Goal: Transaction & Acquisition: Purchase product/service

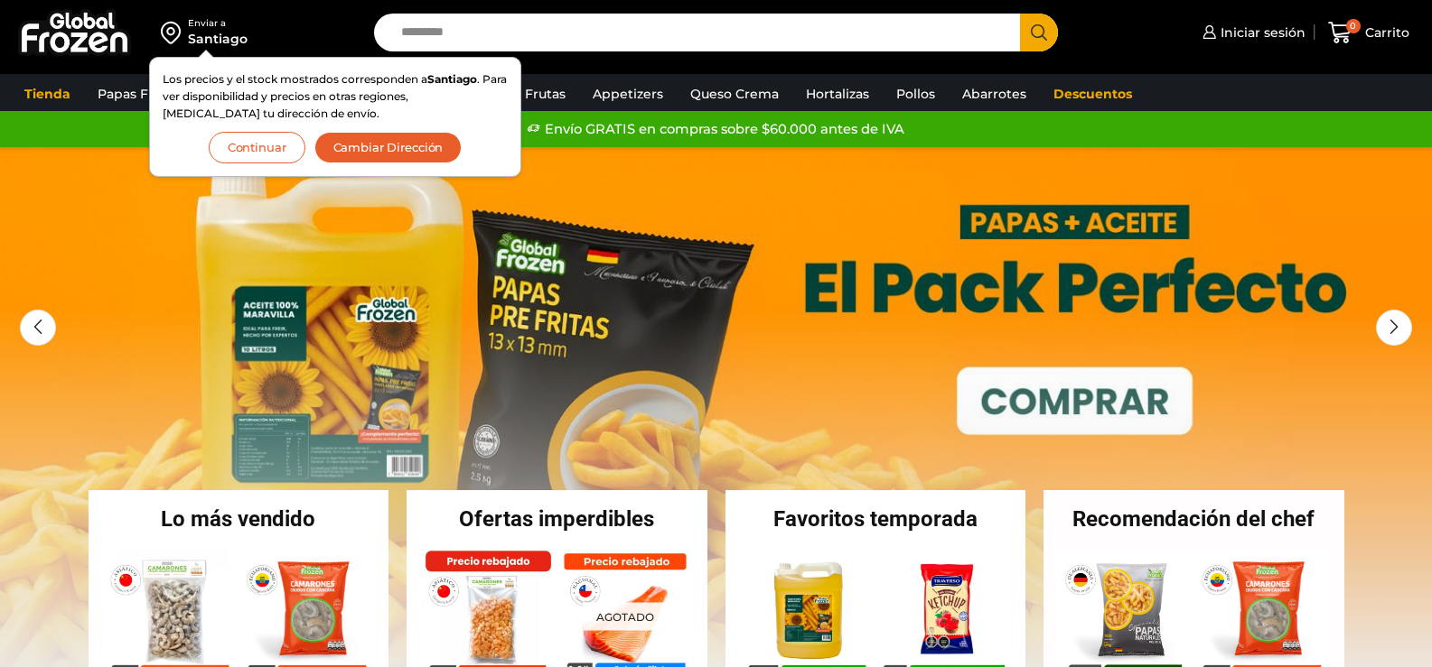
click at [220, 34] on div "Santiago" at bounding box center [218, 39] width 60 height 18
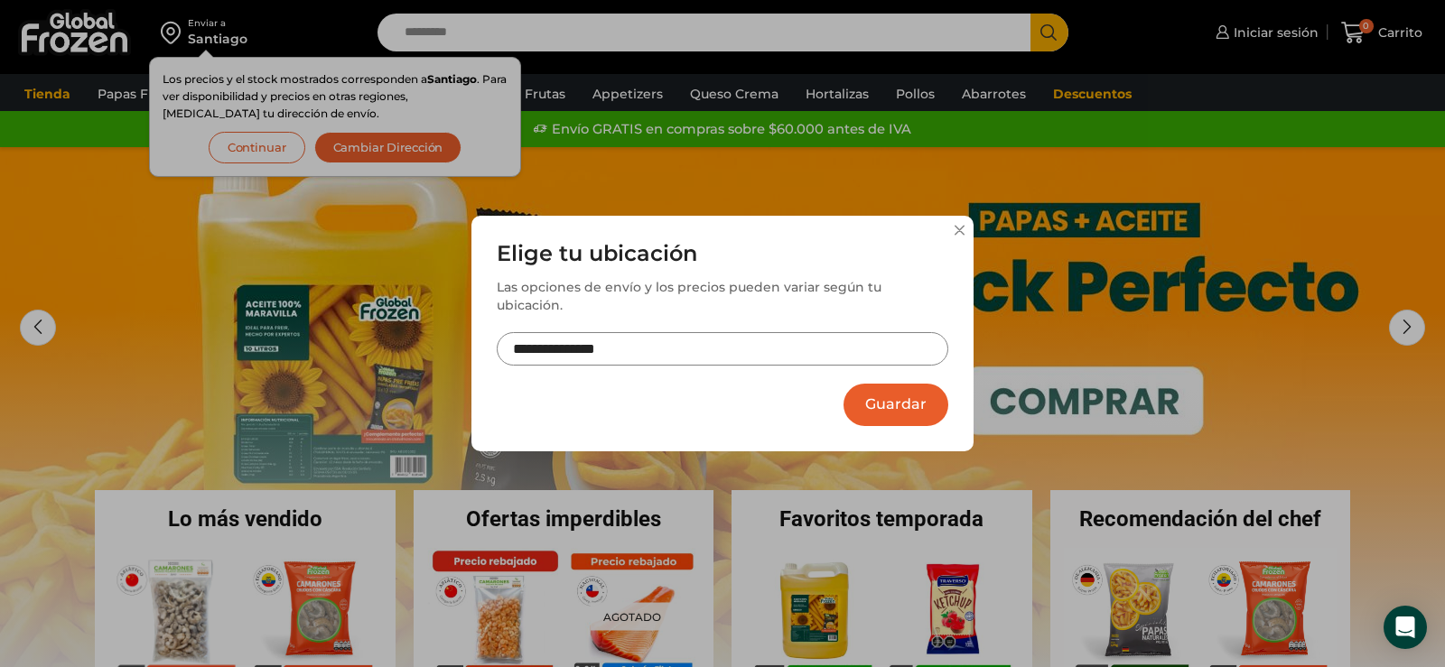
click at [375, 153] on div "**********" at bounding box center [722, 333] width 1445 height 667
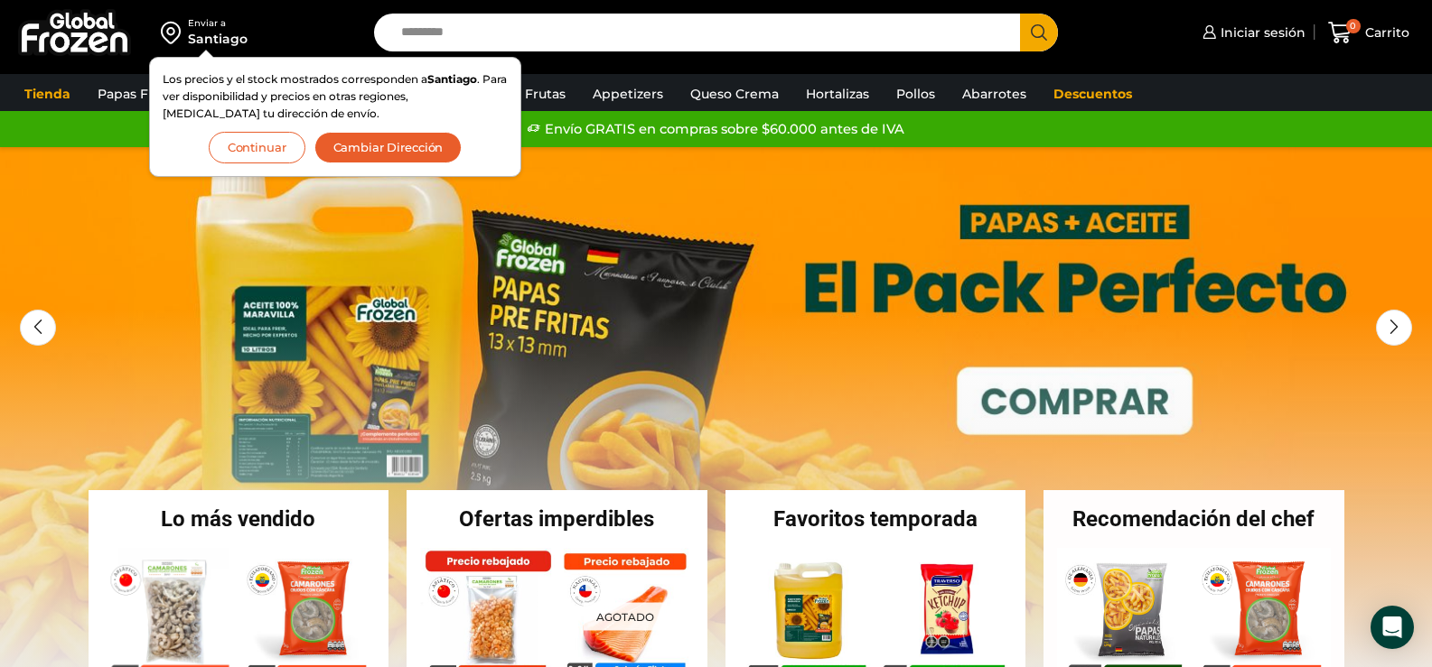
click at [373, 145] on button "Cambiar Dirección" at bounding box center [388, 148] width 148 height 32
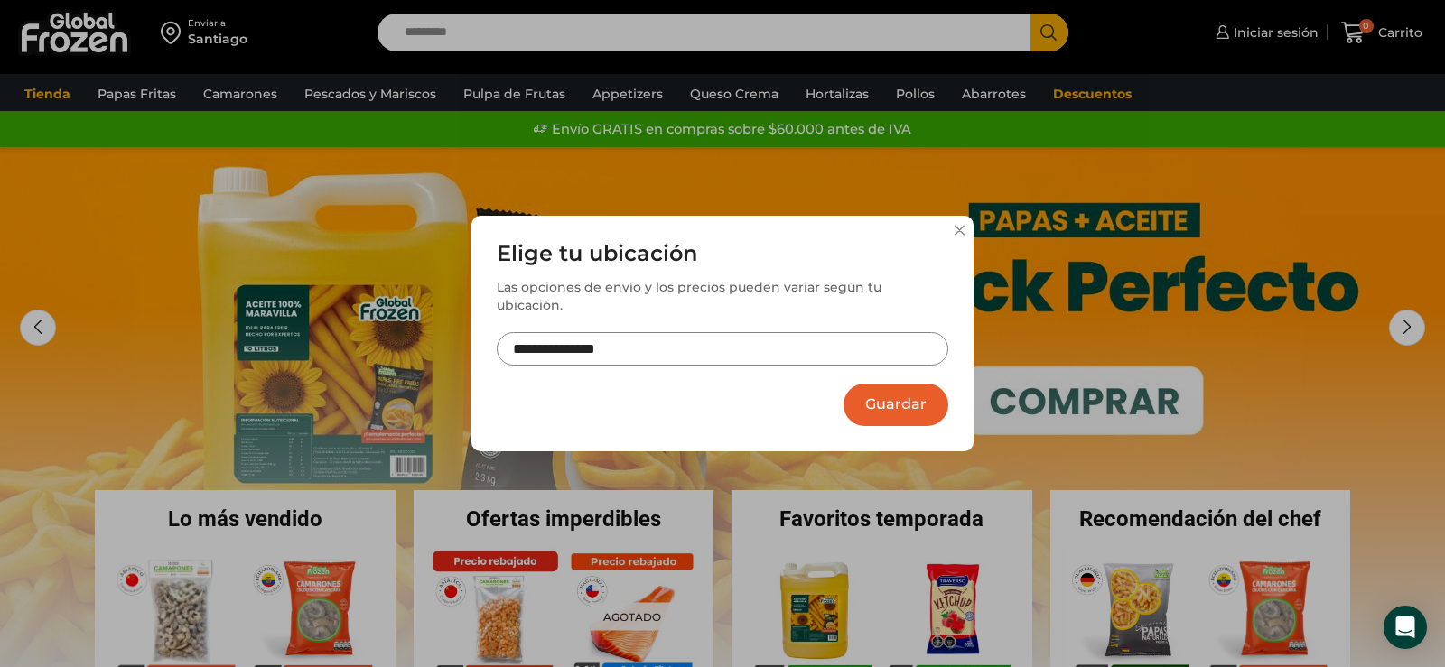
click at [667, 347] on input "**********" at bounding box center [723, 348] width 452 height 33
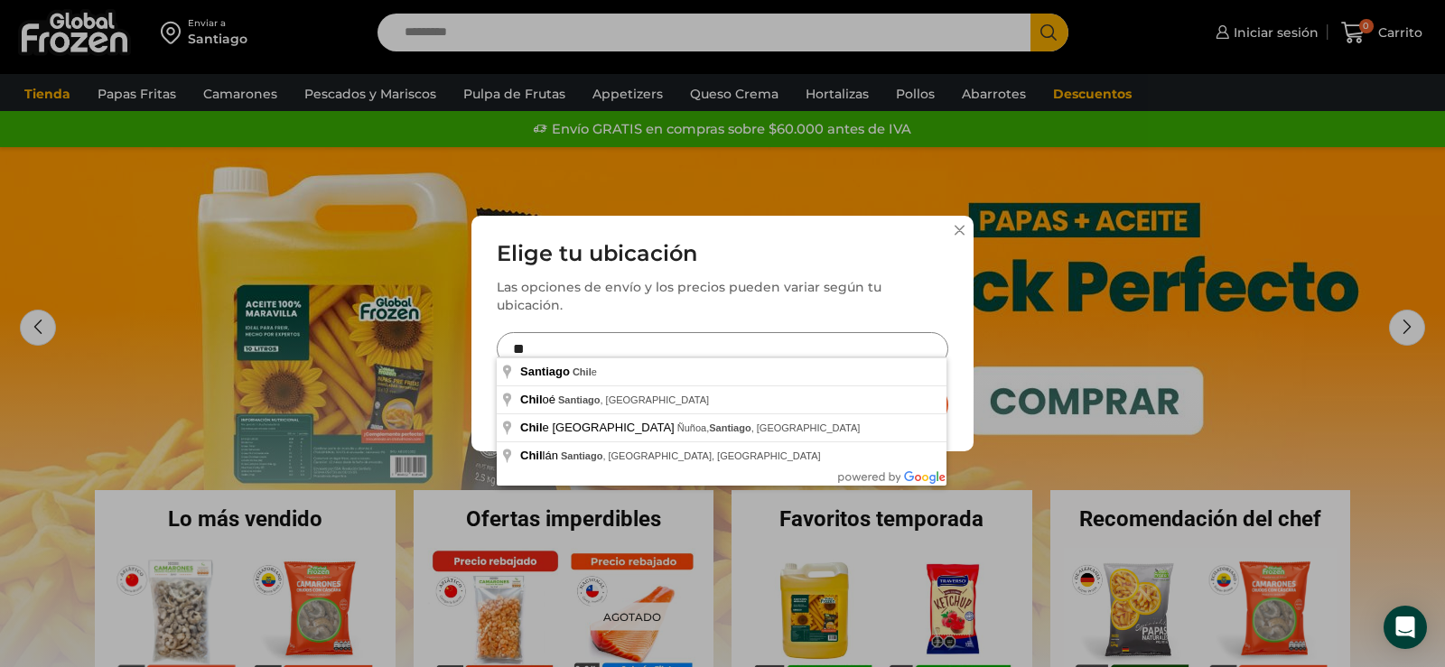
type input "*"
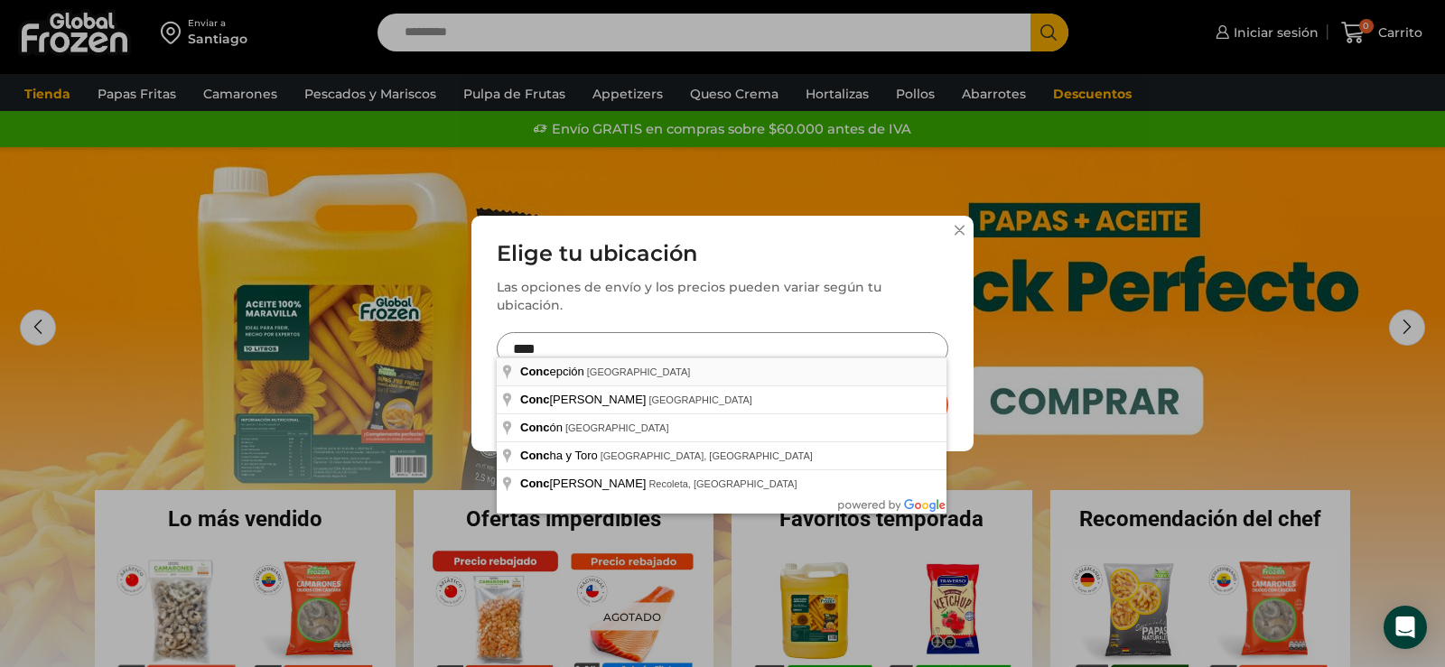
type input "**********"
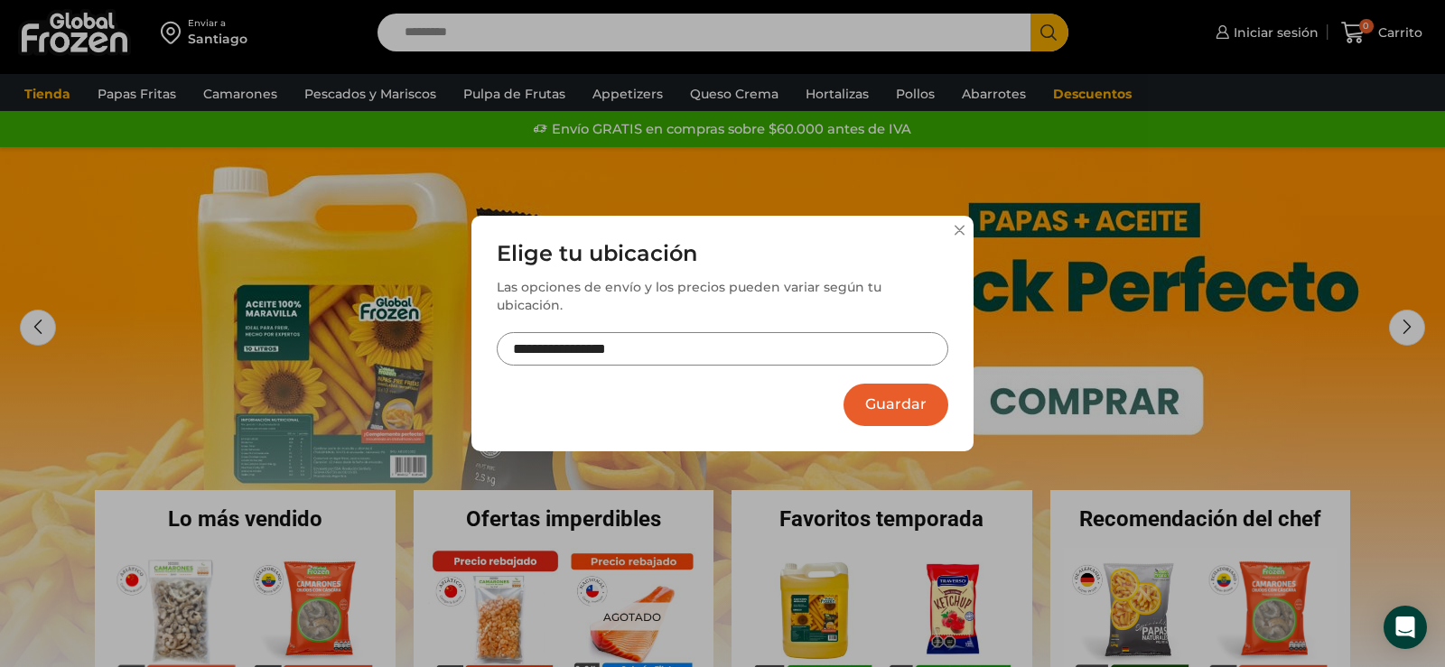
click at [903, 390] on button "Guardar" at bounding box center [896, 405] width 105 height 42
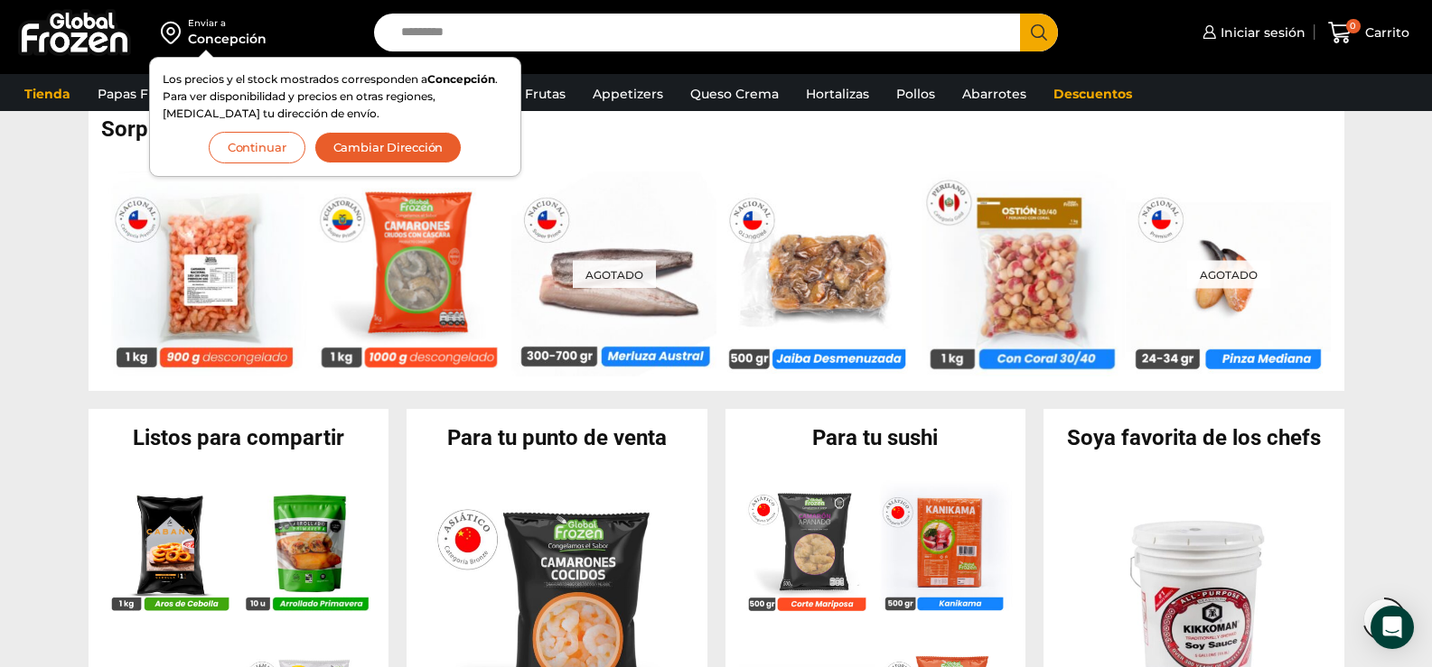
scroll to position [994, 0]
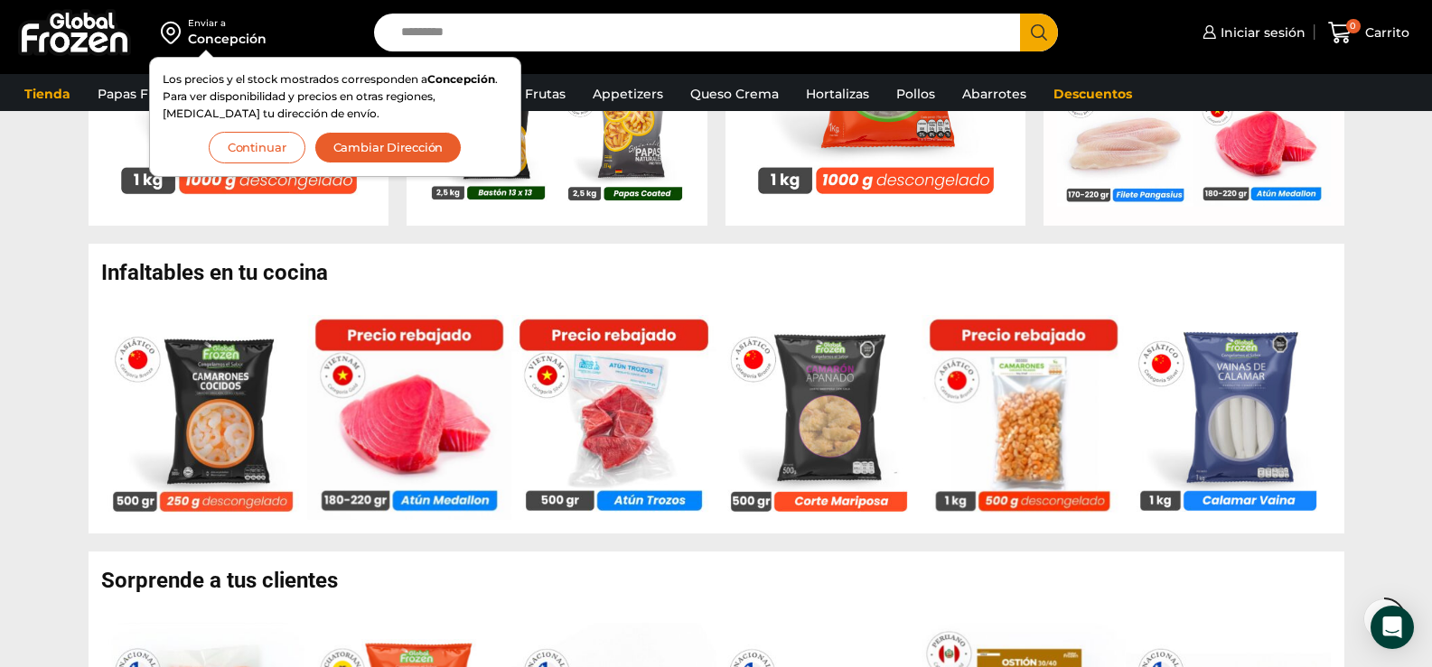
click at [255, 151] on button "Continuar" at bounding box center [257, 148] width 97 height 32
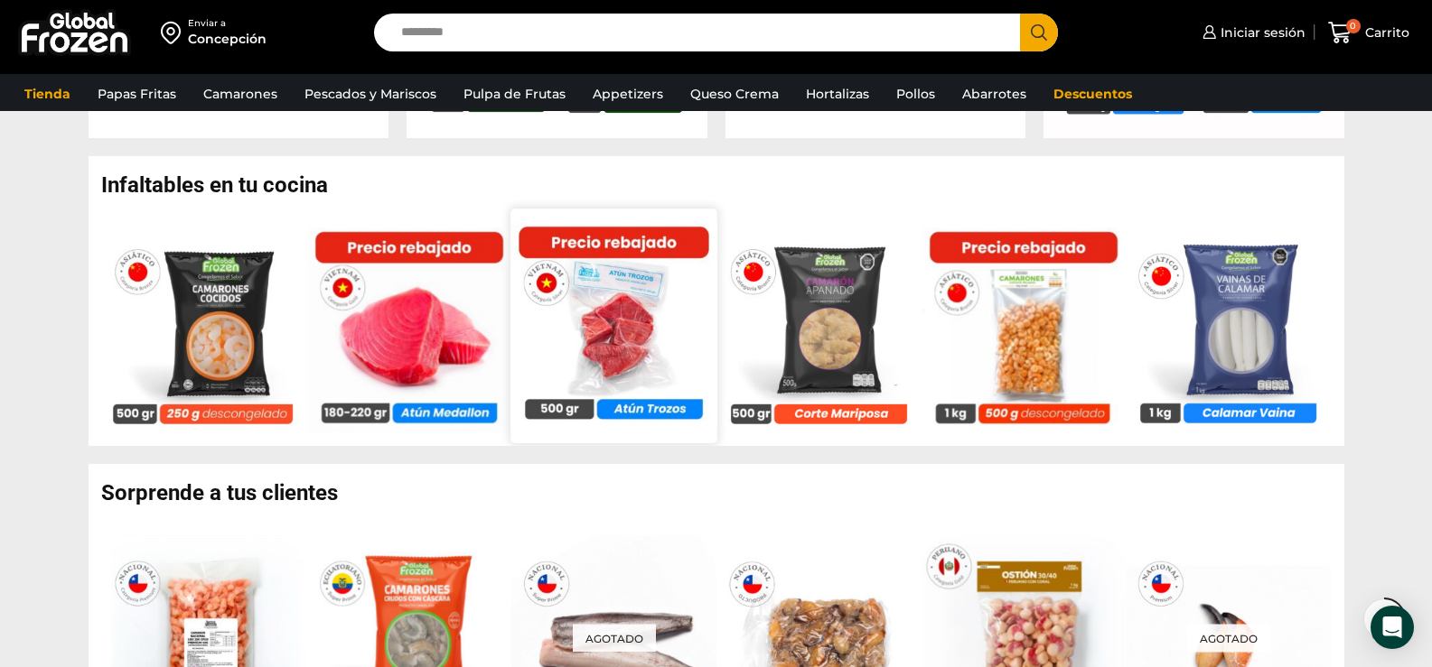
scroll to position [1174, 0]
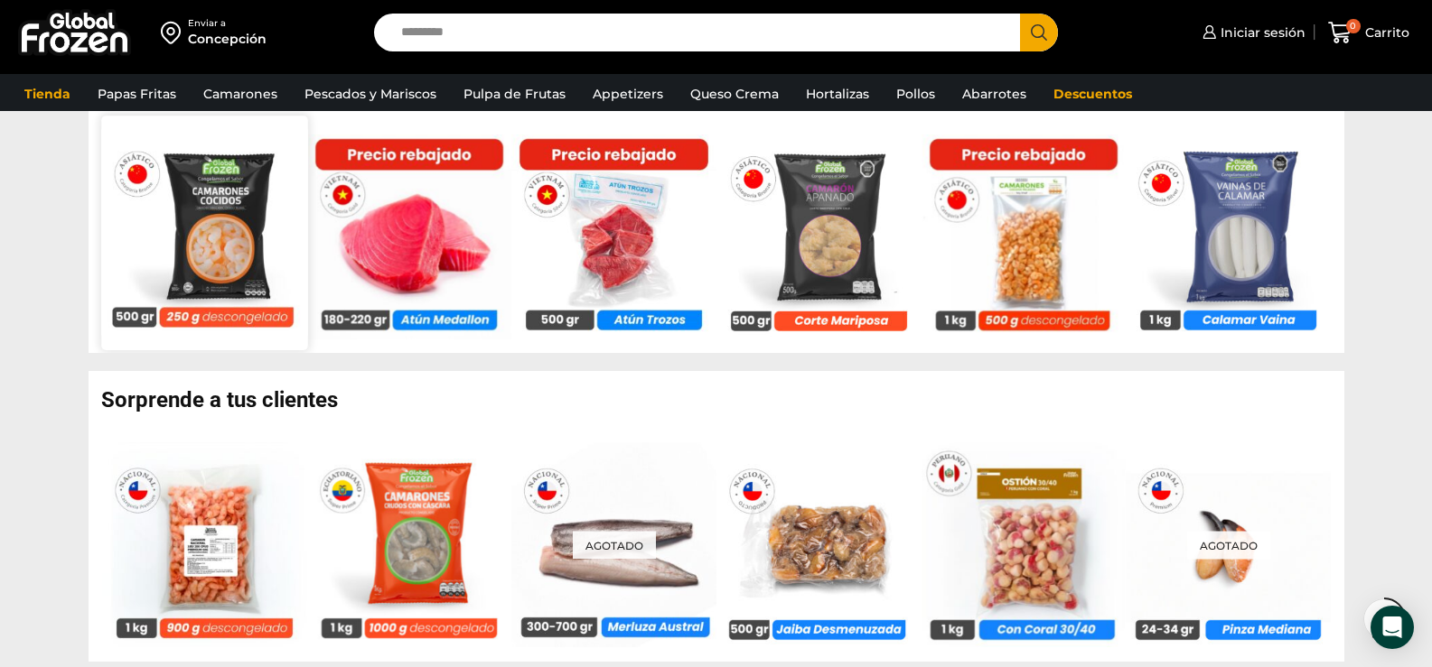
click at [221, 247] on img at bounding box center [204, 232] width 206 height 206
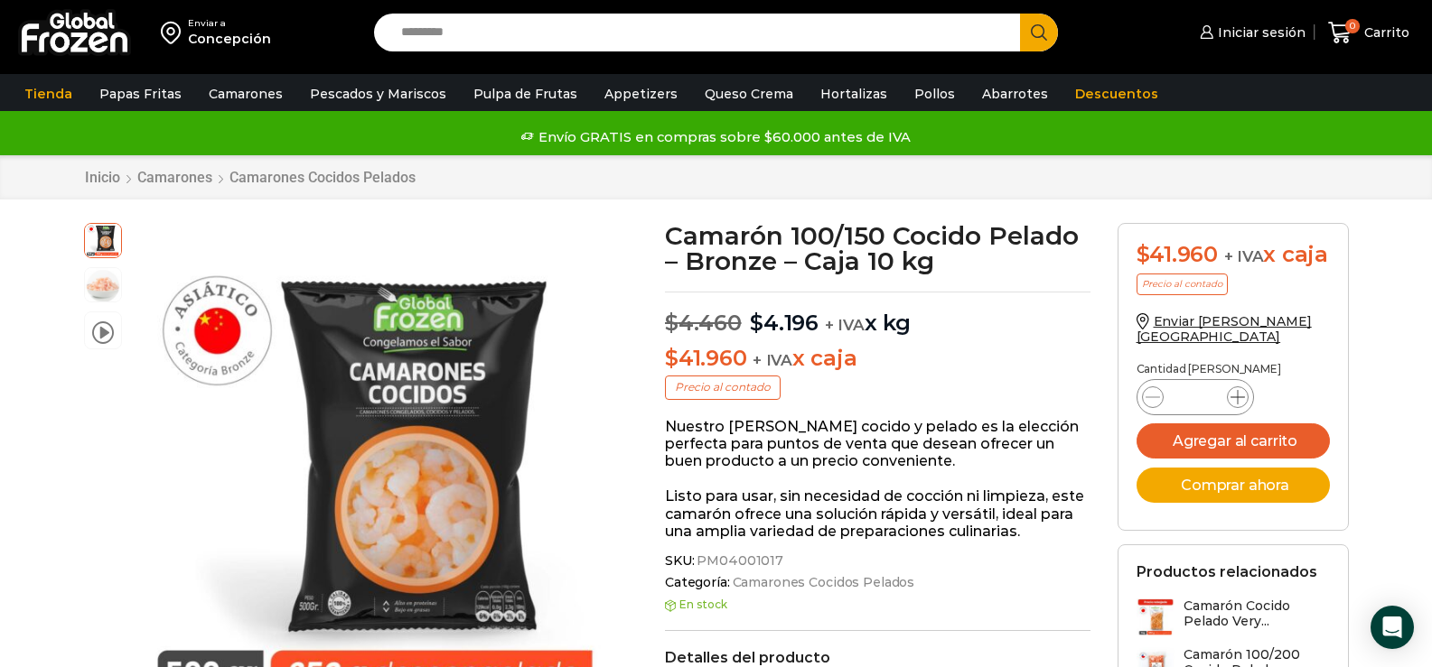
click at [1243, 405] on icon at bounding box center [1237, 397] width 14 height 14
type input "*"
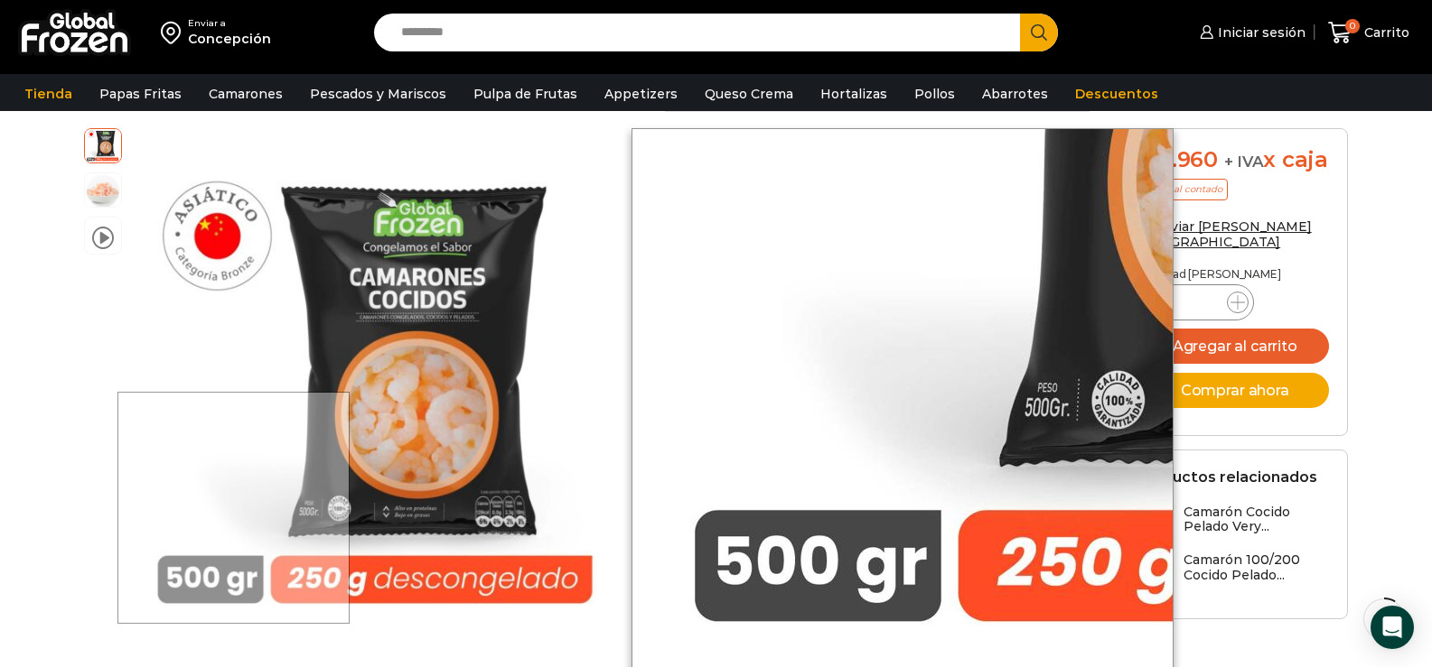
click at [206, 582] on div at bounding box center [233, 508] width 232 height 232
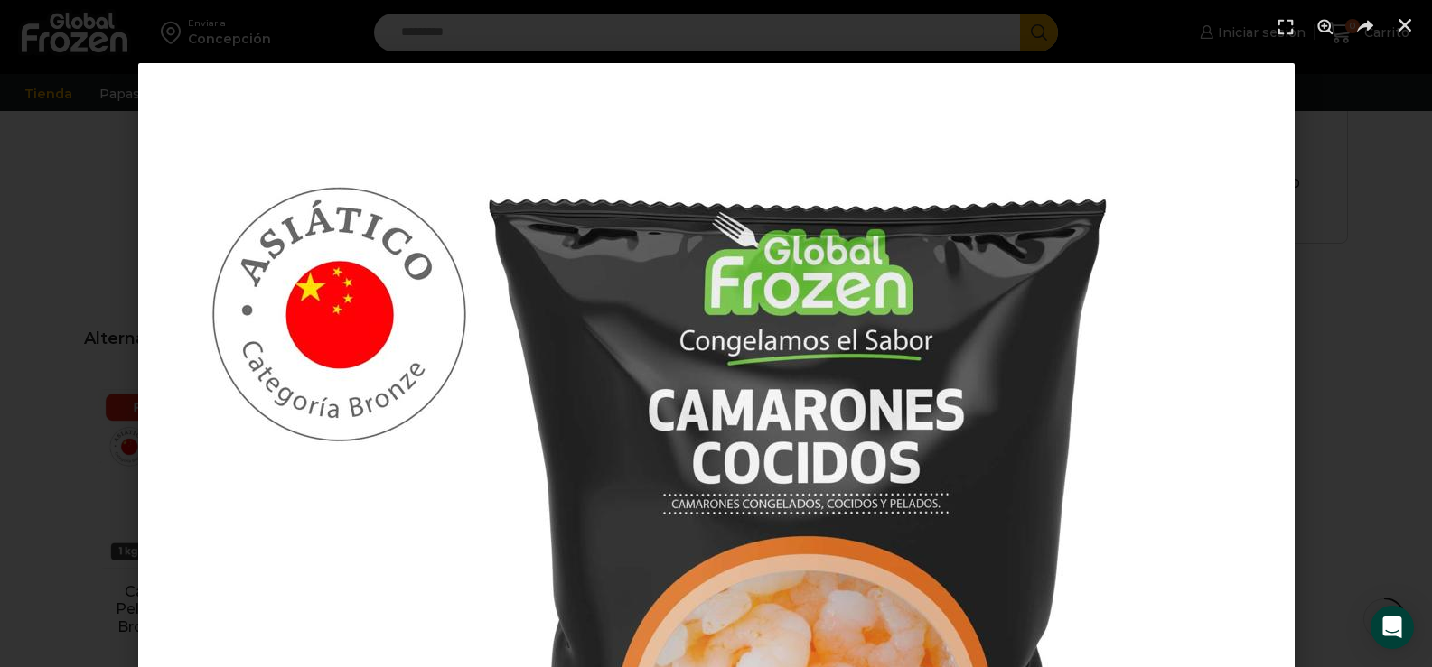
scroll to position [1085, 0]
click at [1408, 24] on icon "Cerrar (Esc)" at bounding box center [1404, 25] width 18 height 18
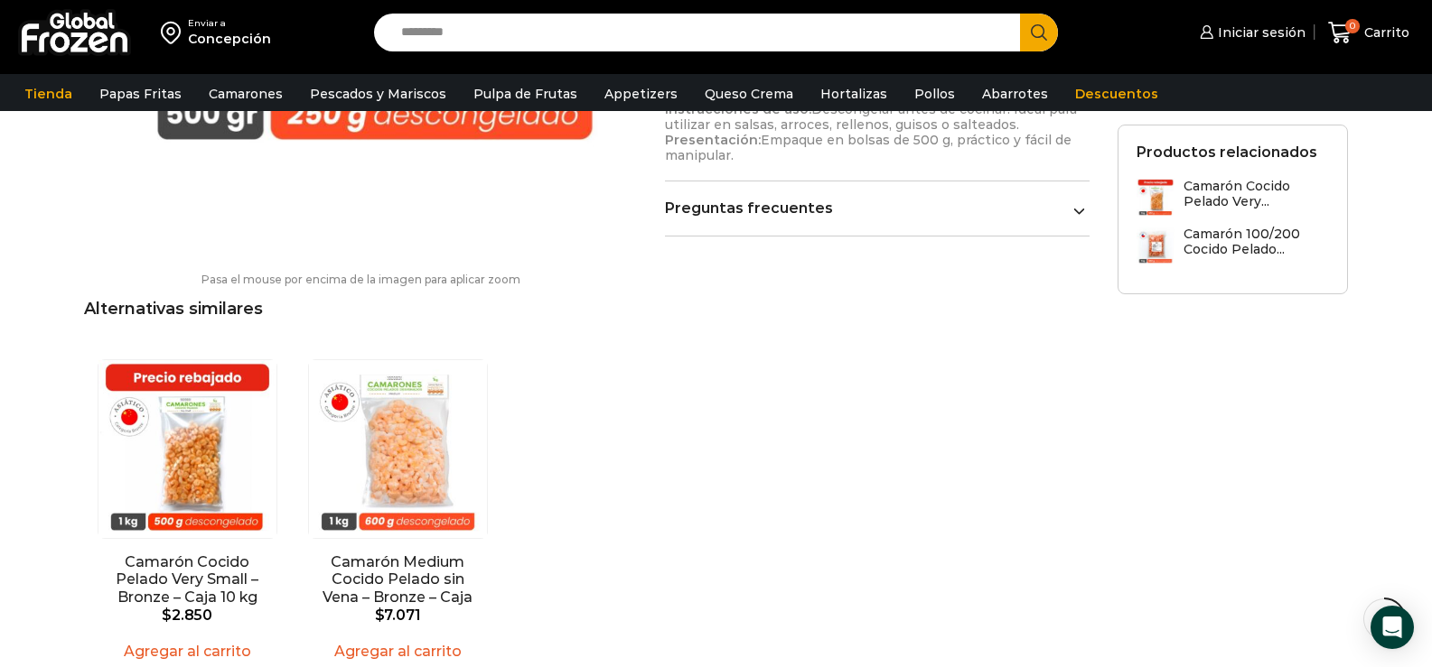
scroll to position [453, 0]
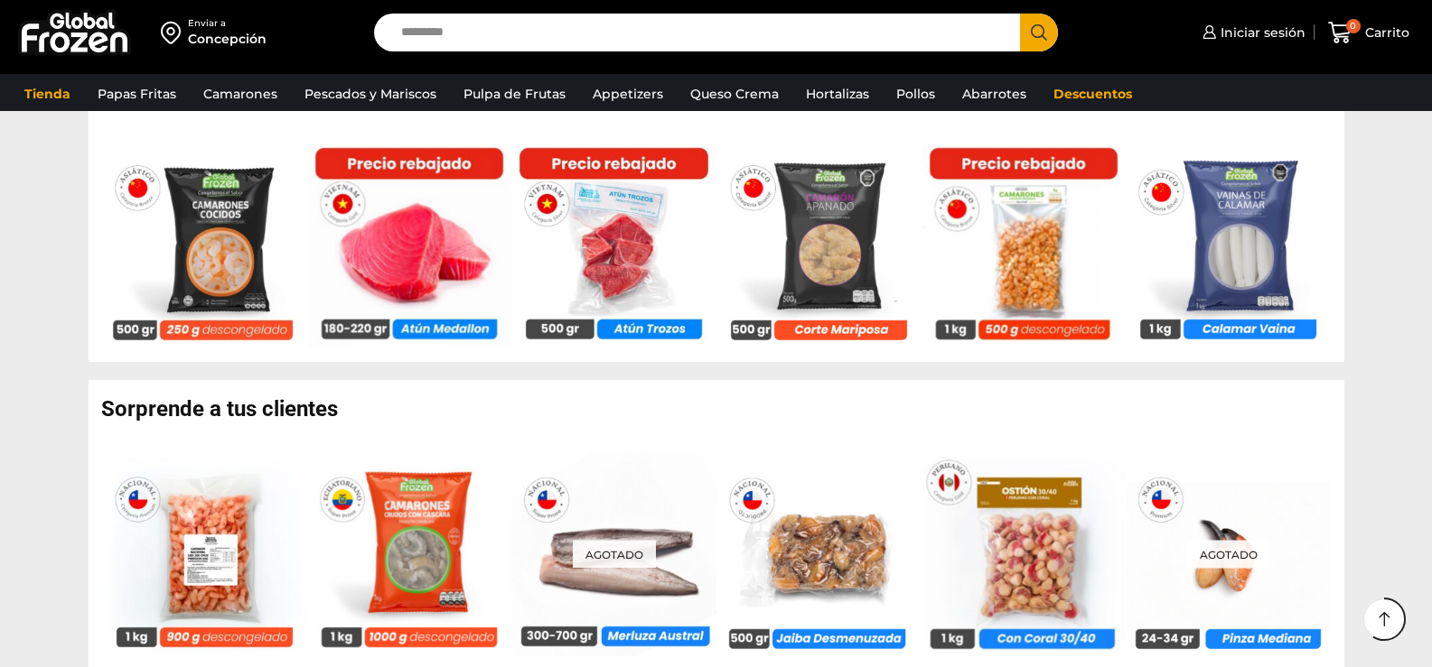
scroll to position [1174, 0]
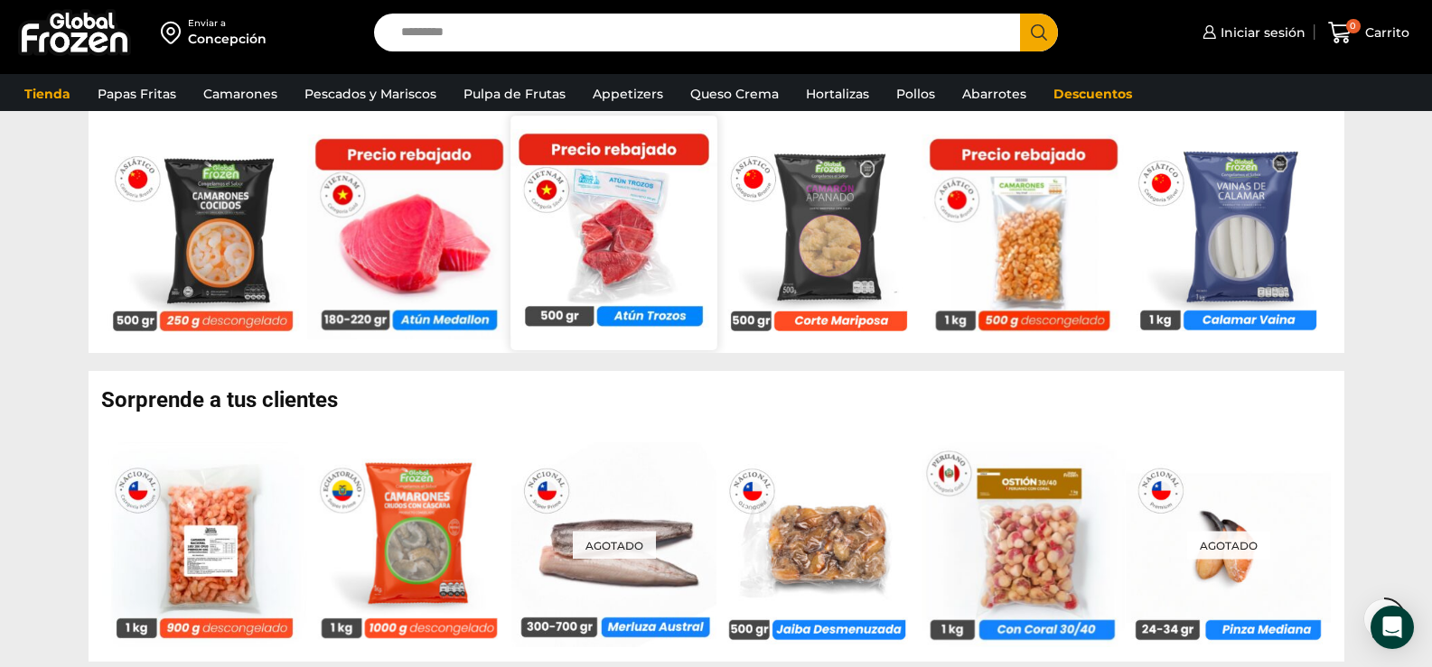
click at [613, 246] on img at bounding box center [613, 232] width 206 height 206
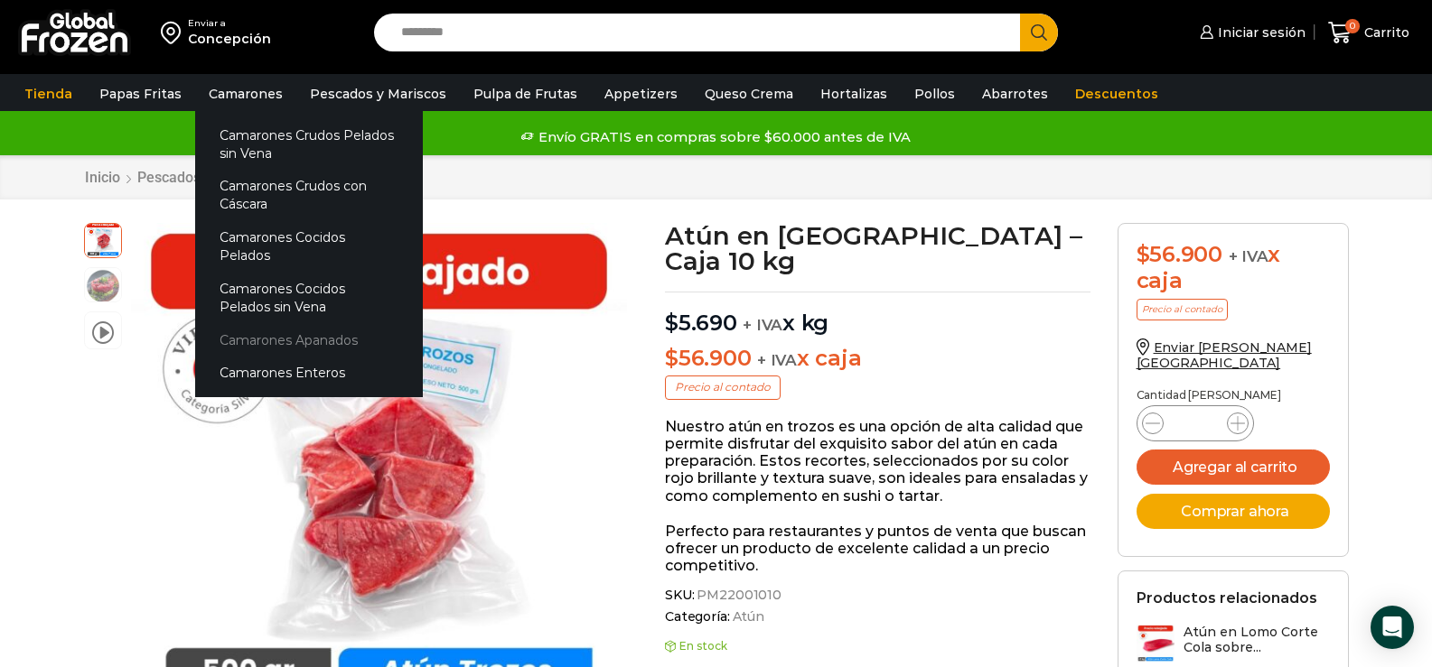
click at [296, 323] on link "Camarones Apanados" at bounding box center [309, 339] width 228 height 33
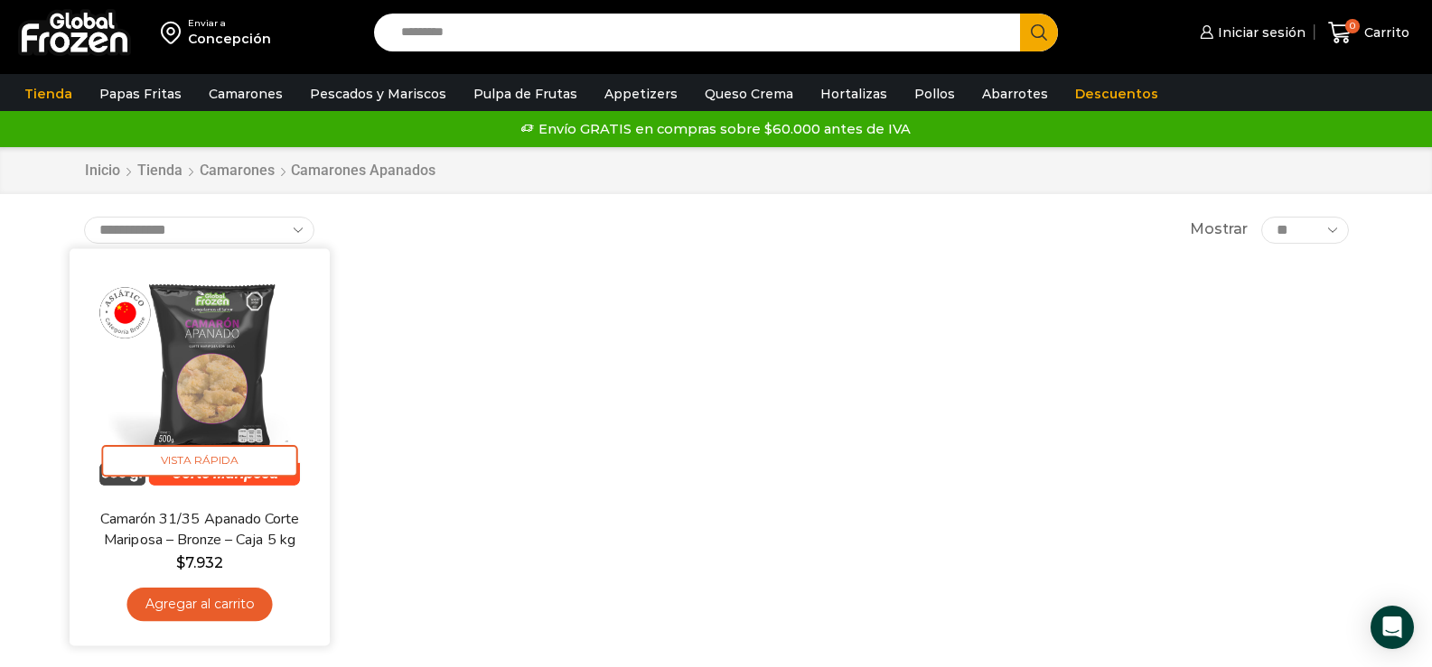
click at [228, 610] on link "Agregar al carrito" at bounding box center [198, 604] width 145 height 33
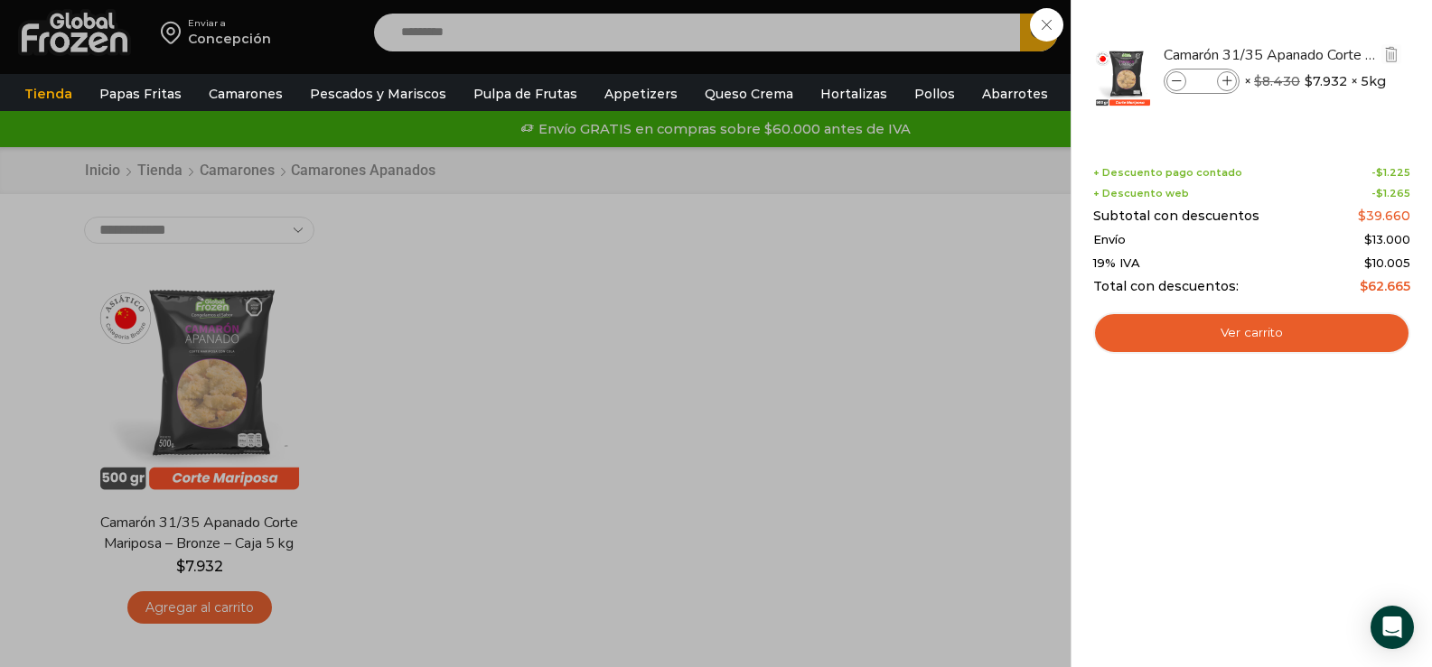
click at [1230, 77] on icon at bounding box center [1227, 82] width 10 height 10
type input "*"
click at [1265, 337] on link "Ver carrito" at bounding box center [1251, 334] width 317 height 42
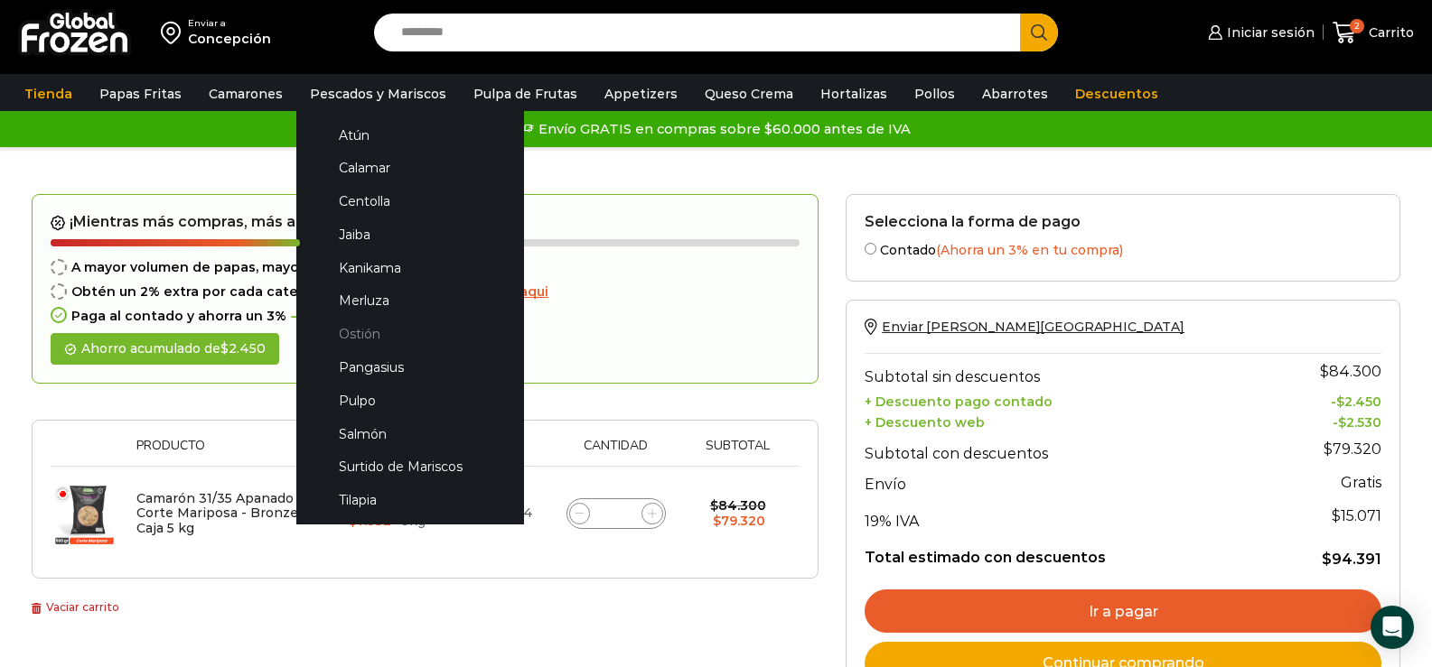
click at [352, 331] on link "Ostión" at bounding box center [409, 334] width 191 height 33
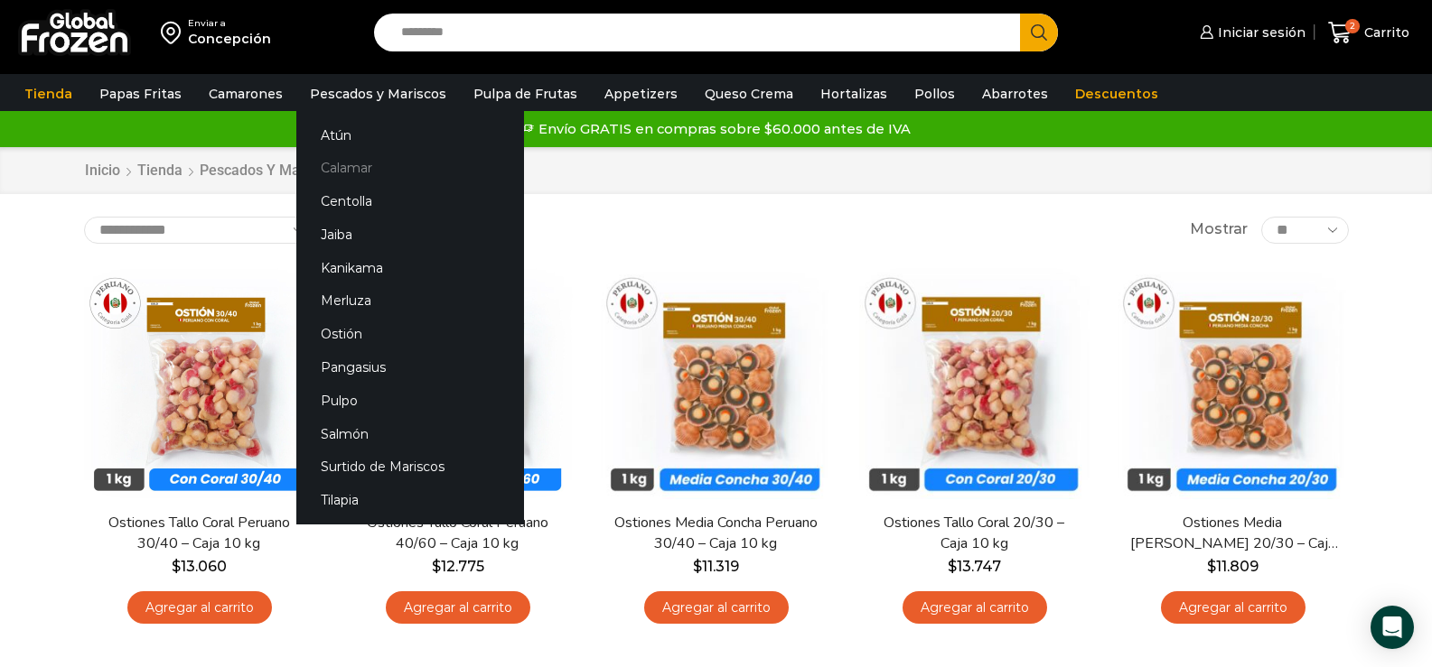
click at [358, 170] on link "Calamar" at bounding box center [410, 168] width 228 height 33
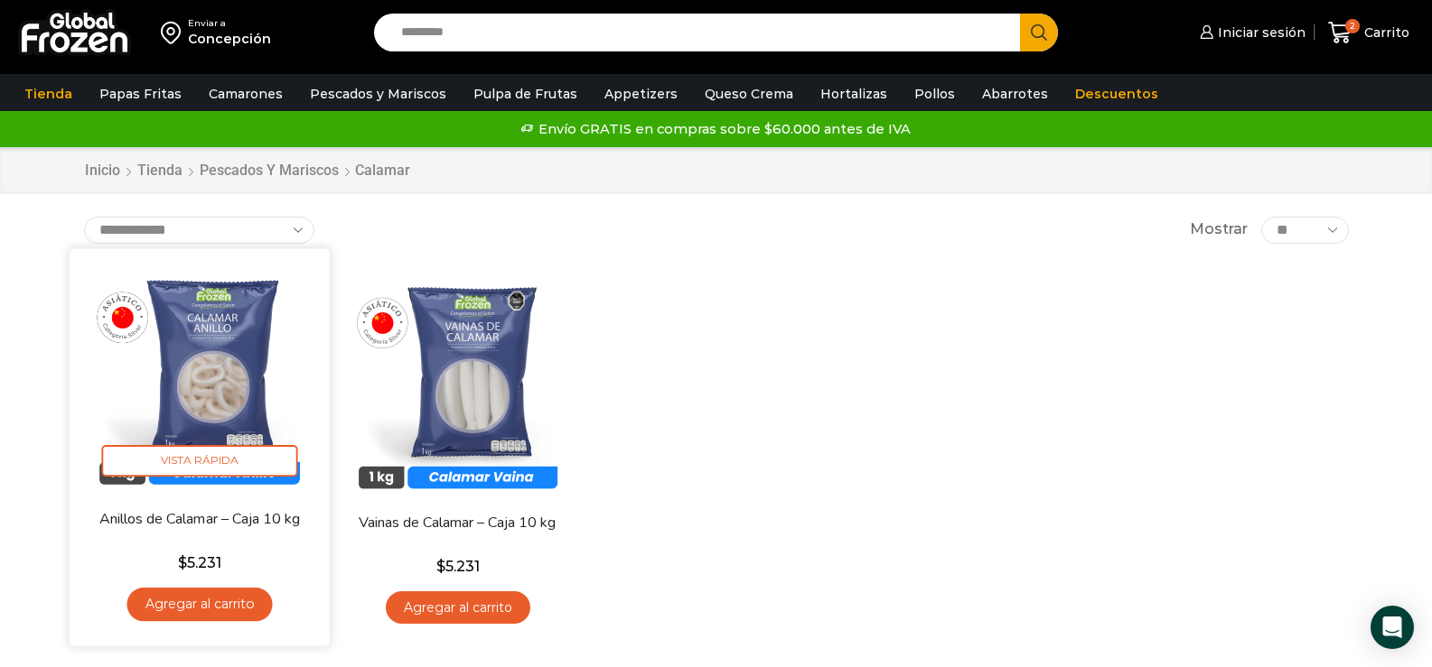
click at [191, 606] on link "Agregar al carrito" at bounding box center [198, 604] width 145 height 33
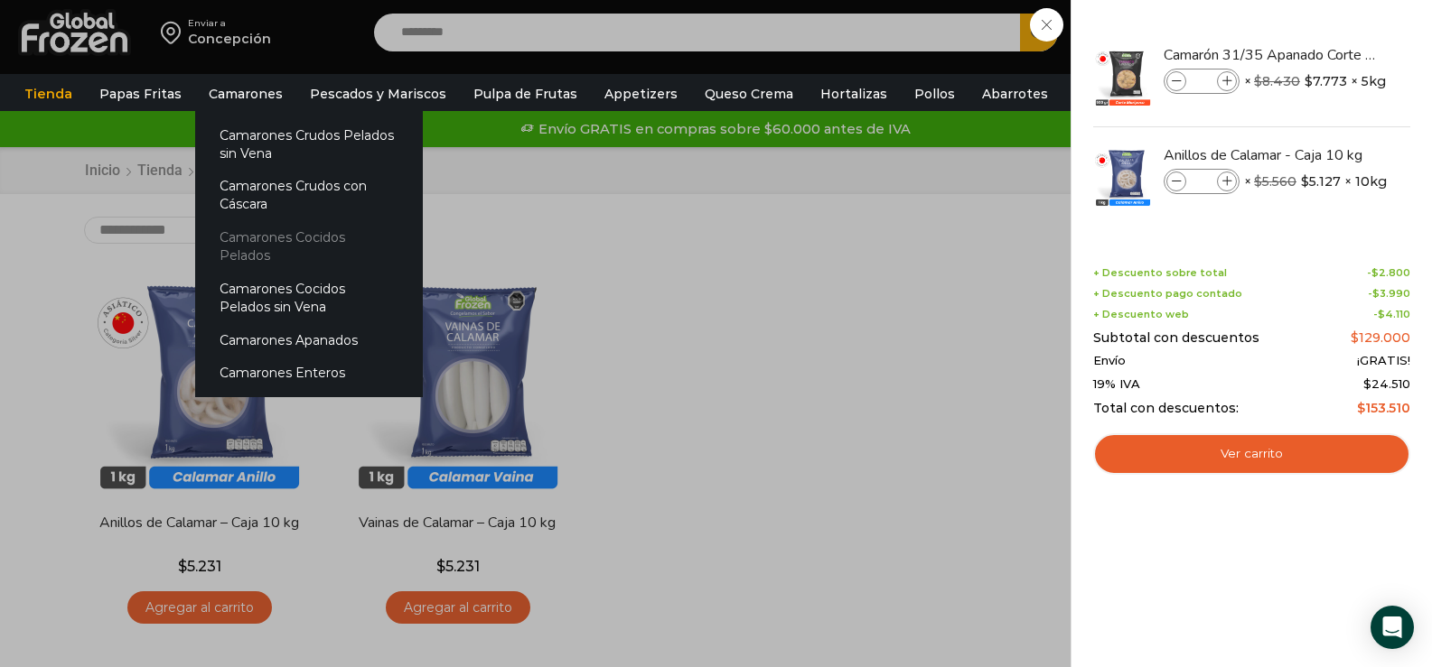
click at [288, 237] on link "Camarones Cocidos Pelados" at bounding box center [309, 246] width 228 height 51
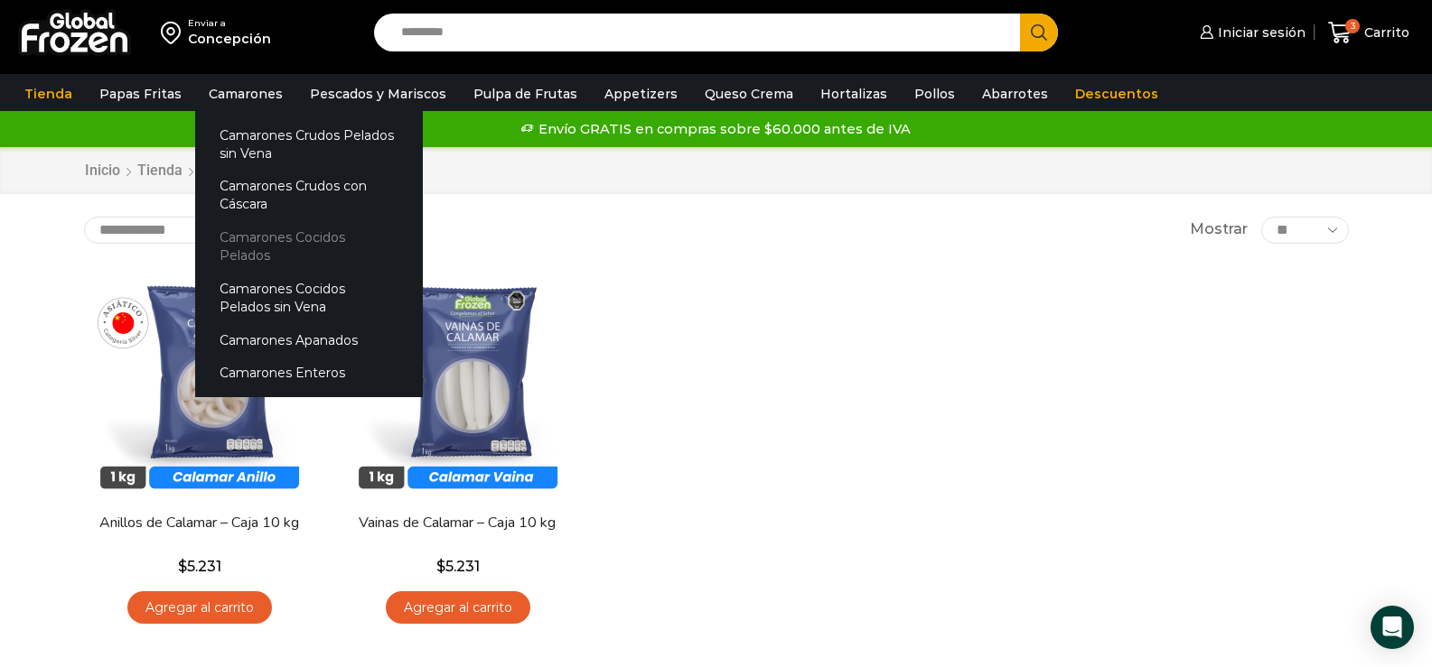
click at [288, 237] on link "Camarones Cocidos Pelados" at bounding box center [309, 246] width 228 height 51
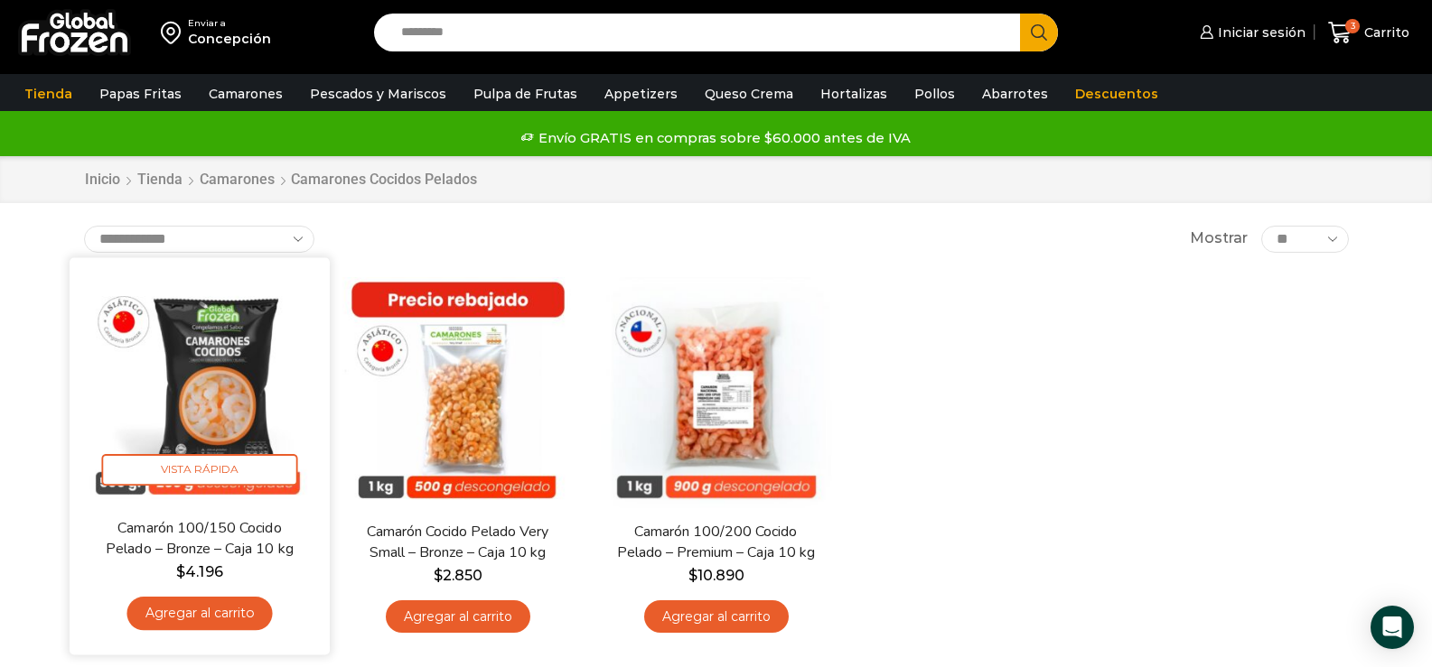
scroll to position [181, 0]
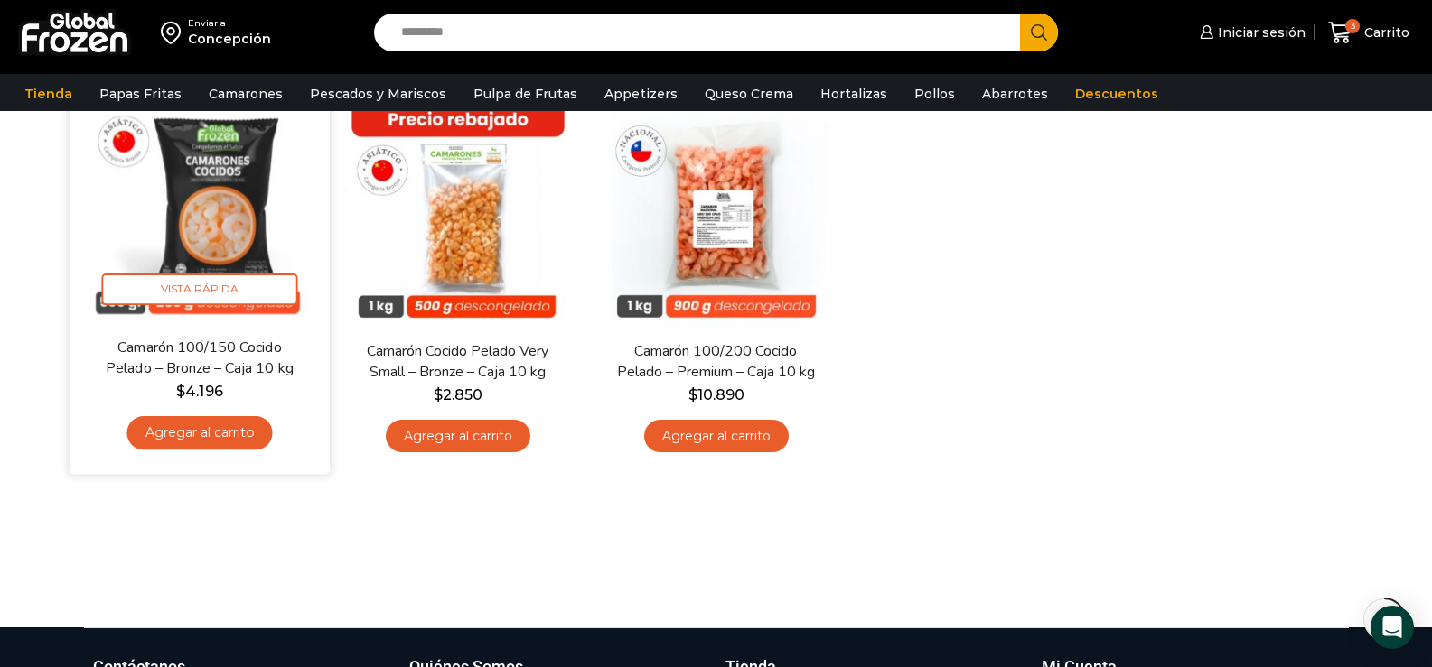
click at [203, 425] on link "Agregar al carrito" at bounding box center [198, 432] width 145 height 33
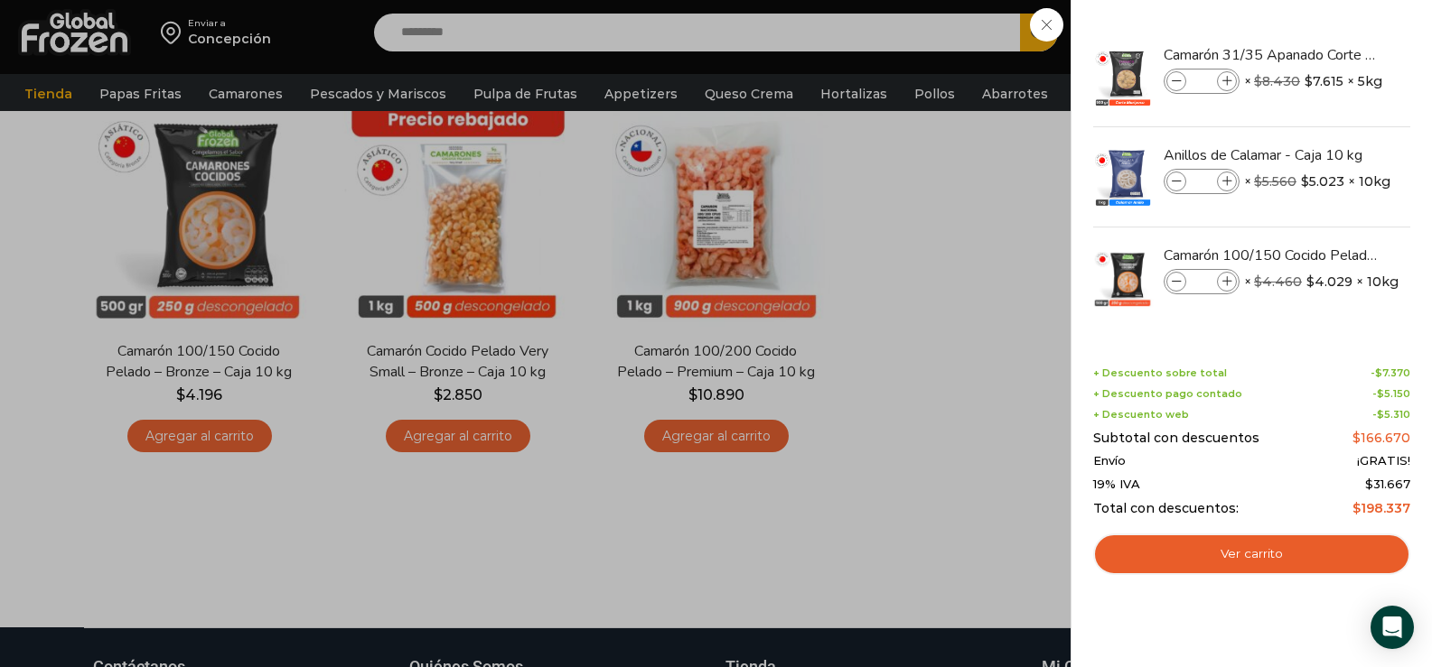
click at [1323, 54] on div "4 Carrito 4 4 Shopping Cart *" at bounding box center [1368, 33] width 90 height 42
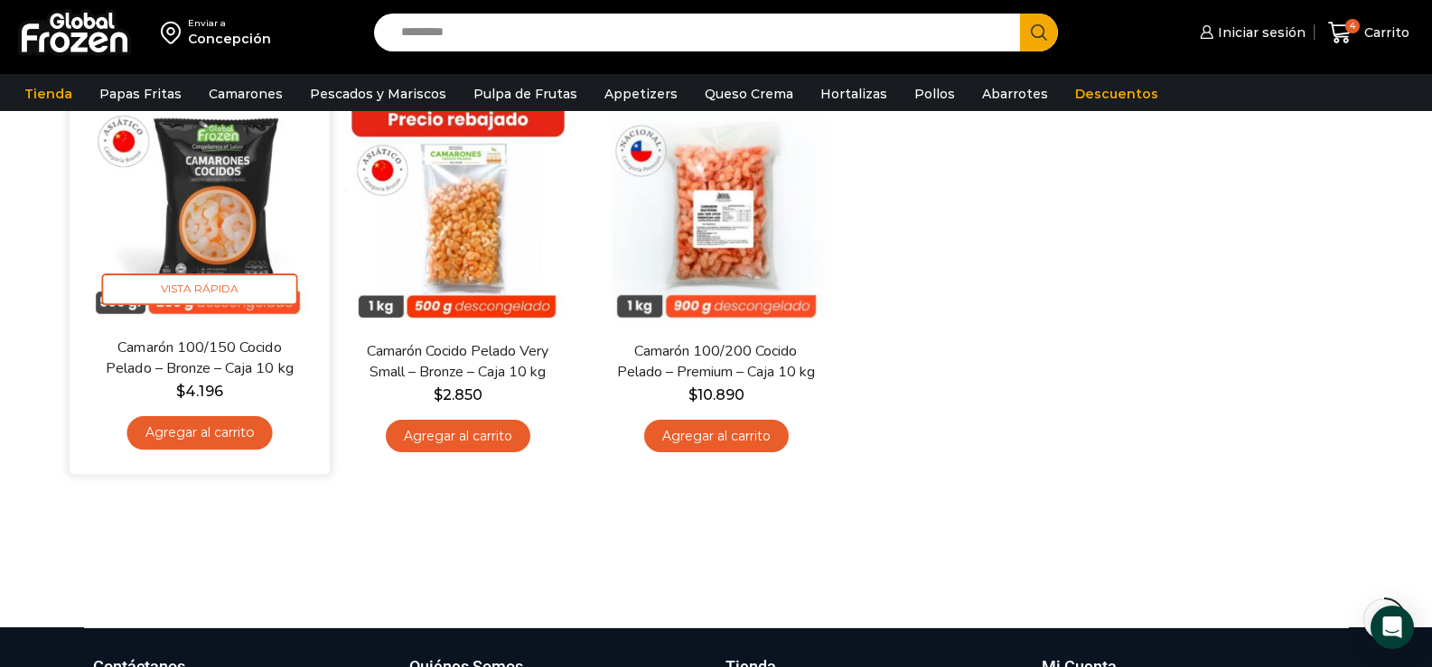
click at [231, 434] on link "Agregar al carrito" at bounding box center [198, 432] width 145 height 33
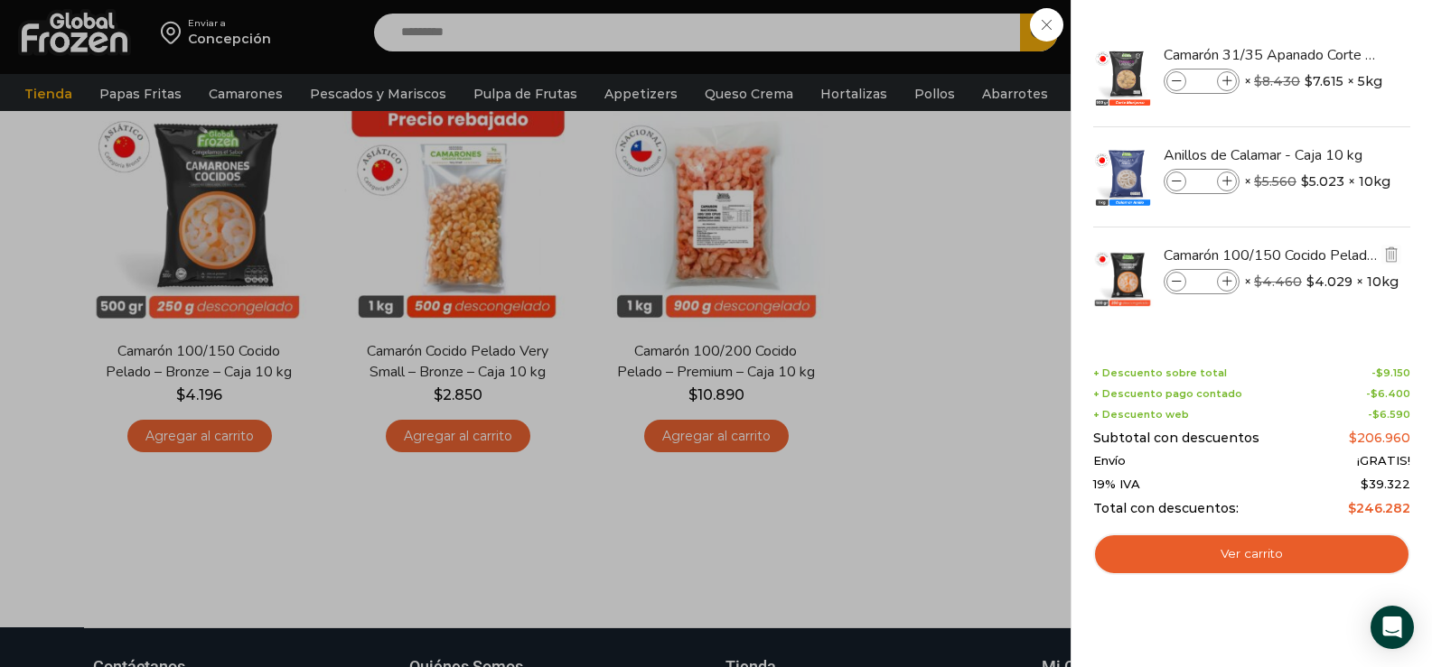
click at [1229, 281] on icon at bounding box center [1227, 282] width 10 height 10
type input "*"
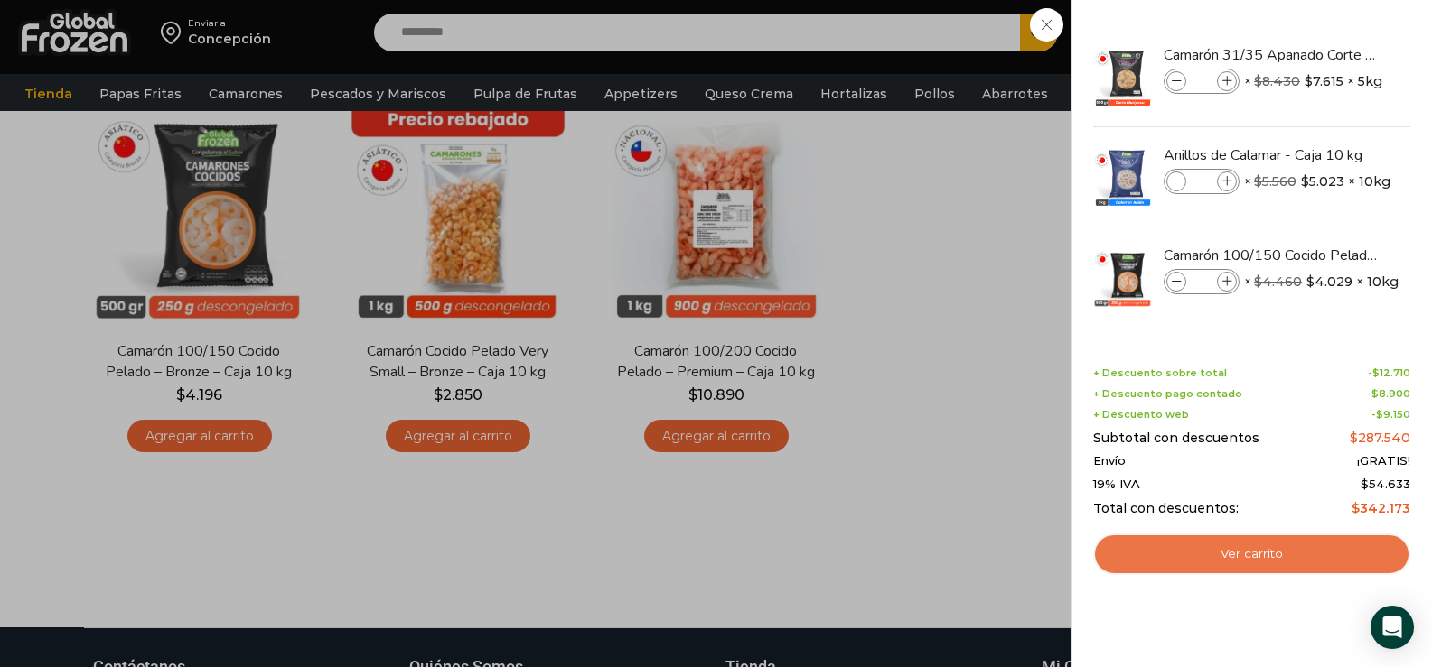
click at [1244, 555] on link "Ver carrito" at bounding box center [1251, 555] width 317 height 42
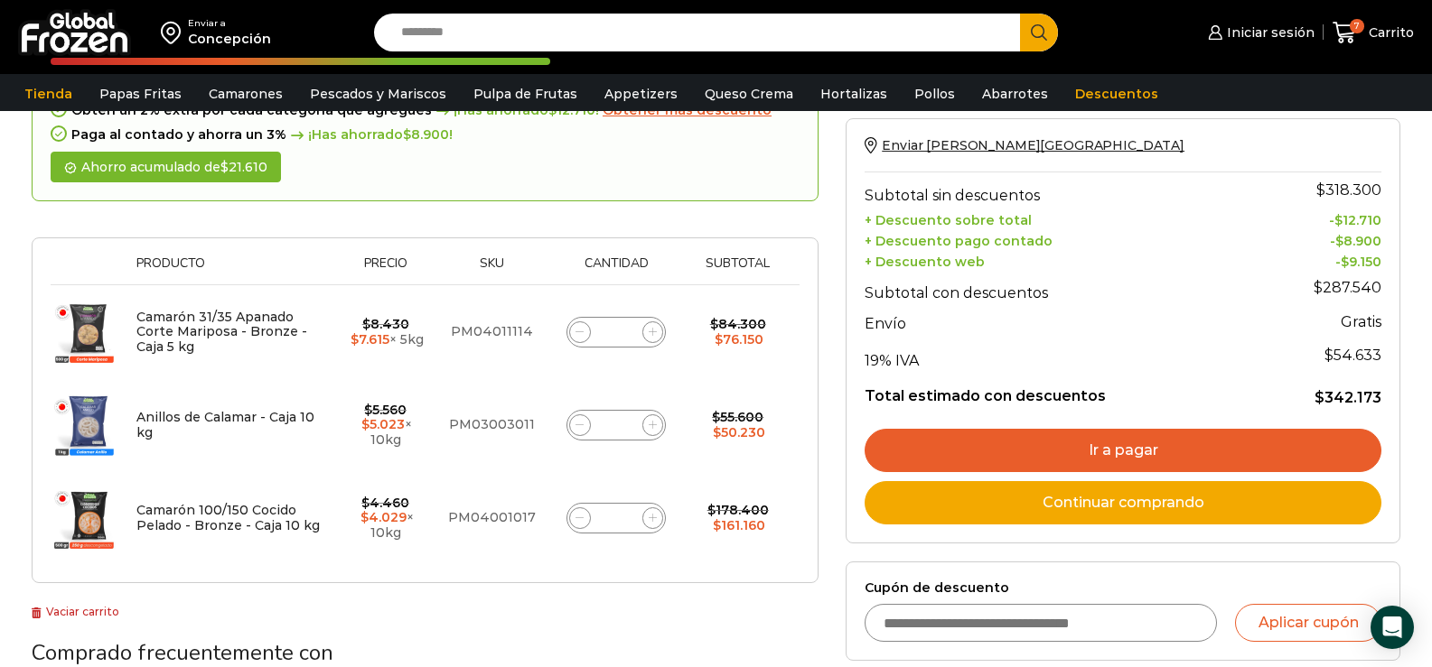
scroll to position [271, 0]
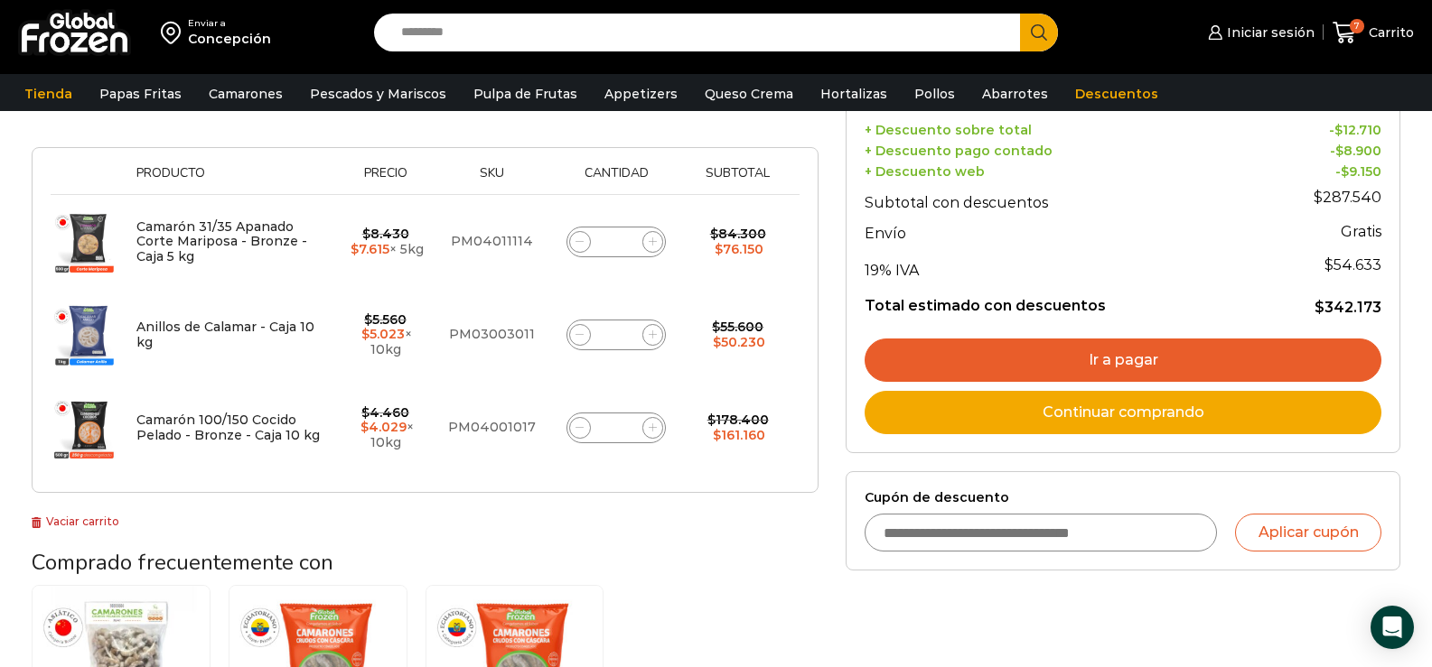
click at [963, 532] on input "Cupón de descuento" at bounding box center [1040, 533] width 352 height 38
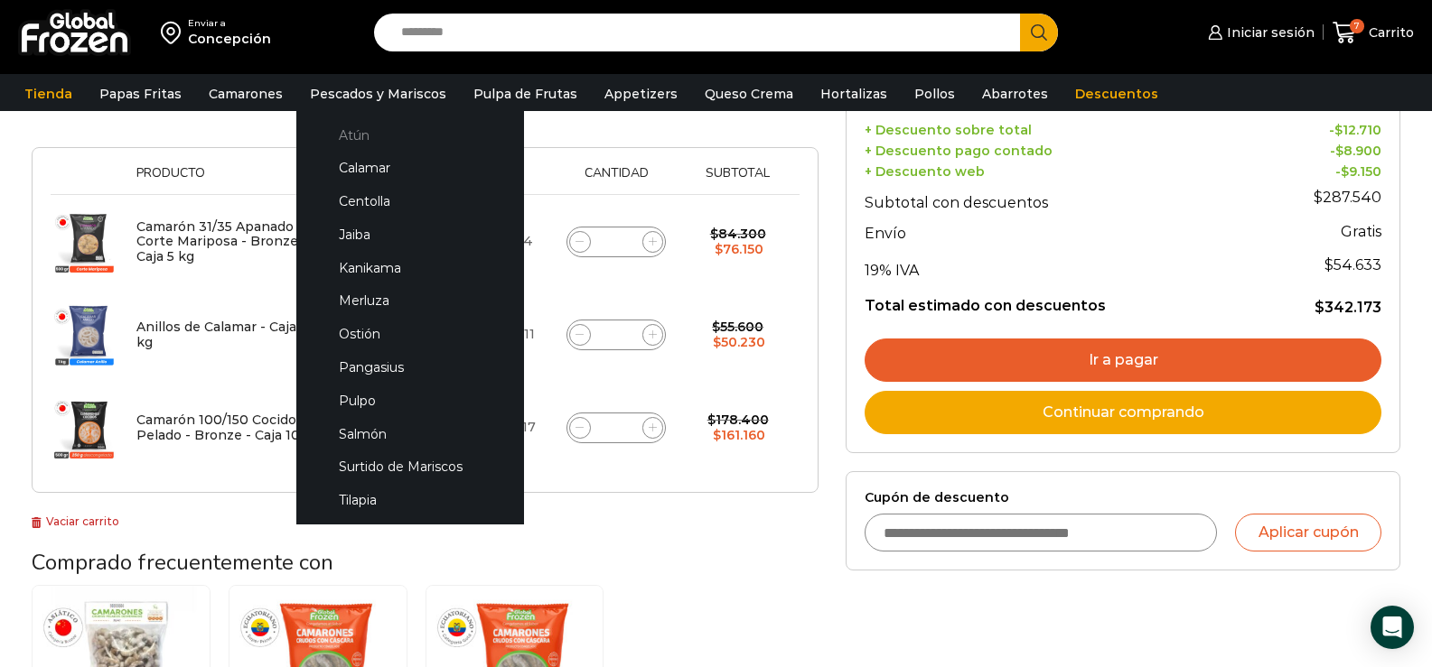
click at [354, 137] on link "Atún" at bounding box center [409, 134] width 191 height 33
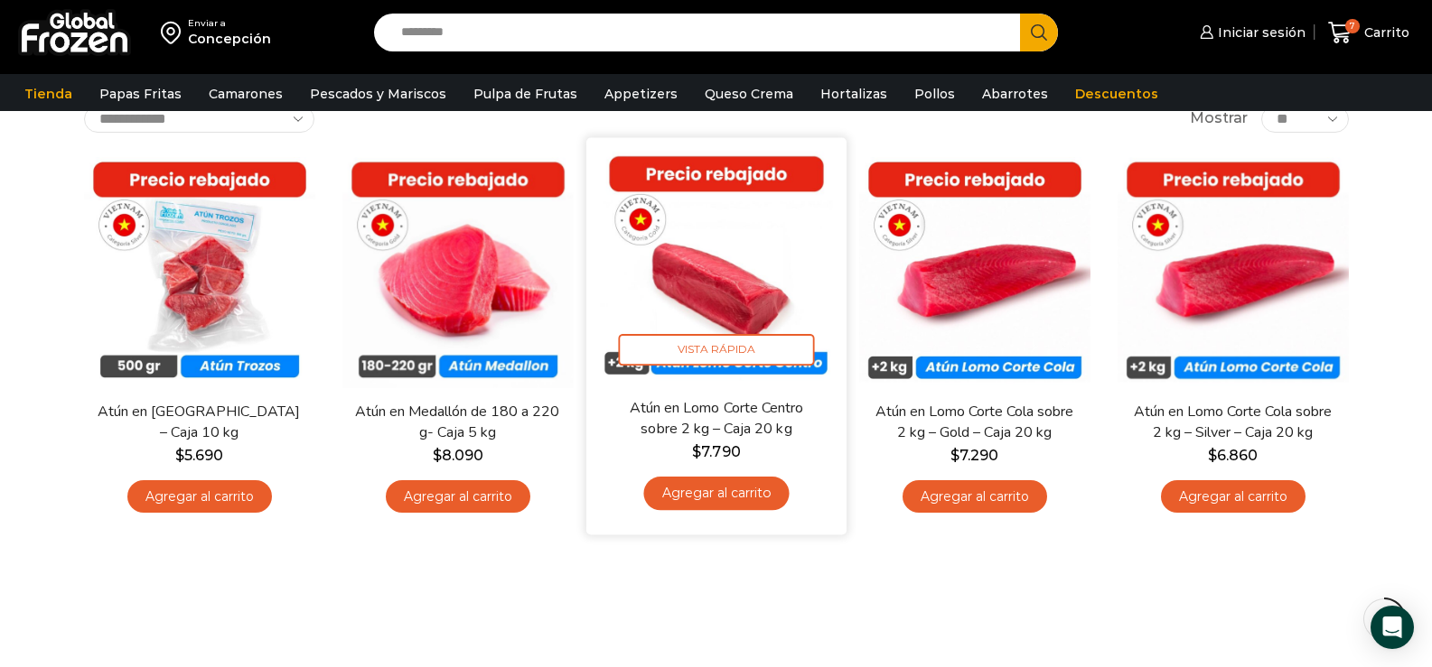
scroll to position [90, 0]
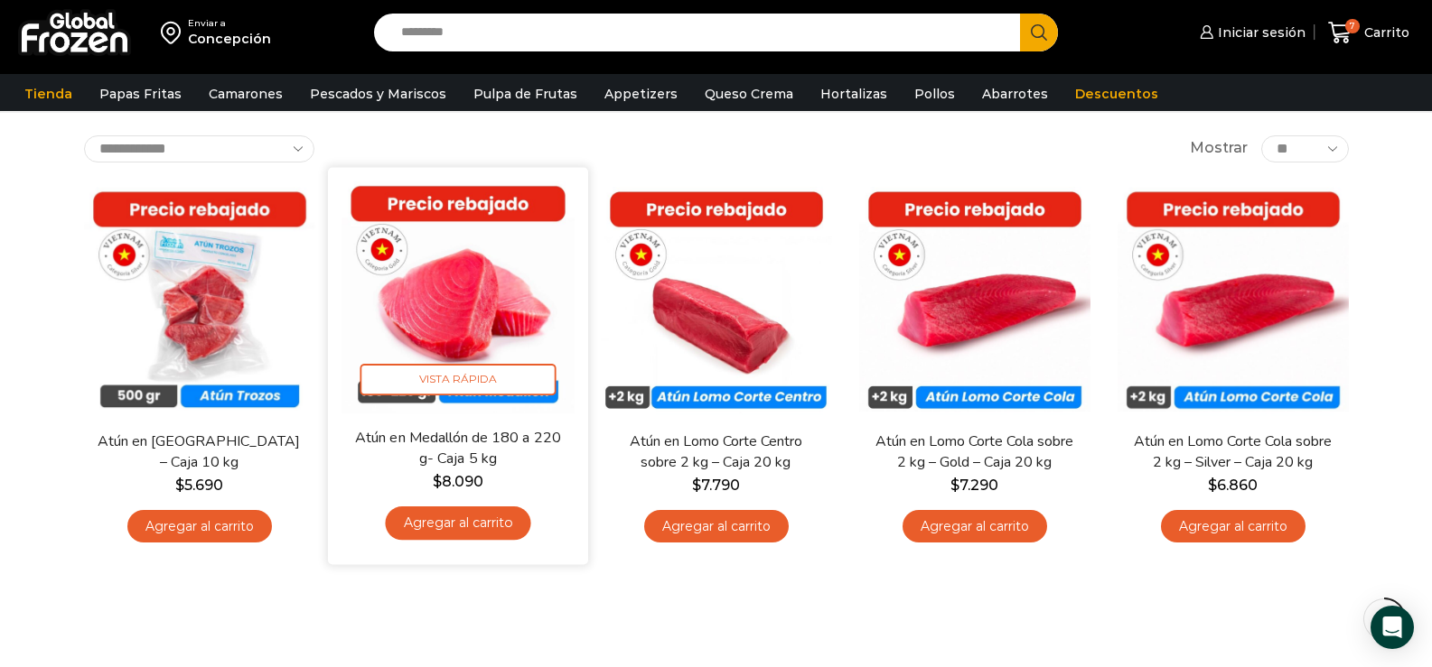
click at [465, 518] on link "Agregar al carrito" at bounding box center [457, 523] width 145 height 33
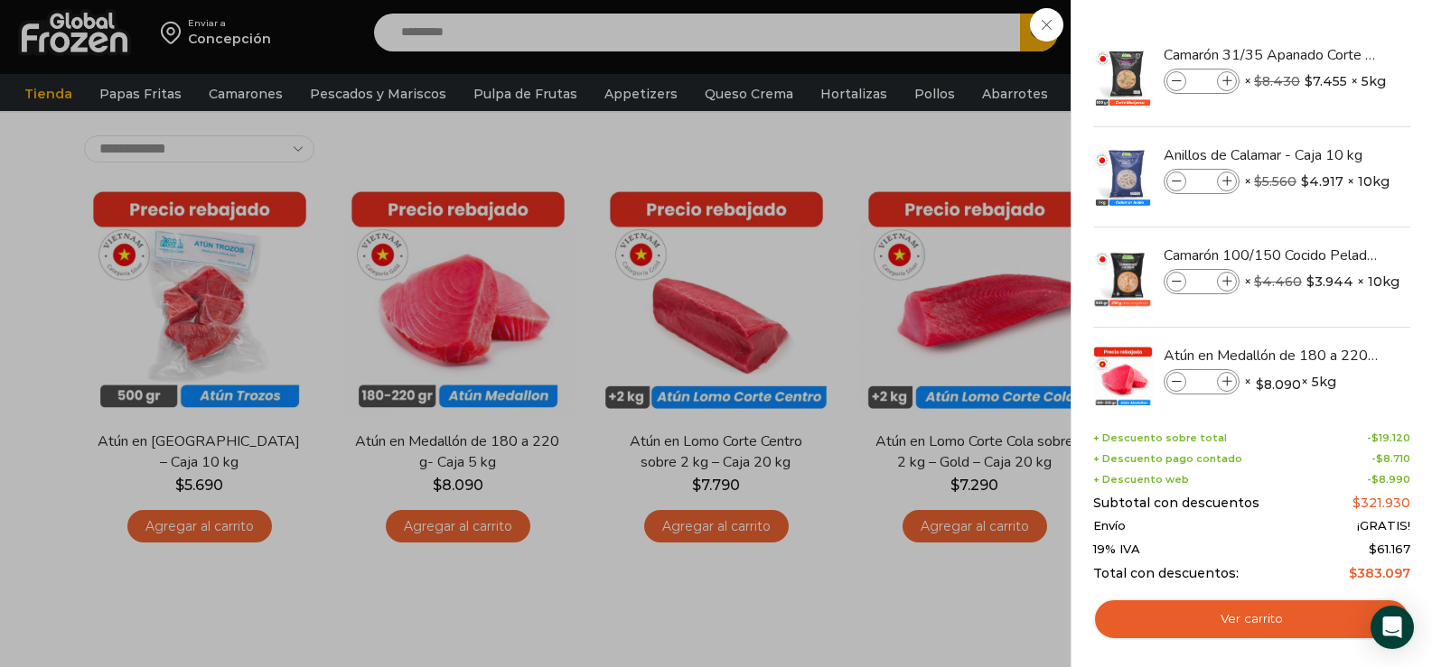
click at [1323, 54] on div "8 Carrito 8 8 Shopping Cart *" at bounding box center [1368, 33] width 90 height 42
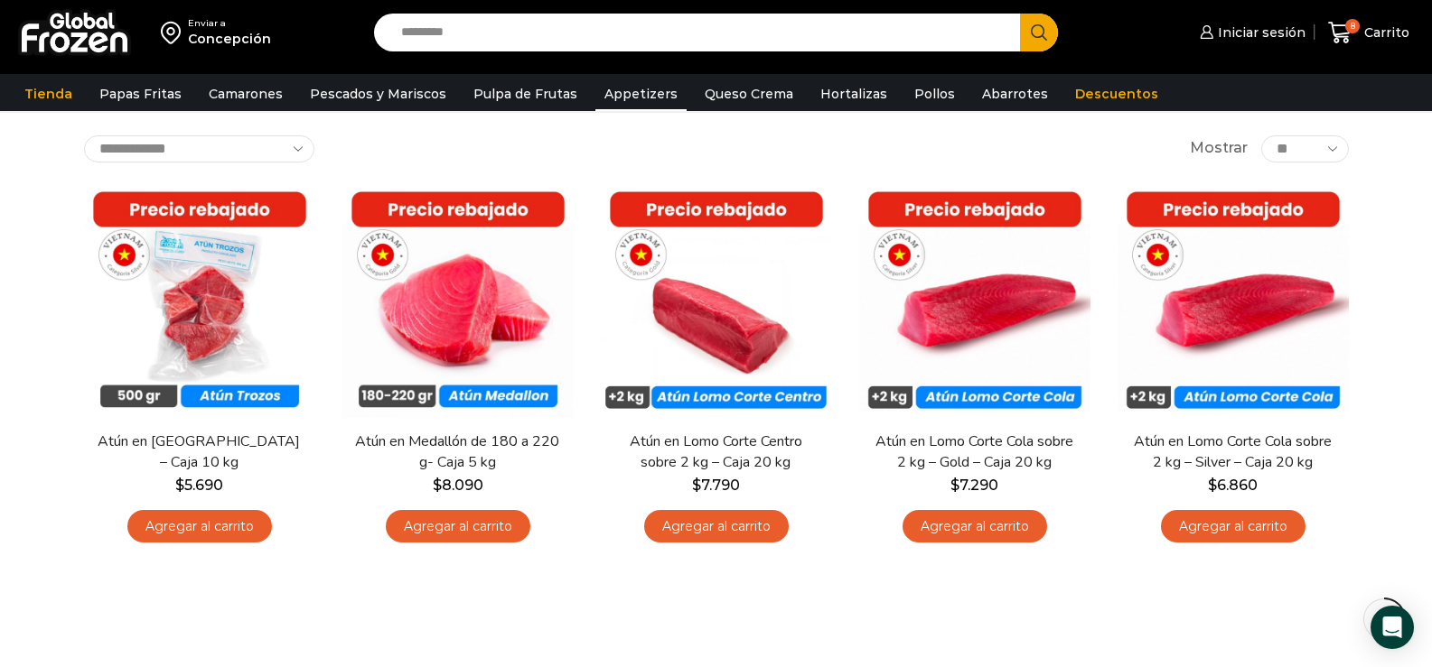
click at [622, 93] on link "Appetizers" at bounding box center [640, 94] width 91 height 34
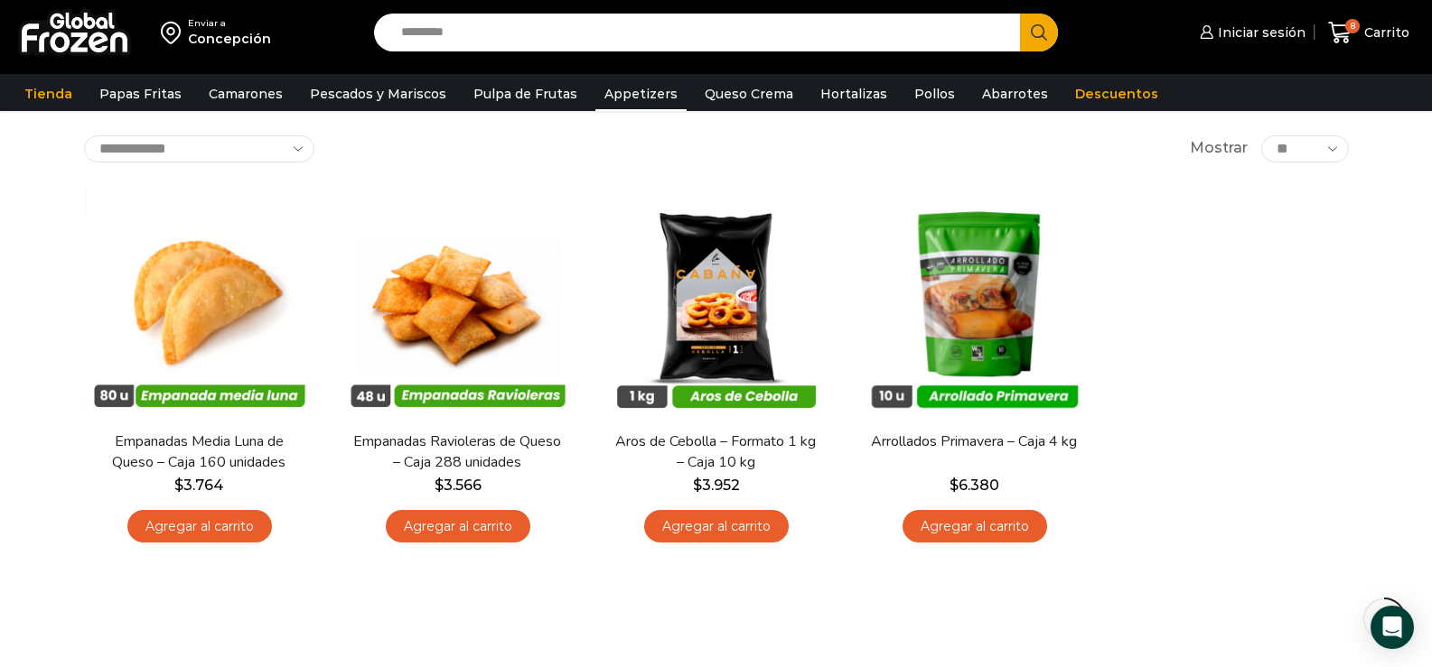
scroll to position [181, 0]
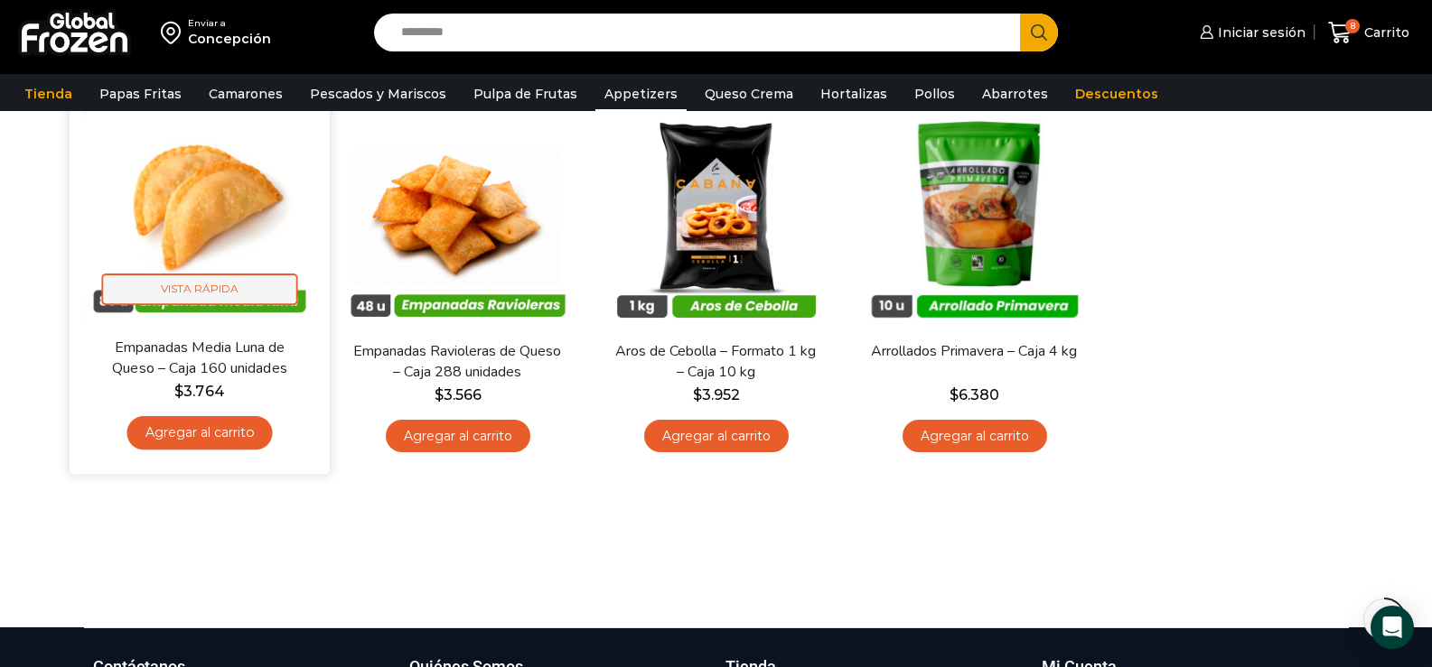
click at [194, 286] on span "Vista Rápida" at bounding box center [199, 290] width 196 height 32
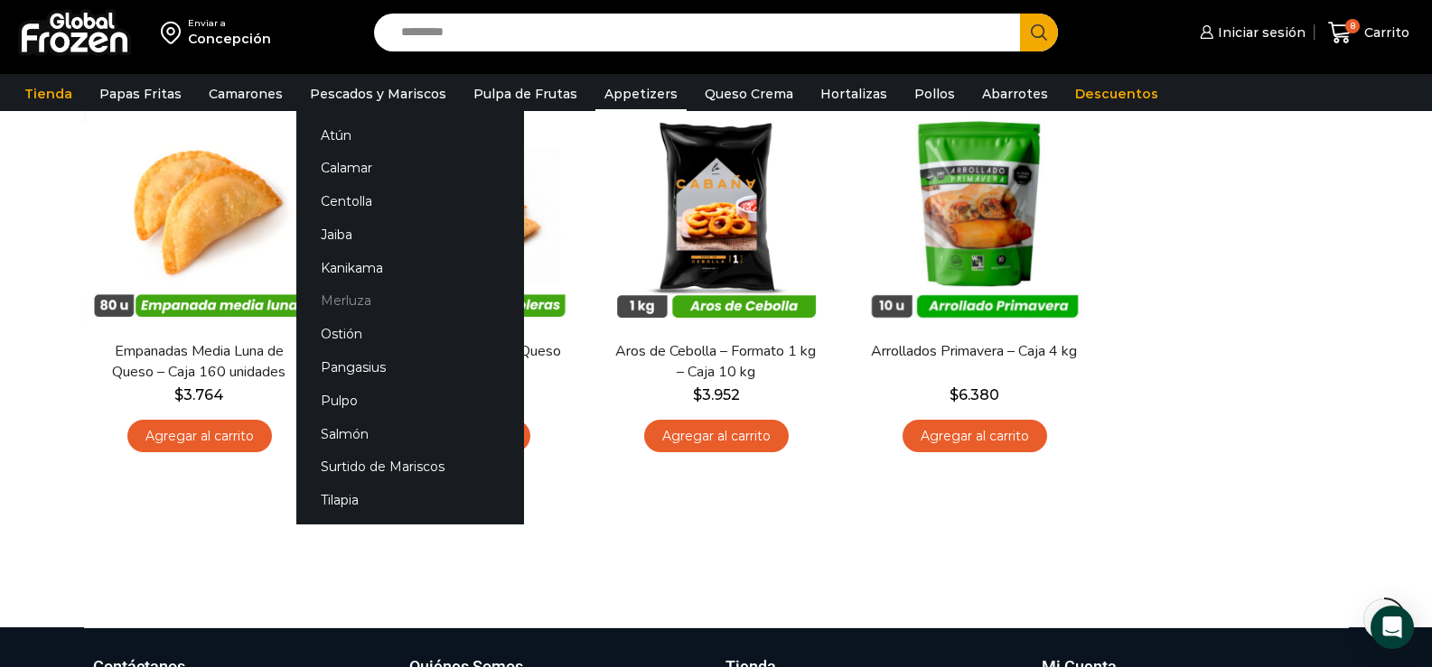
click at [337, 302] on link "Merluza" at bounding box center [410, 301] width 228 height 33
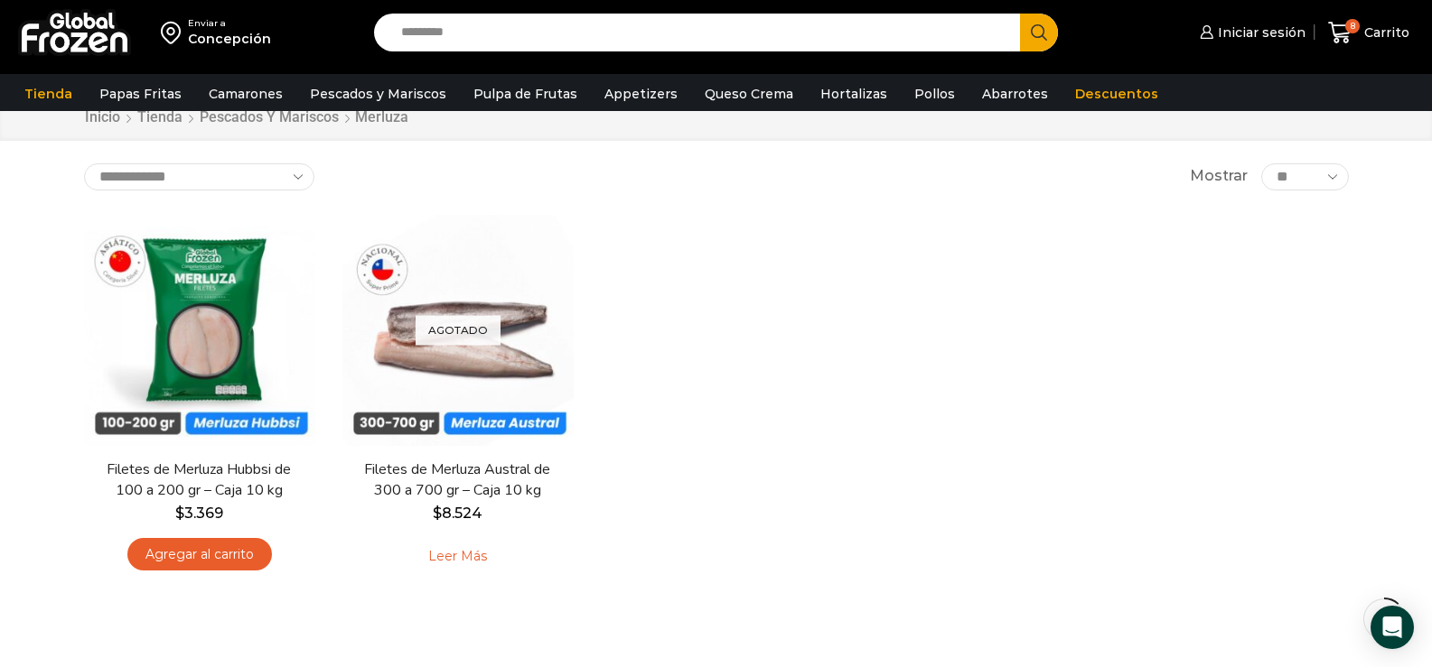
scroll to position [90, 0]
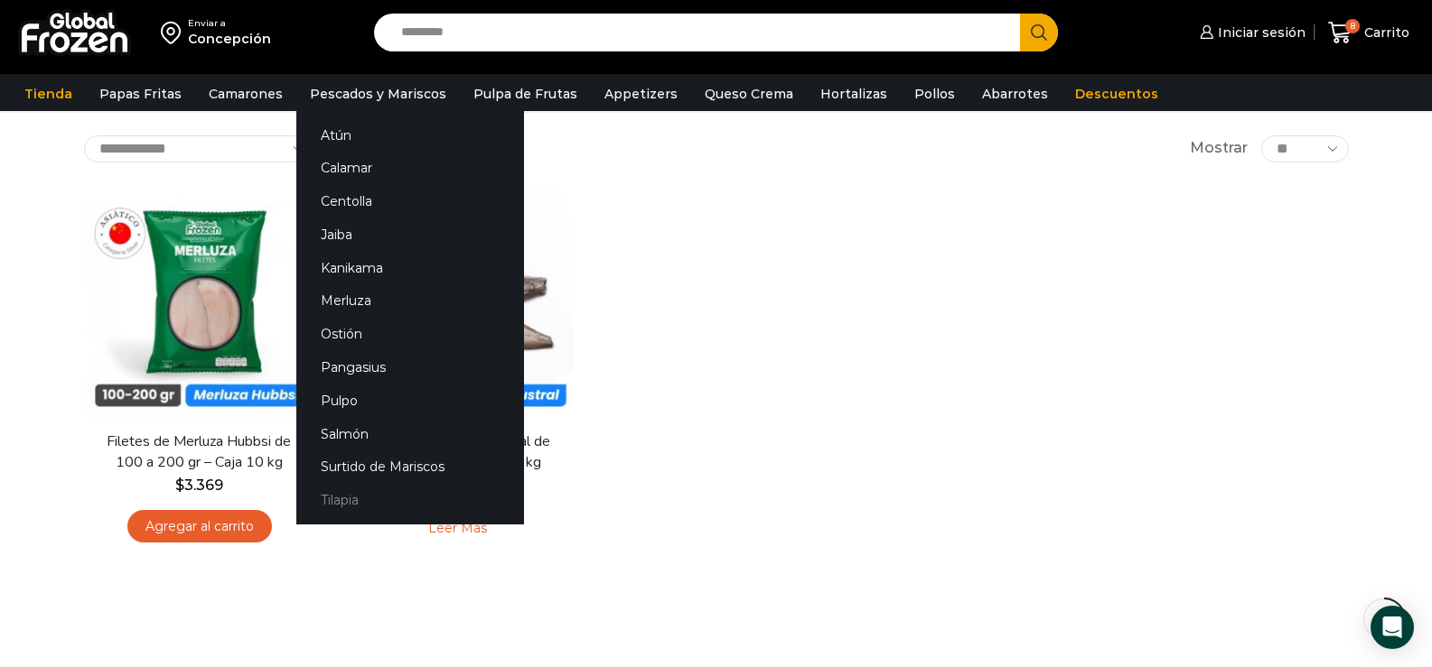
click at [336, 495] on link "Tilapia" at bounding box center [410, 500] width 228 height 33
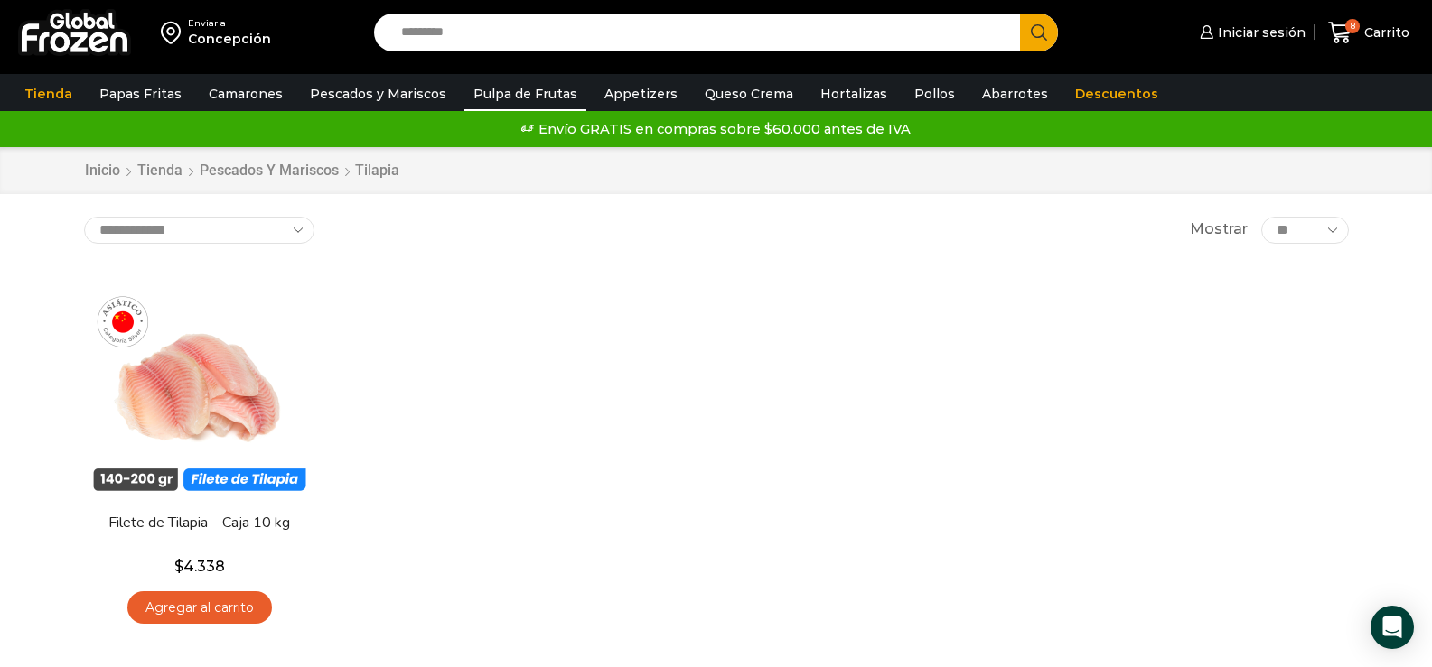
click at [497, 90] on link "Pulpa de Frutas" at bounding box center [525, 94] width 122 height 34
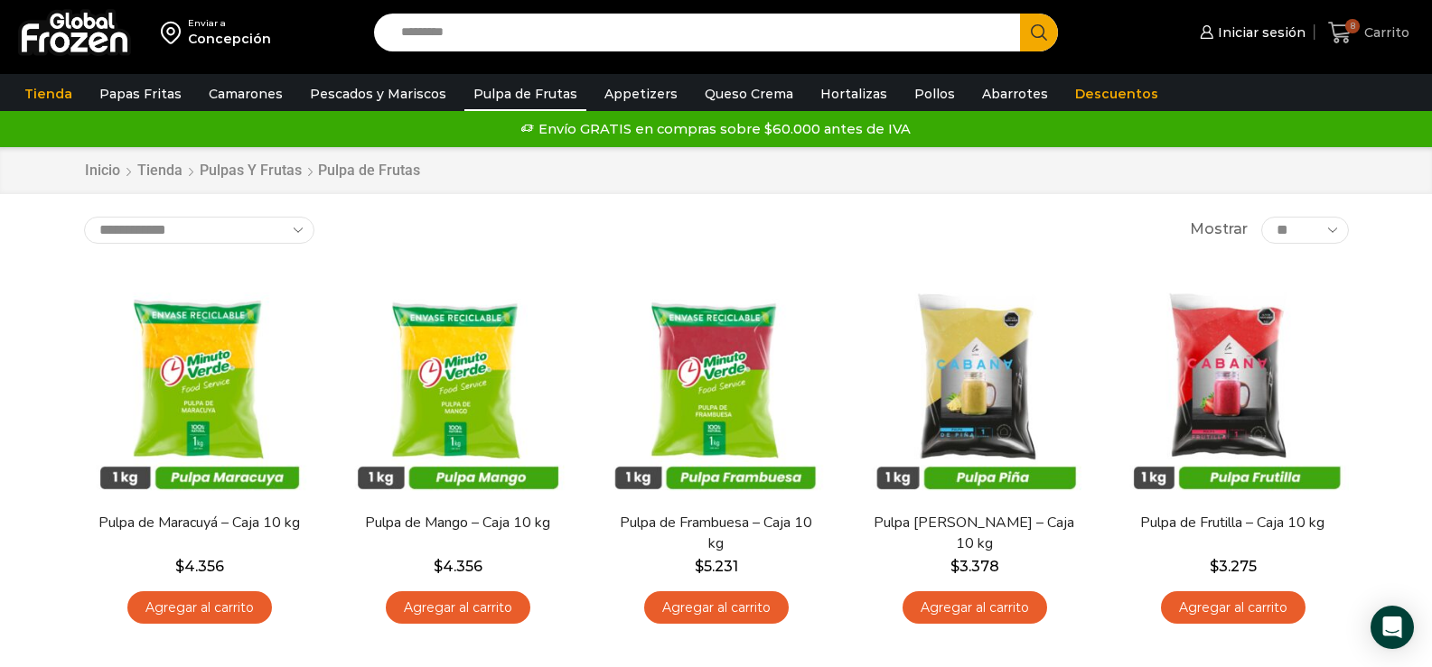
click at [1354, 28] on span "8" at bounding box center [1352, 26] width 14 height 14
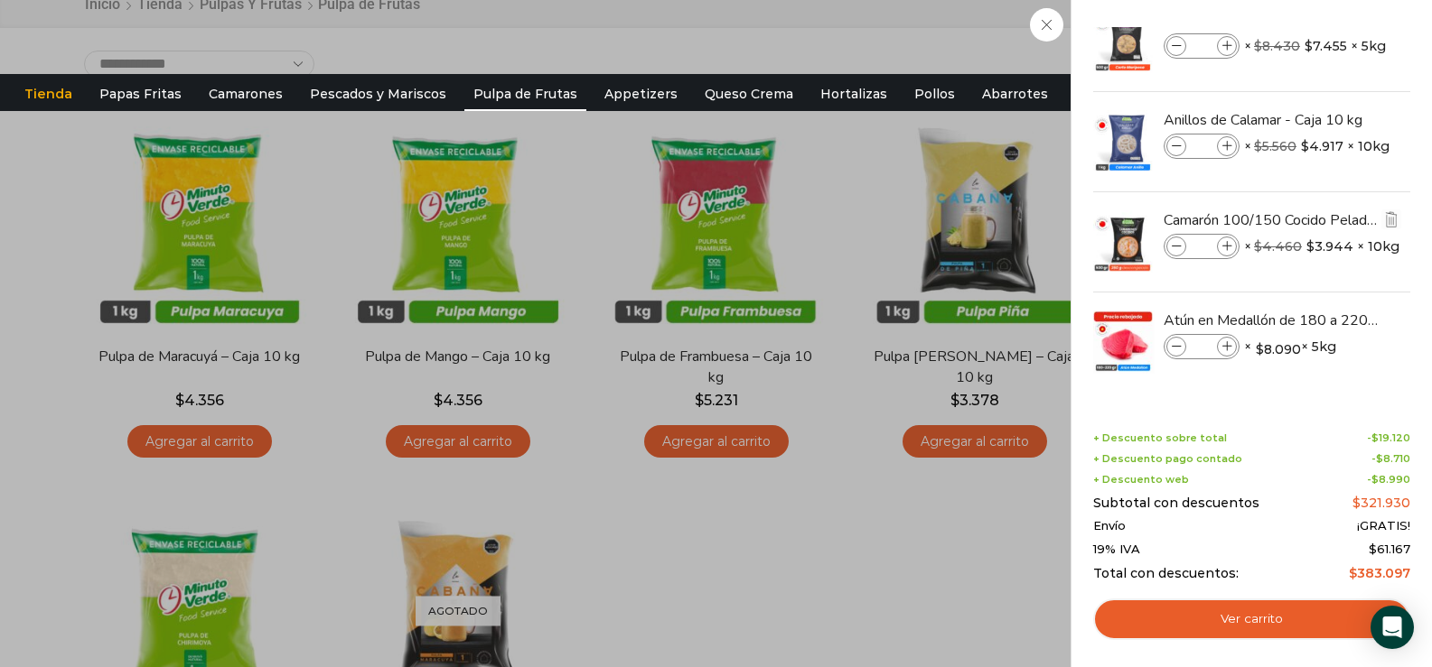
scroll to position [181, 0]
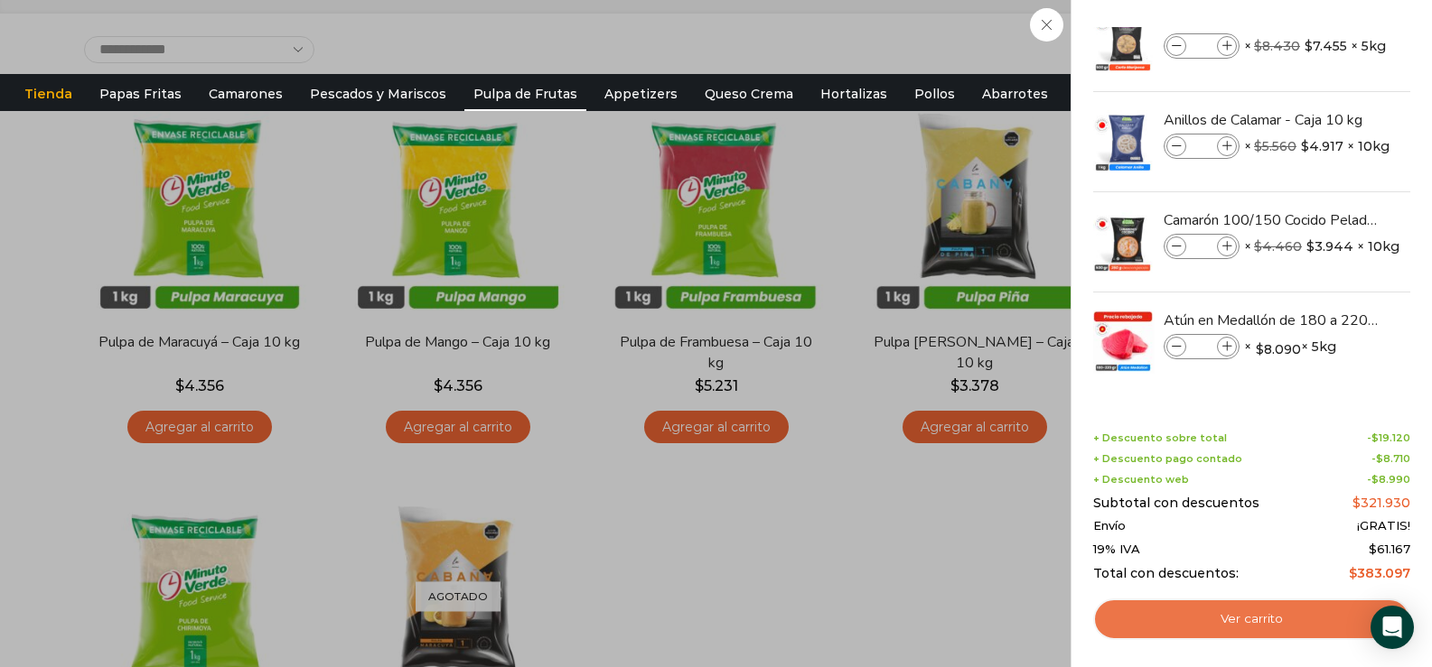
click at [1259, 622] on link "Ver carrito" at bounding box center [1251, 620] width 317 height 42
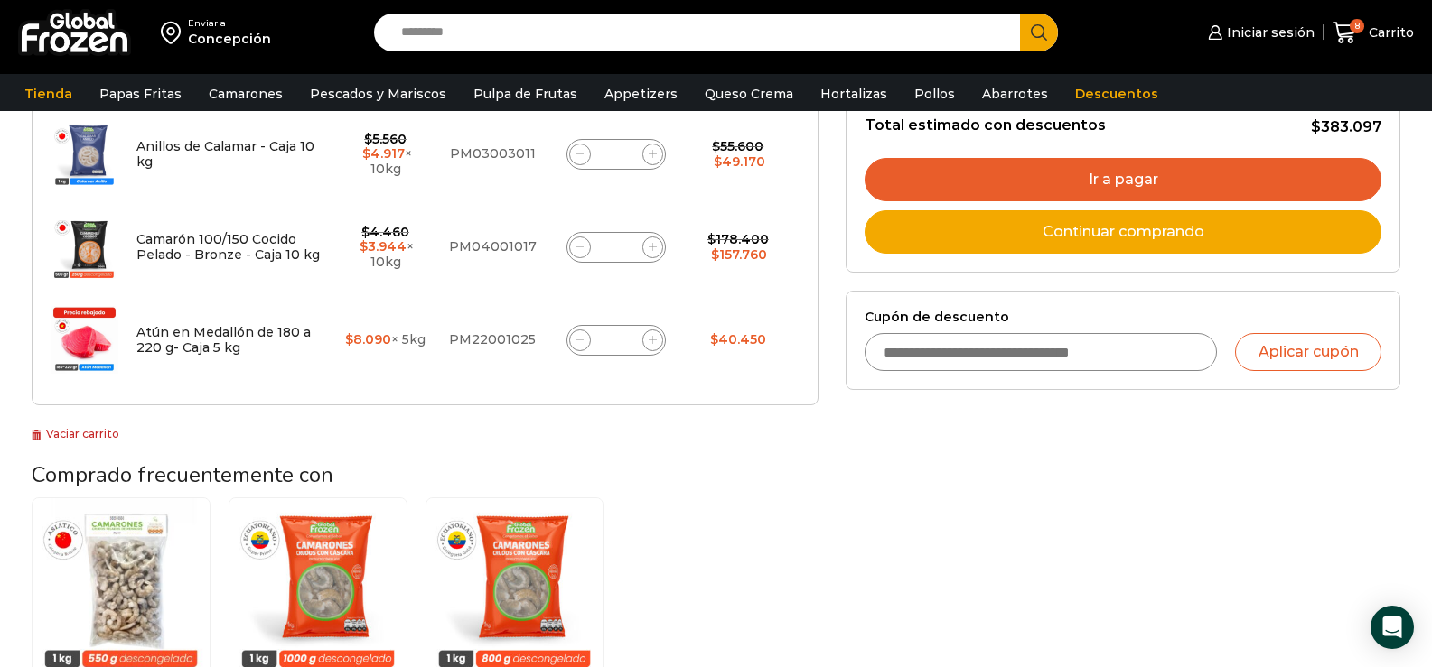
click at [927, 353] on input "Cupón de descuento" at bounding box center [1040, 352] width 352 height 38
type input "**********"
click at [1339, 352] on button "Aplicar cupón" at bounding box center [1308, 352] width 146 height 38
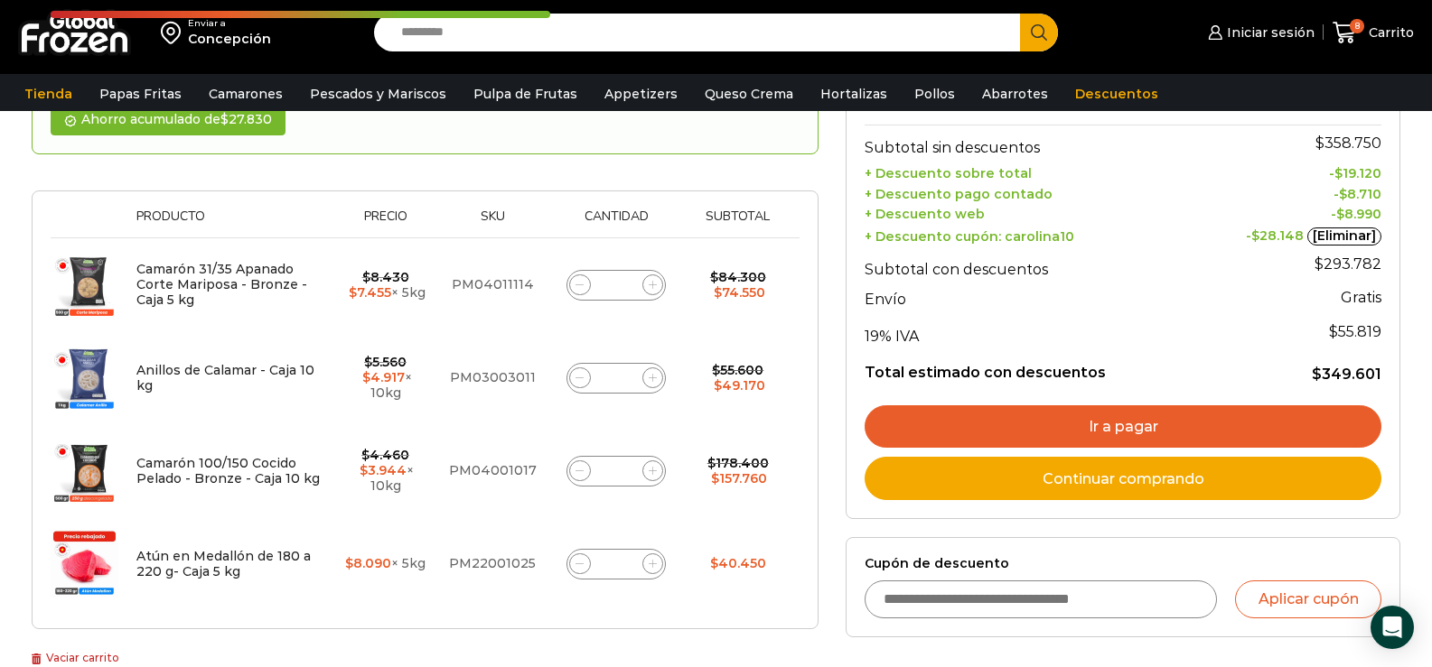
scroll to position [452, 0]
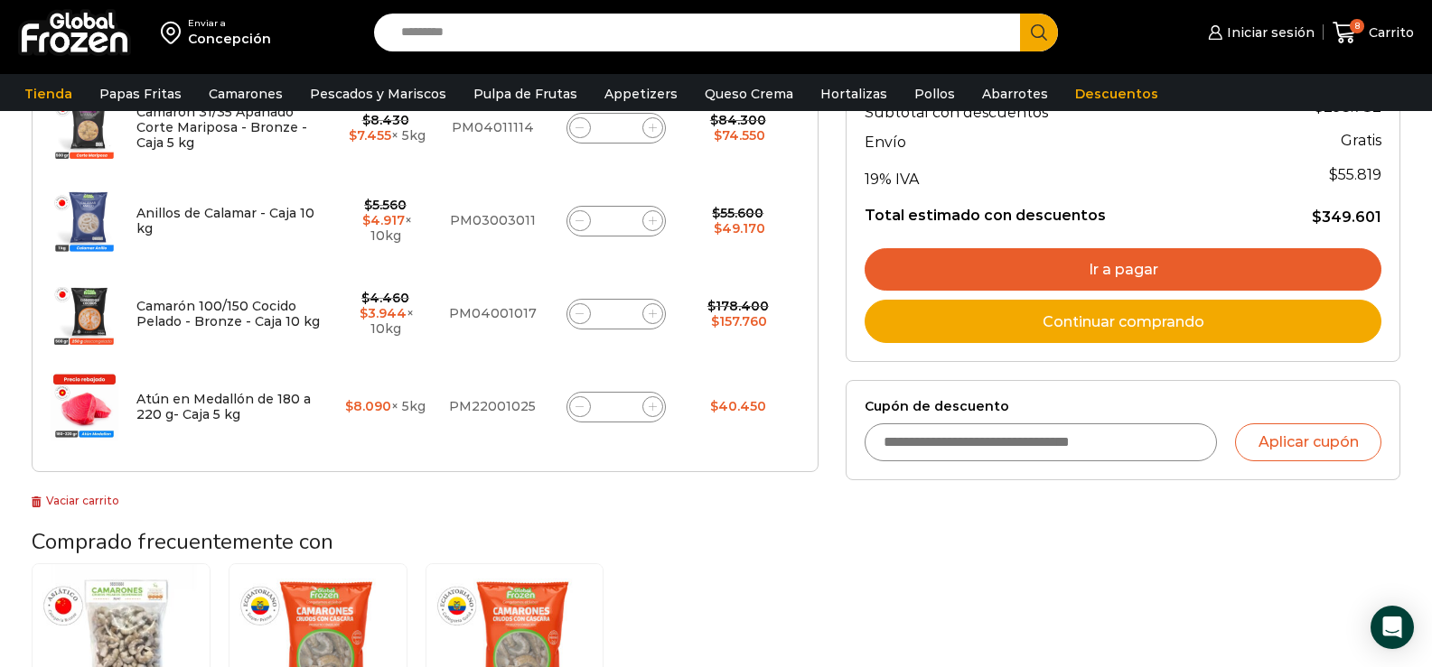
click at [1138, 272] on link "Ir a pagar" at bounding box center [1122, 269] width 517 height 43
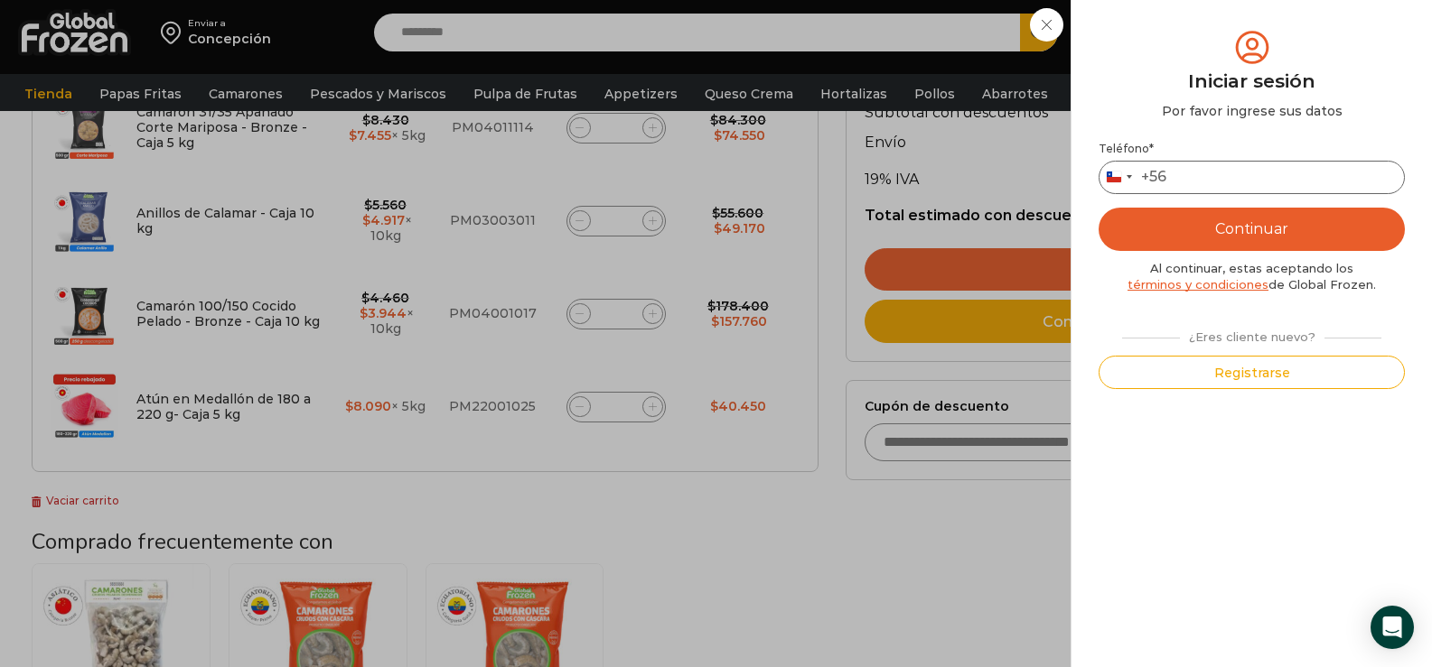
click at [1208, 175] on input "Teléfono *" at bounding box center [1251, 177] width 306 height 33
type input "*********"
click at [1238, 368] on button "Registrarse" at bounding box center [1251, 372] width 306 height 33
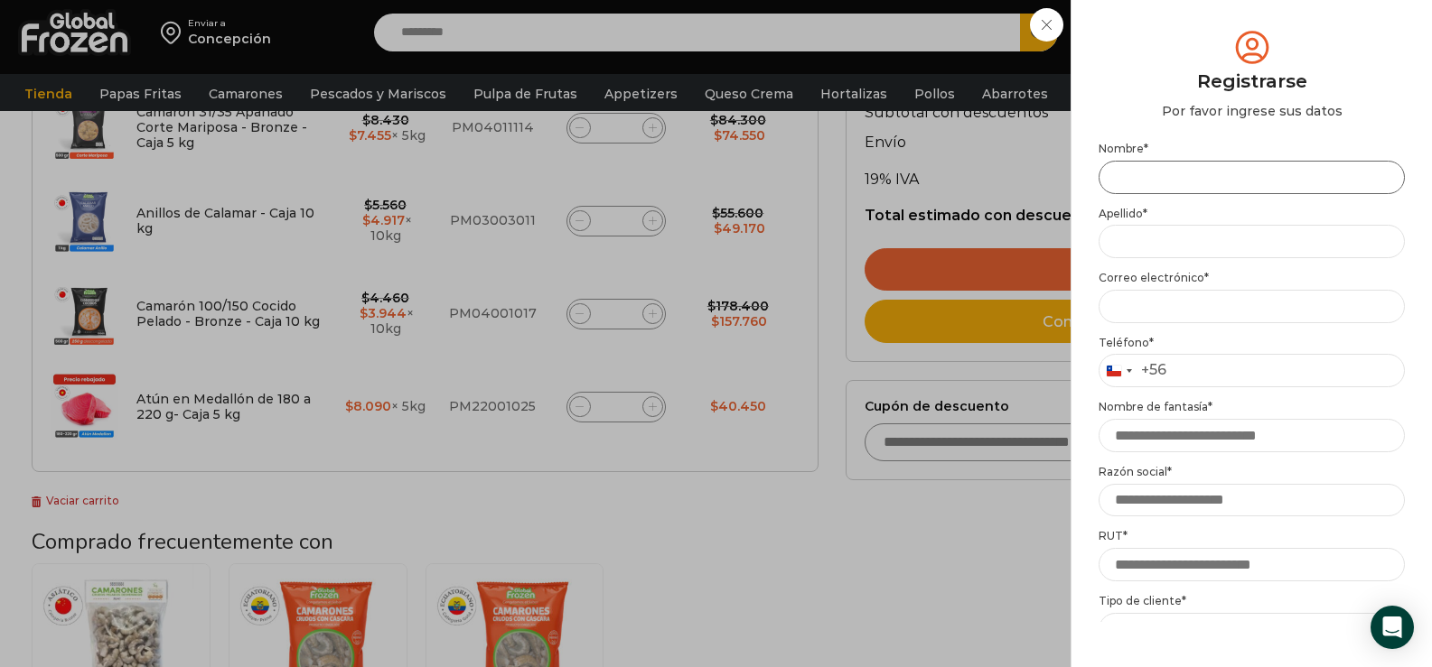
click at [1134, 179] on input "Nombre *" at bounding box center [1251, 177] width 306 height 33
click at [1190, 182] on input "Nombre *" at bounding box center [1251, 177] width 306 height 33
drag, startPoint x: 1115, startPoint y: 175, endPoint x: 1142, endPoint y: 177, distance: 26.3
click at [1142, 177] on input "**********" at bounding box center [1251, 177] width 306 height 33
click at [1210, 175] on input "**********" at bounding box center [1251, 177] width 306 height 33
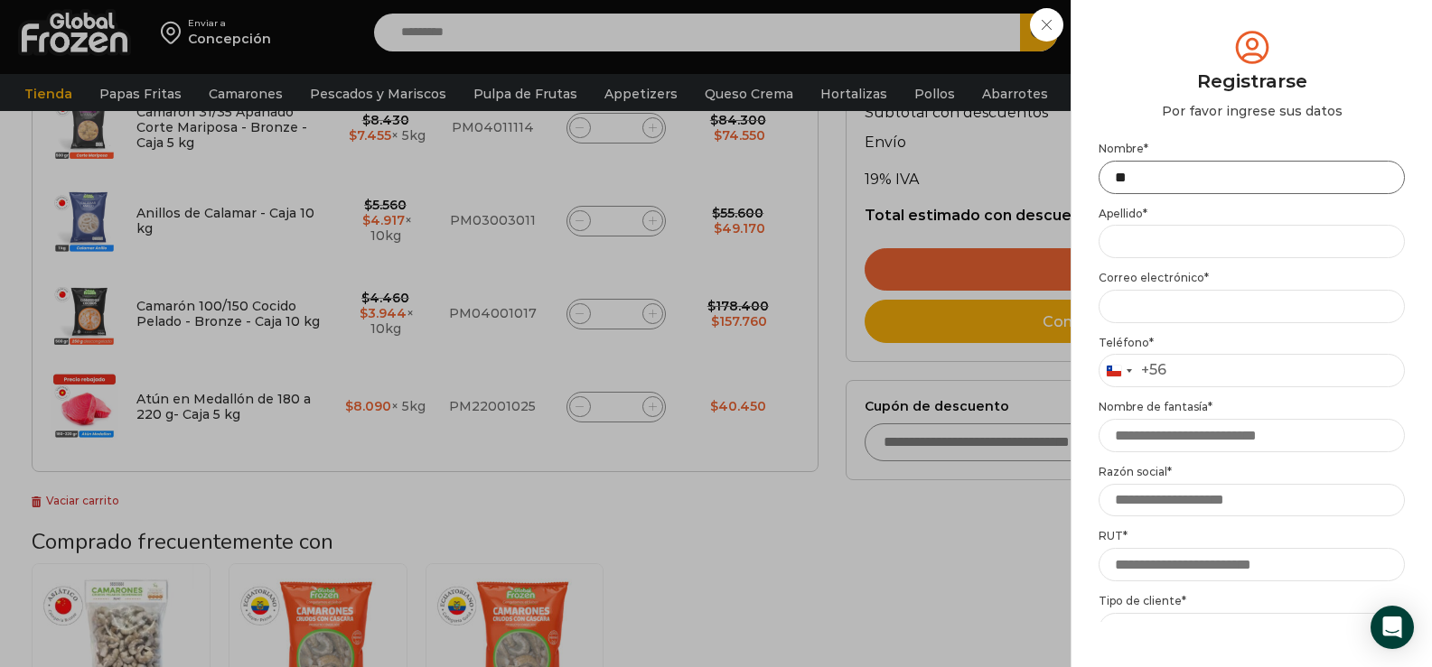
type input "*"
type input "**********"
type input "*"
type input "**********"
click at [1177, 309] on input "Email address *" at bounding box center [1251, 306] width 306 height 33
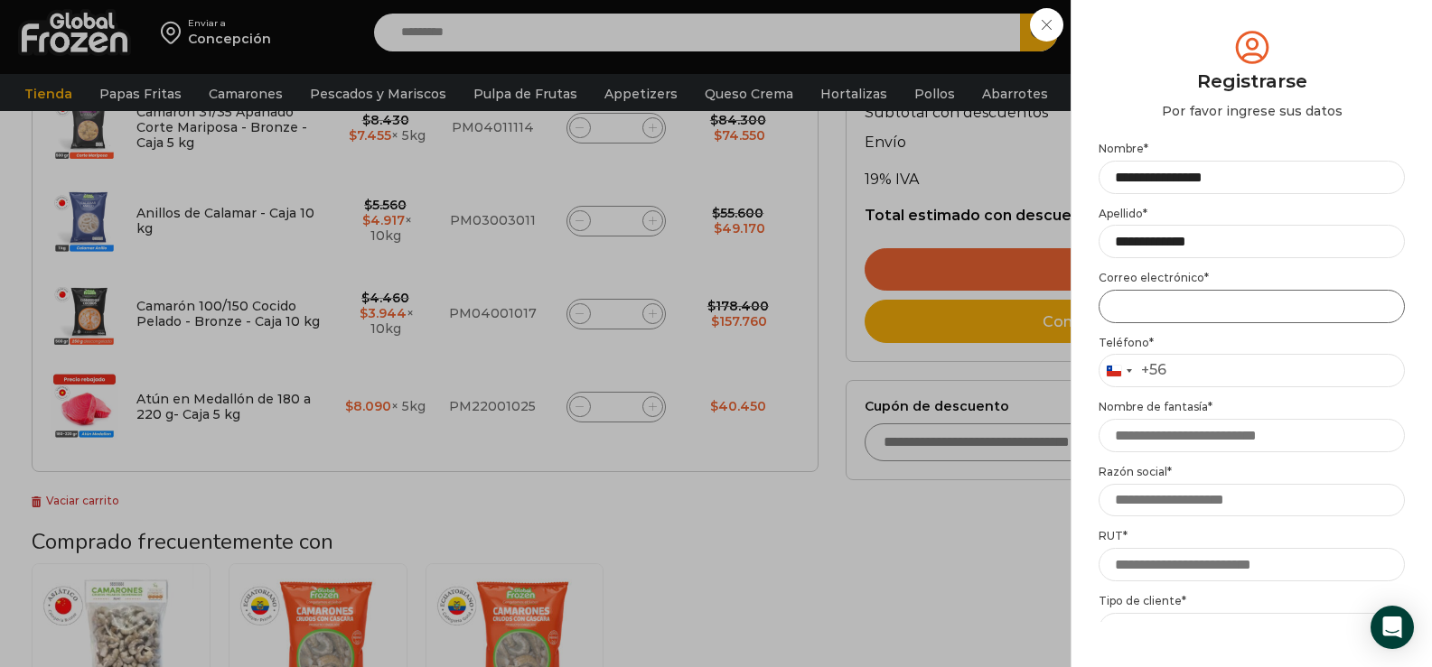
type input "**********"
type input "*********"
click at [1135, 442] on input "Nombre de fantasía *" at bounding box center [1251, 435] width 306 height 33
type input "********"
click at [1141, 500] on input "Razón social *" at bounding box center [1251, 500] width 306 height 33
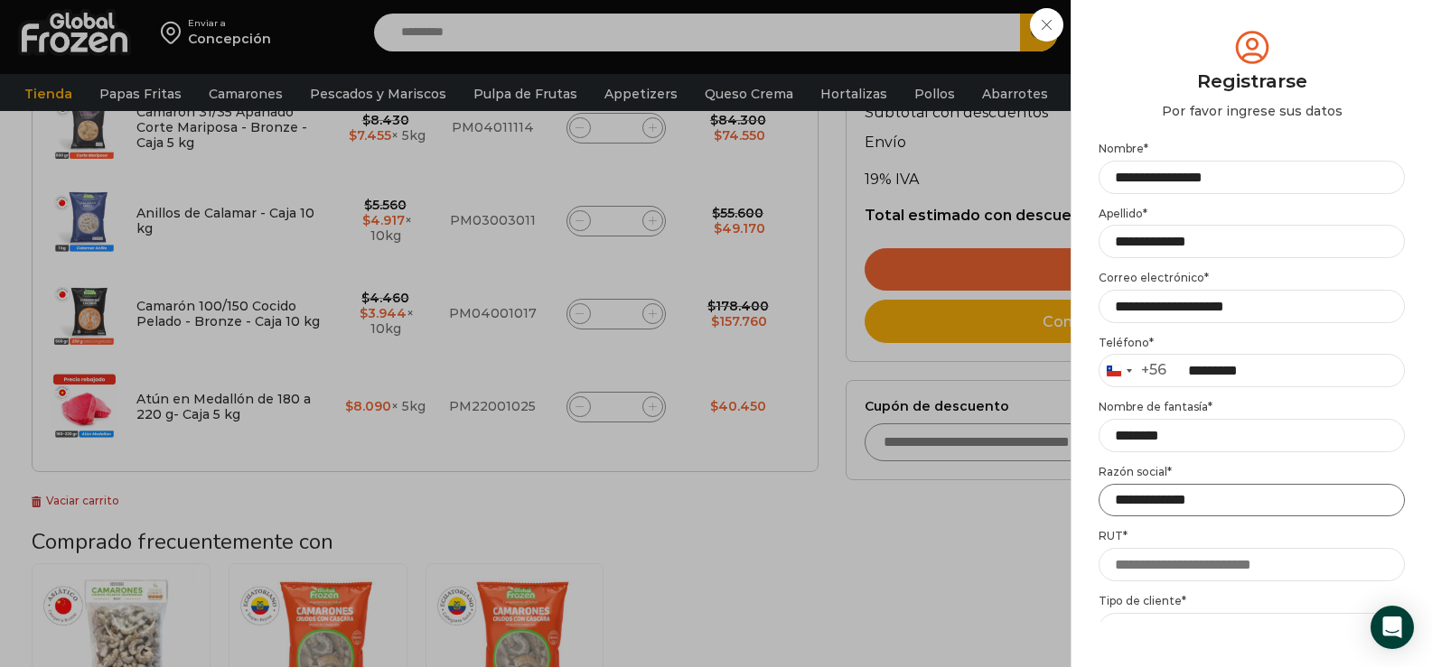
type input "**********"
click at [1243, 180] on input "**********" at bounding box center [1251, 177] width 306 height 33
type input "*"
type input "********"
click at [1232, 247] on input "**********" at bounding box center [1251, 241] width 306 height 33
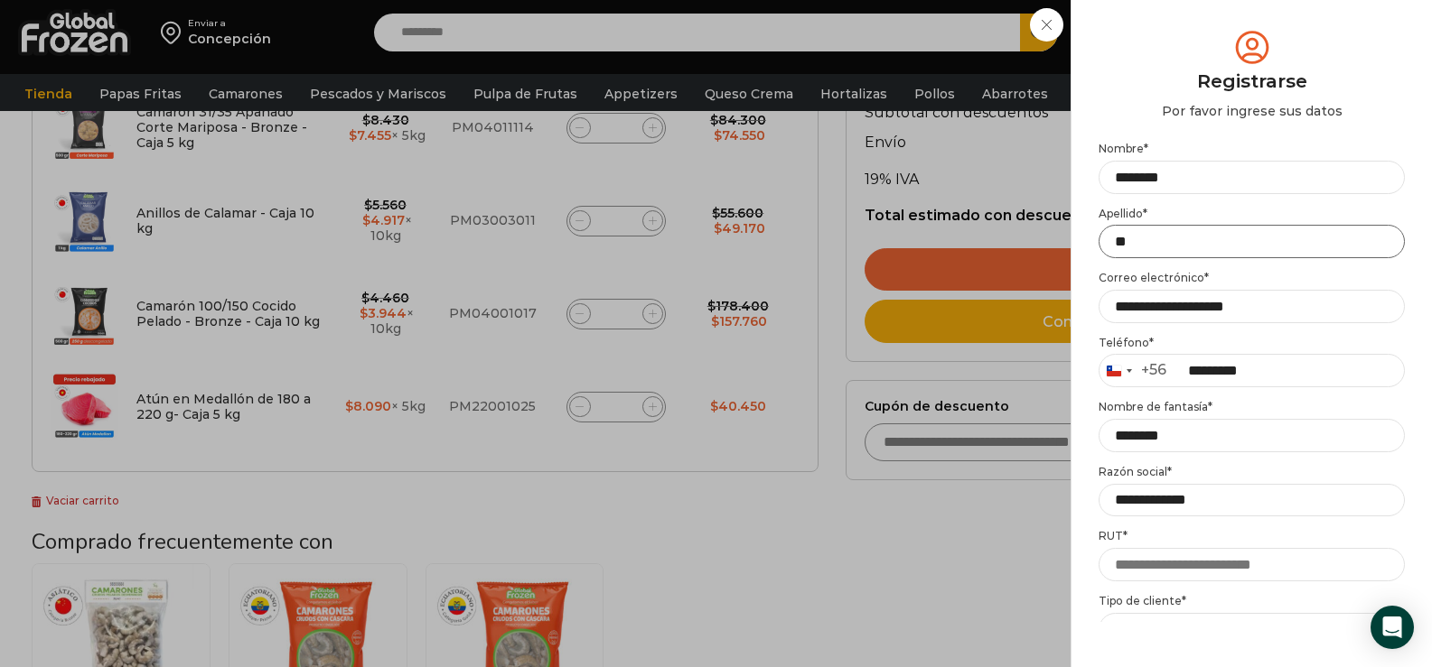
type input "*"
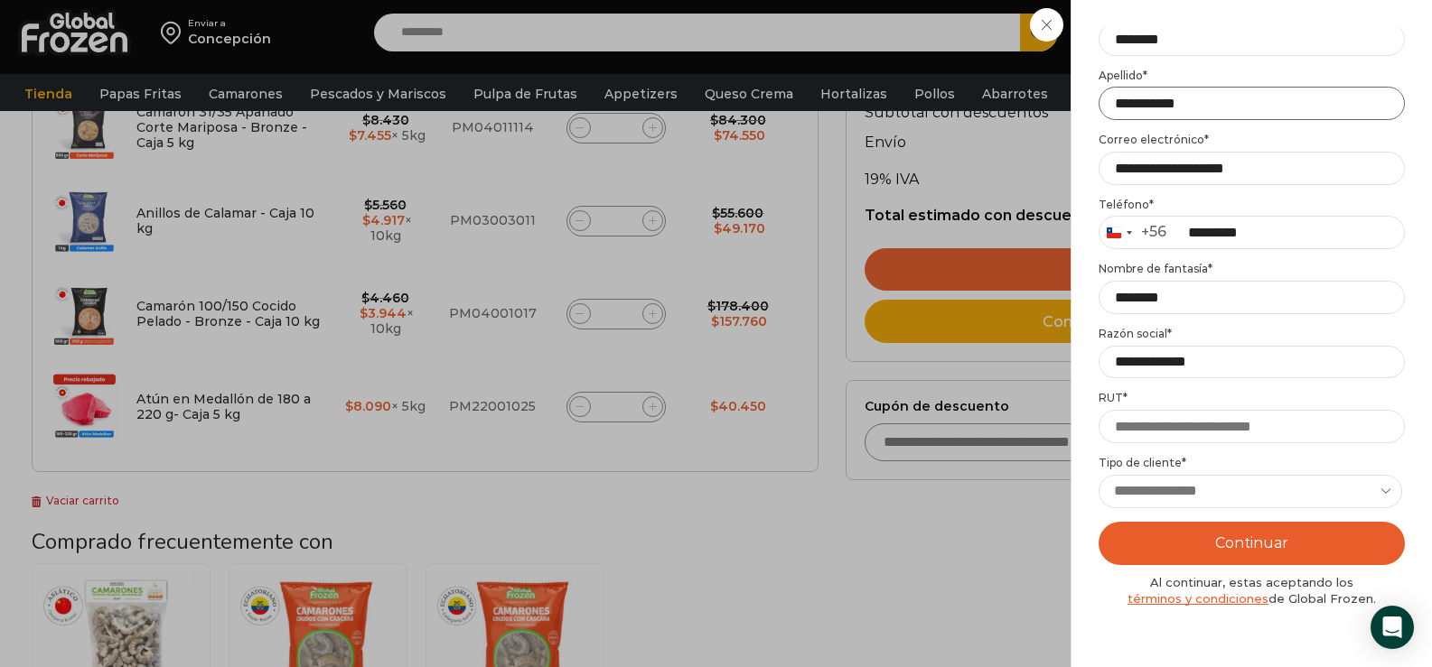
scroll to position [181, 0]
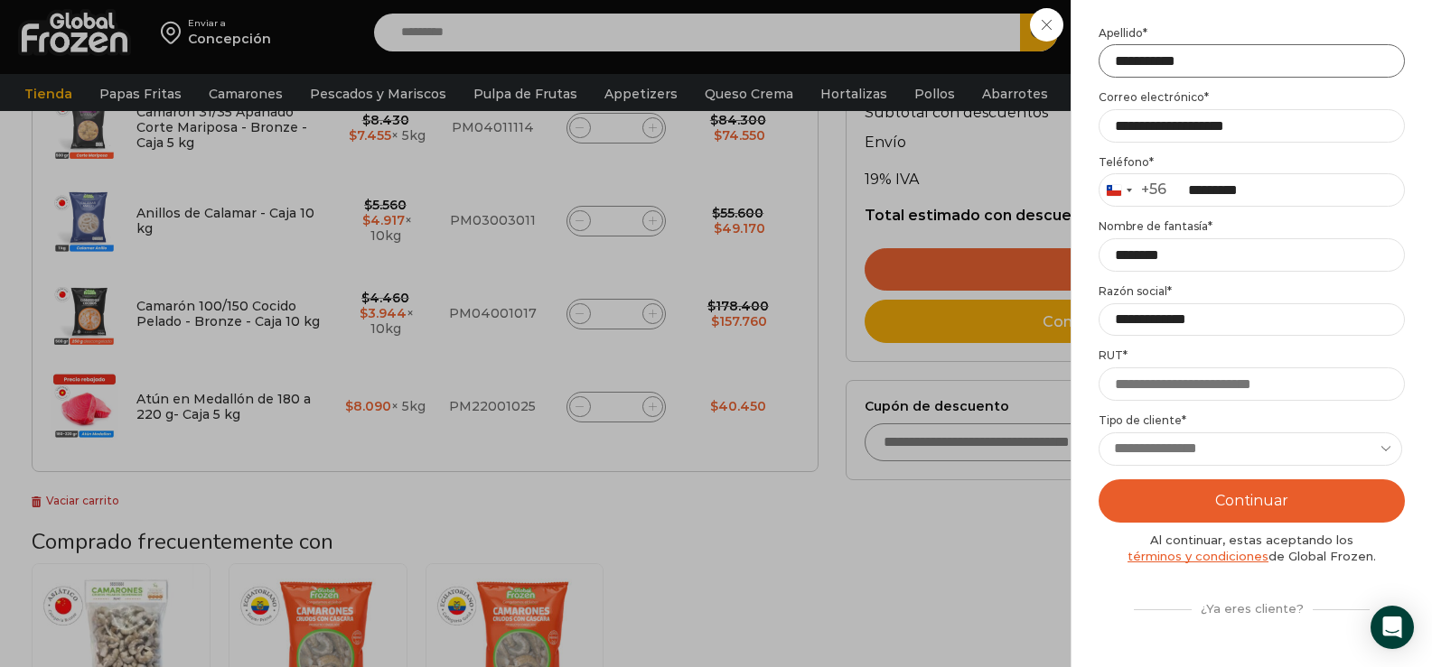
type input "**********"
click at [1143, 387] on input "RUT *" at bounding box center [1251, 384] width 306 height 33
type input "**********"
click at [1185, 451] on select "**********" at bounding box center [1249, 449] width 303 height 33
select select "**********"
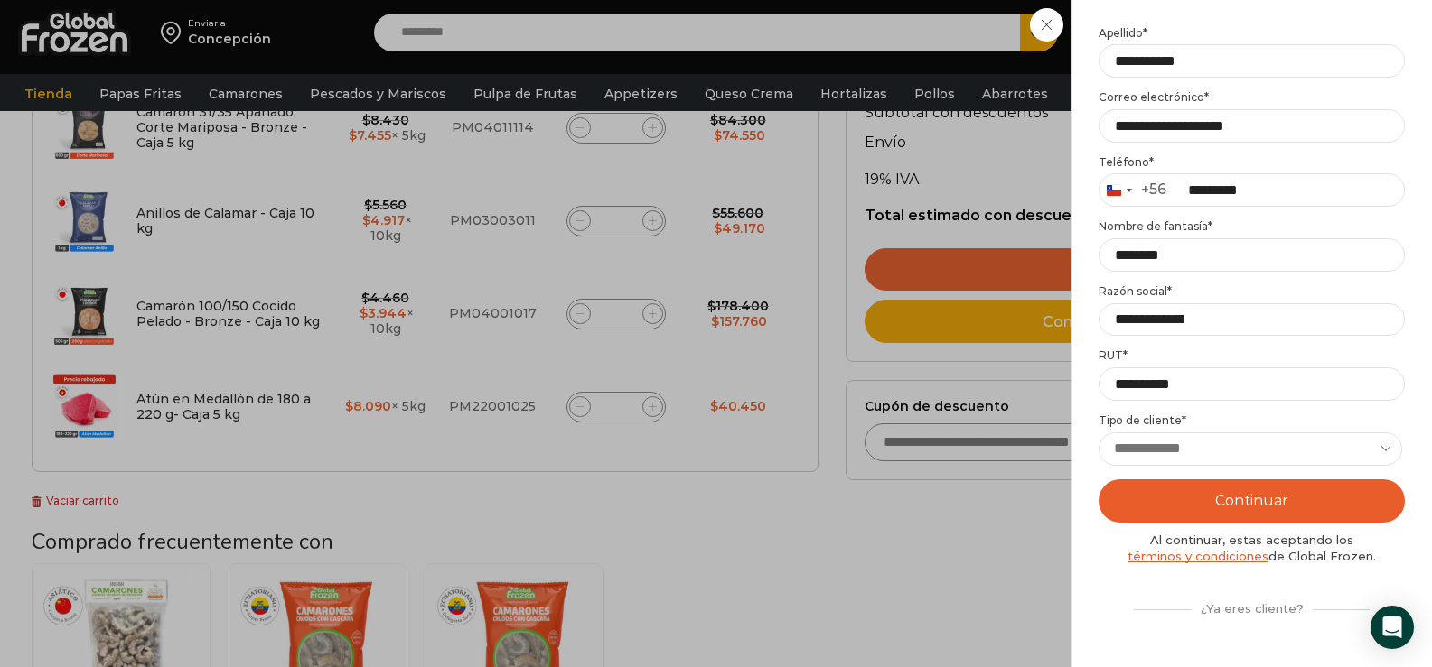
click at [1098, 433] on select "**********" at bounding box center [1249, 449] width 303 height 33
click at [1261, 503] on button "Continuar" at bounding box center [1251, 501] width 306 height 43
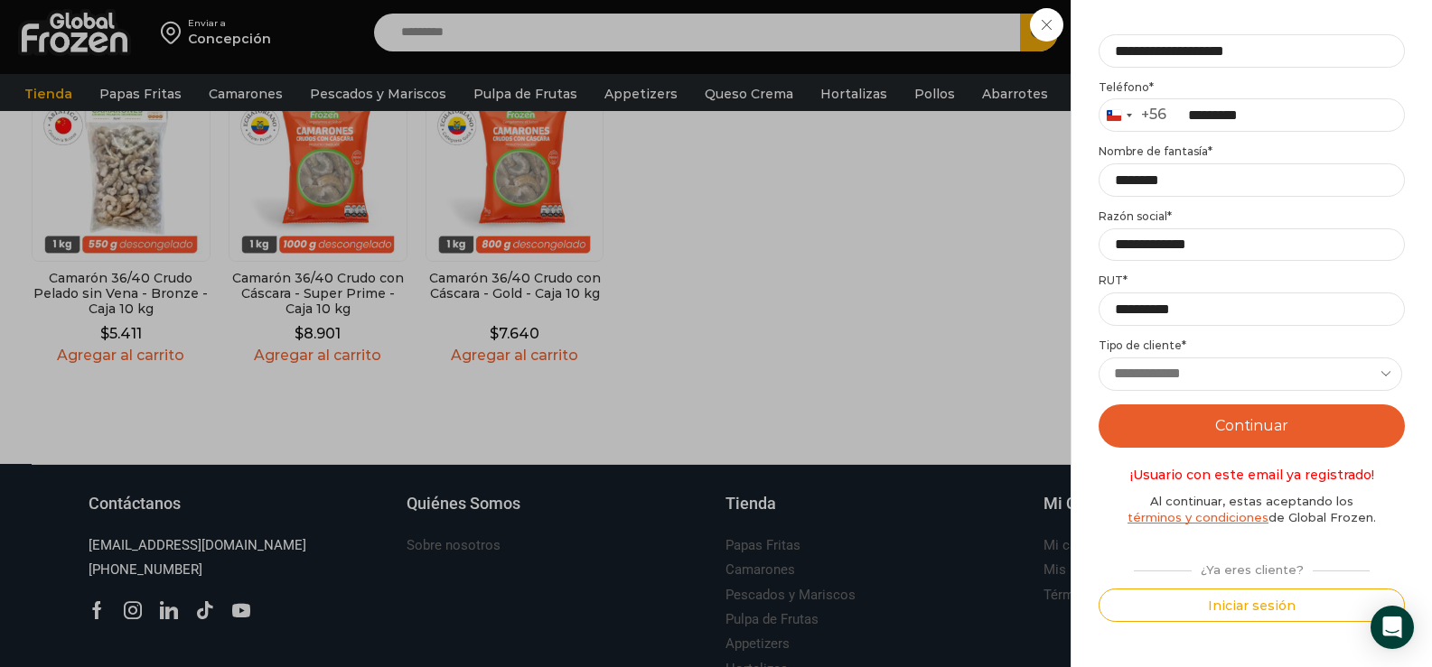
scroll to position [994, 0]
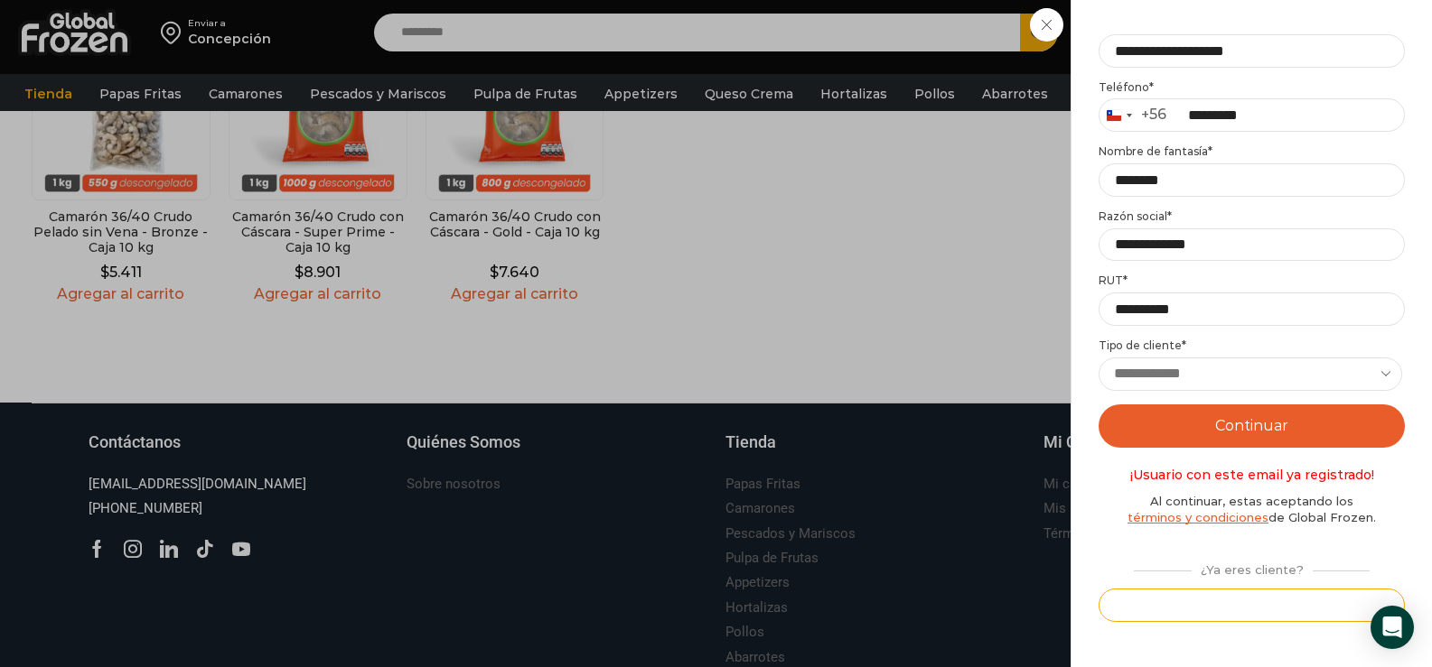
click at [1245, 602] on button "Iniciar sesión" at bounding box center [1251, 605] width 306 height 33
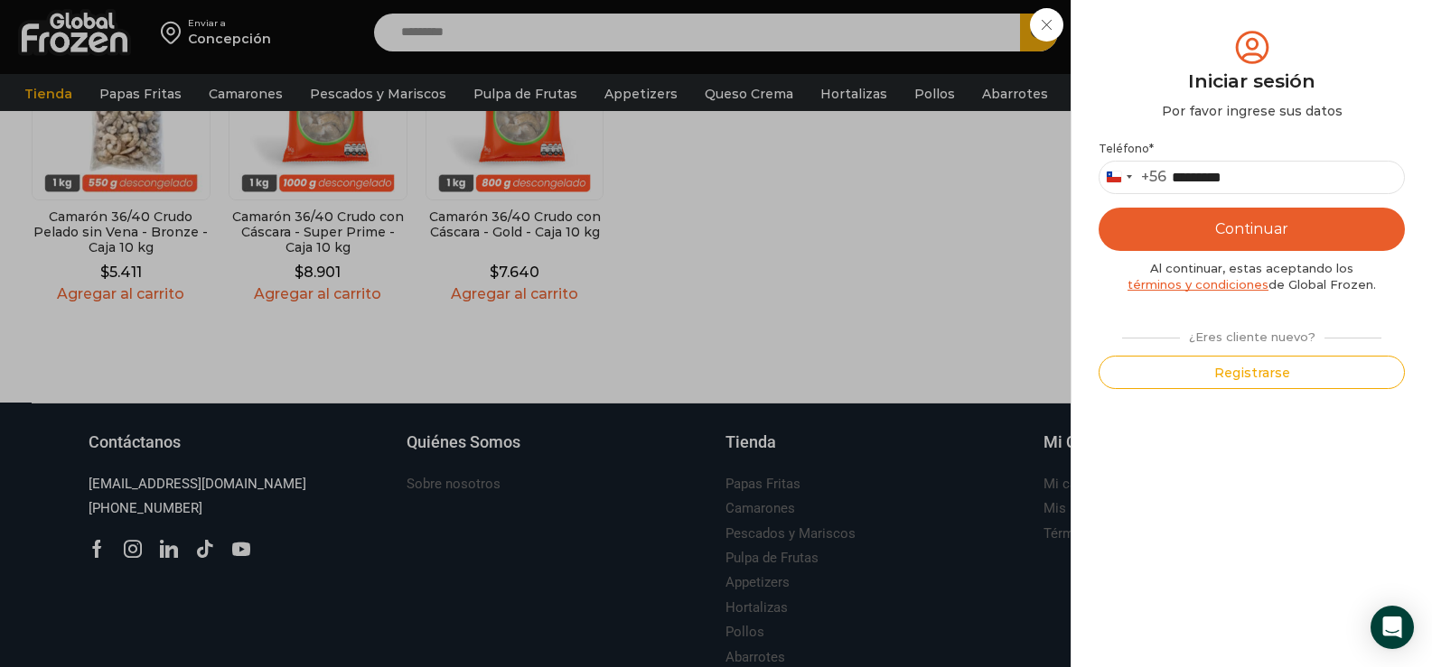
click at [1246, 217] on button "Continuar" at bounding box center [1251, 229] width 306 height 43
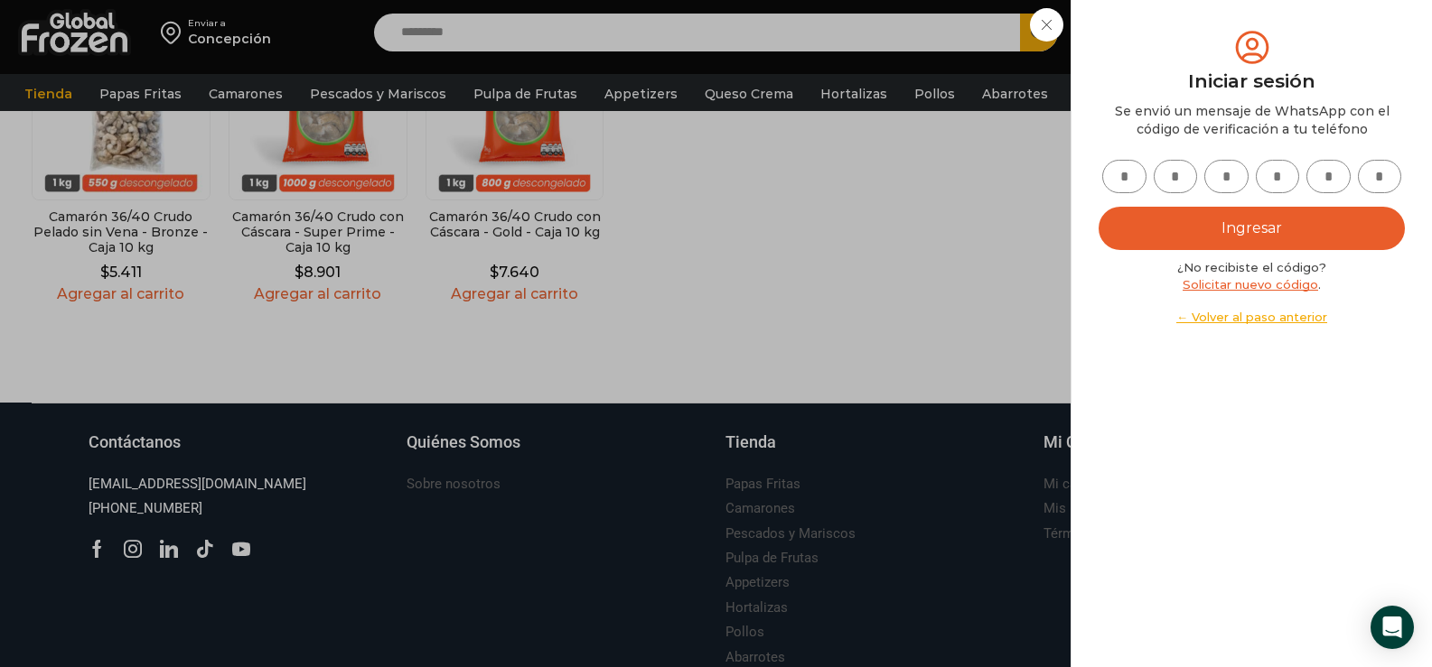
click at [1116, 176] on input "text" at bounding box center [1124, 176] width 44 height 33
type input "*"
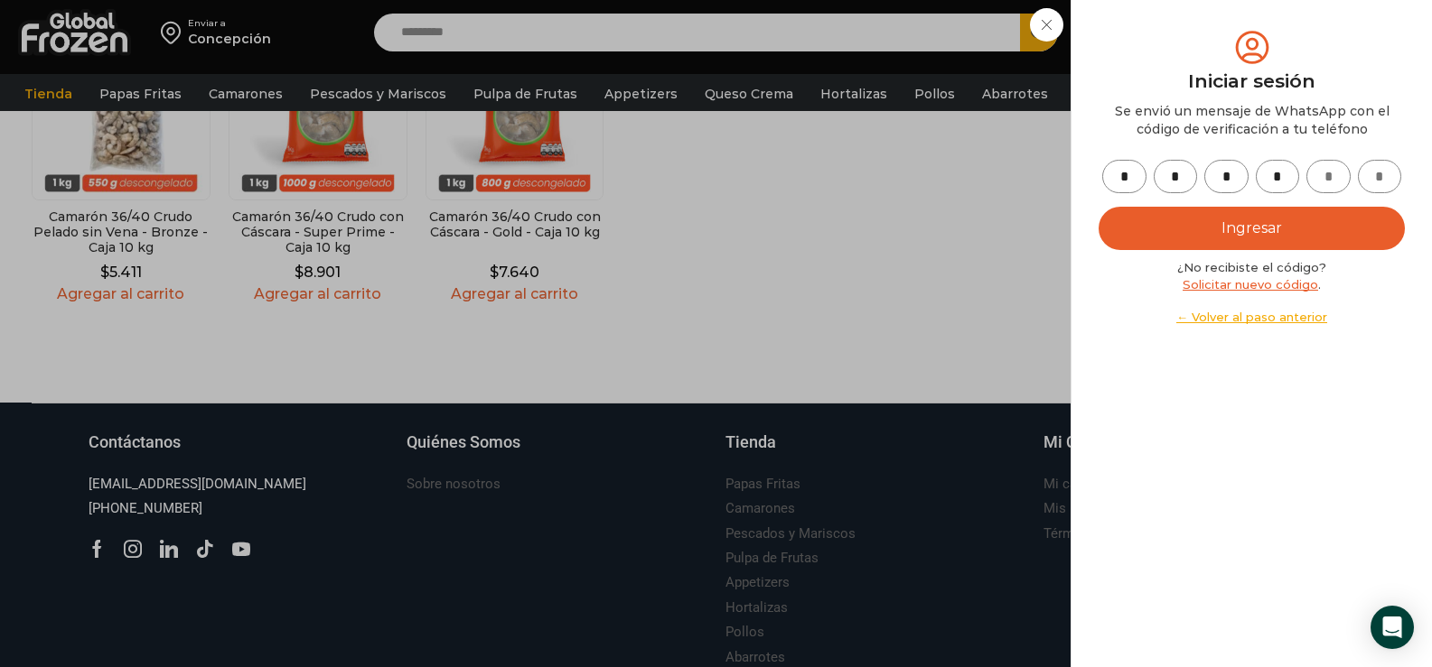
type input "*"
click at [1279, 227] on button "Ingresar" at bounding box center [1251, 228] width 306 height 43
click at [1259, 219] on button "Ingresar" at bounding box center [1251, 228] width 306 height 43
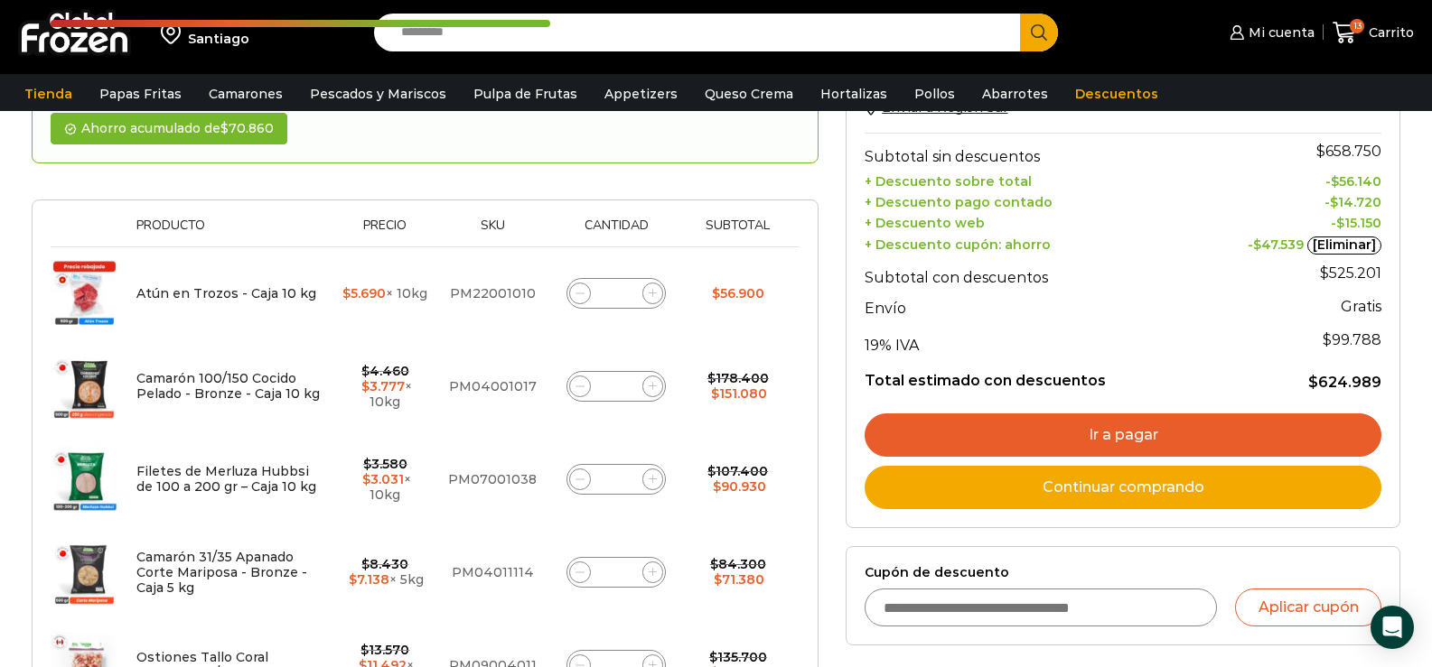
scroll to position [361, 0]
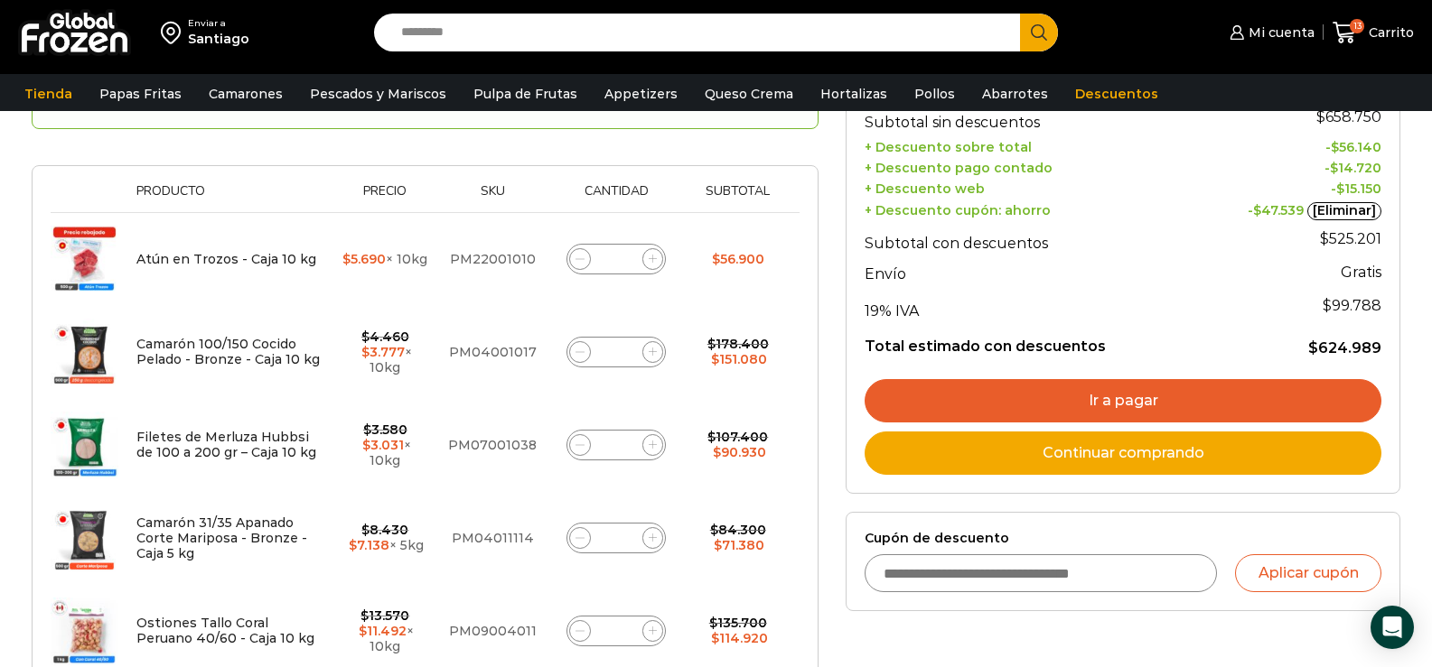
click at [578, 441] on icon at bounding box center [579, 445] width 8 height 8
type input "*"
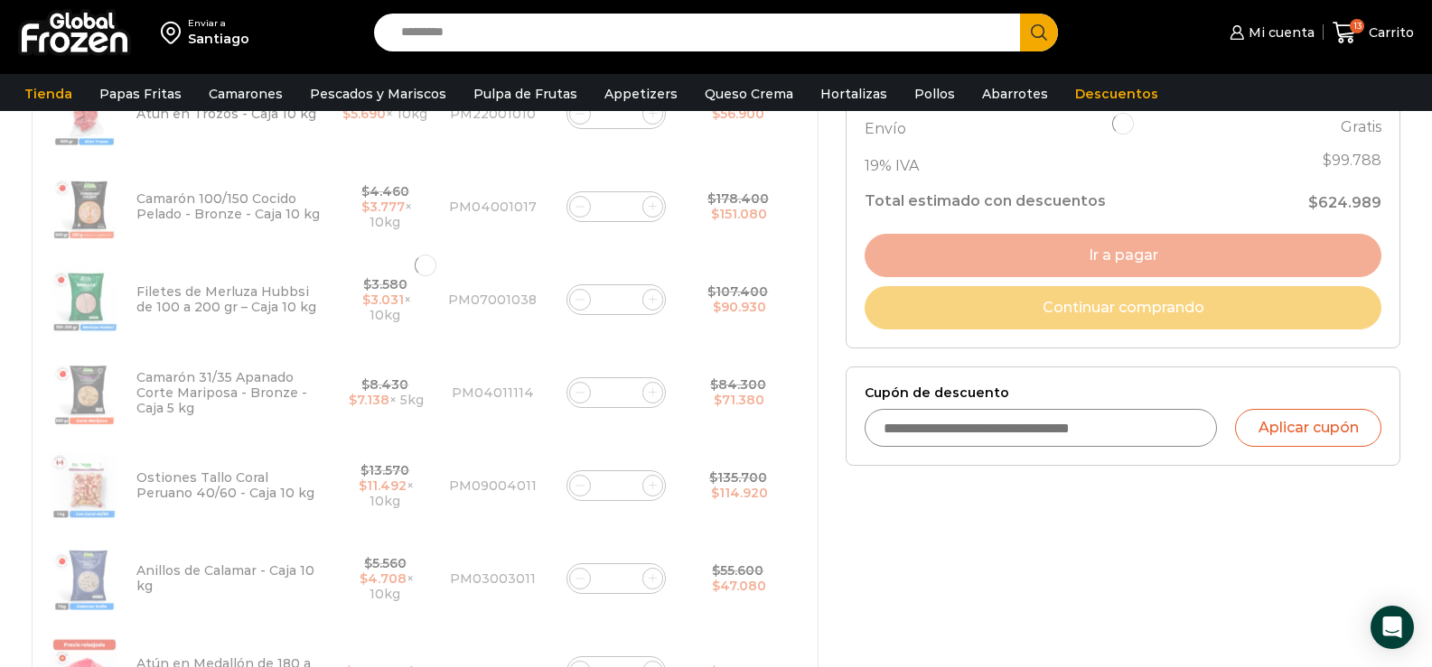
scroll to position [542, 0]
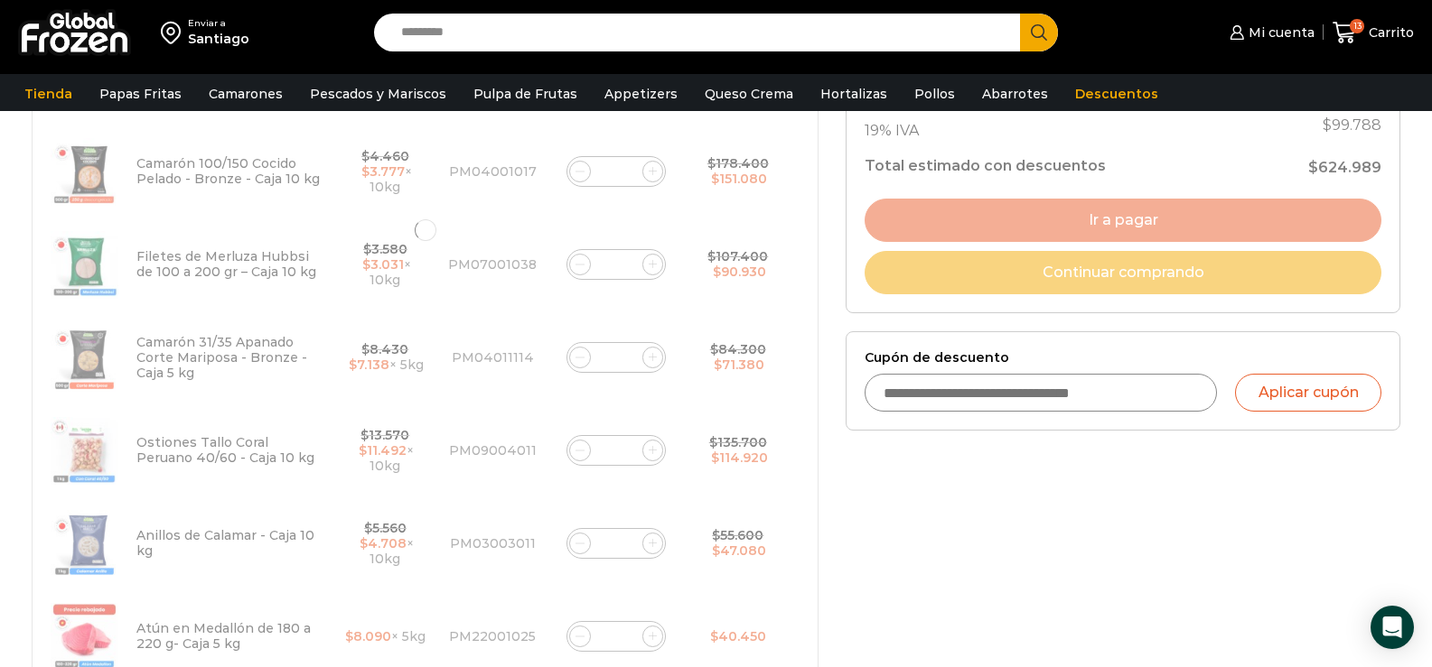
click at [583, 430] on div at bounding box center [425, 231] width 787 height 944
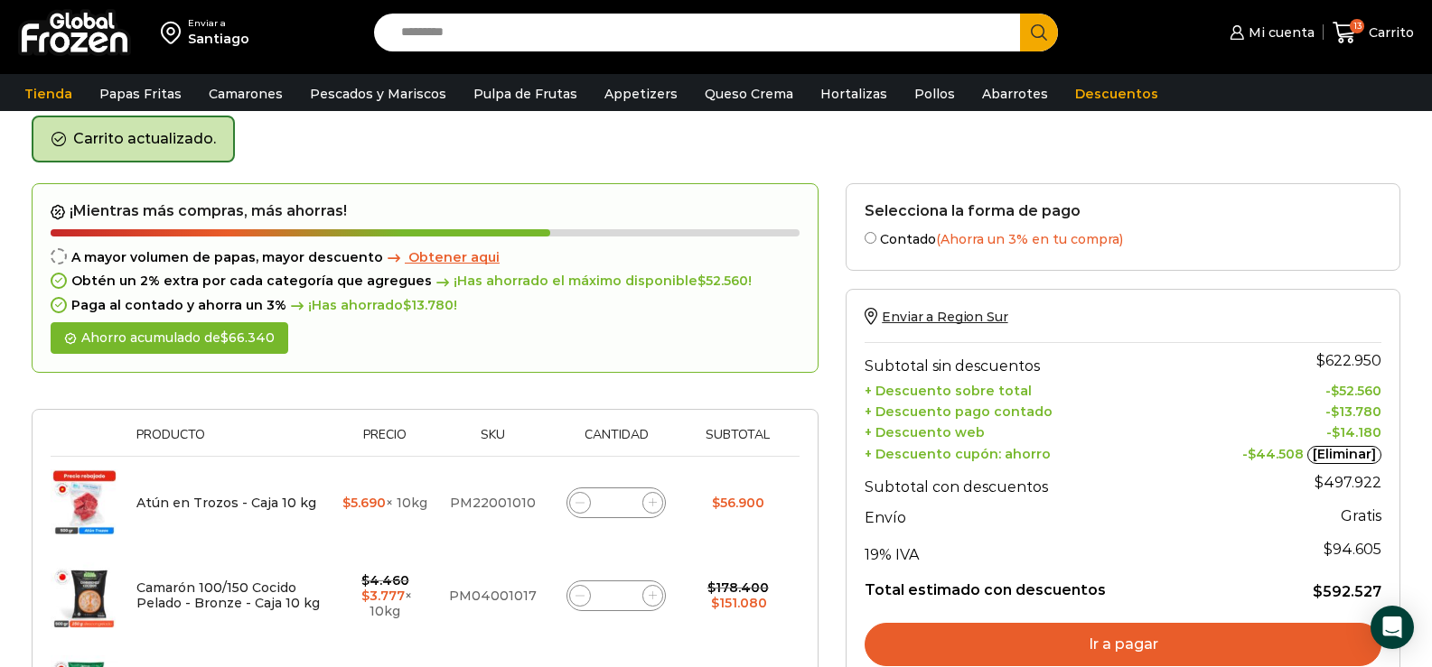
scroll to position [554, 0]
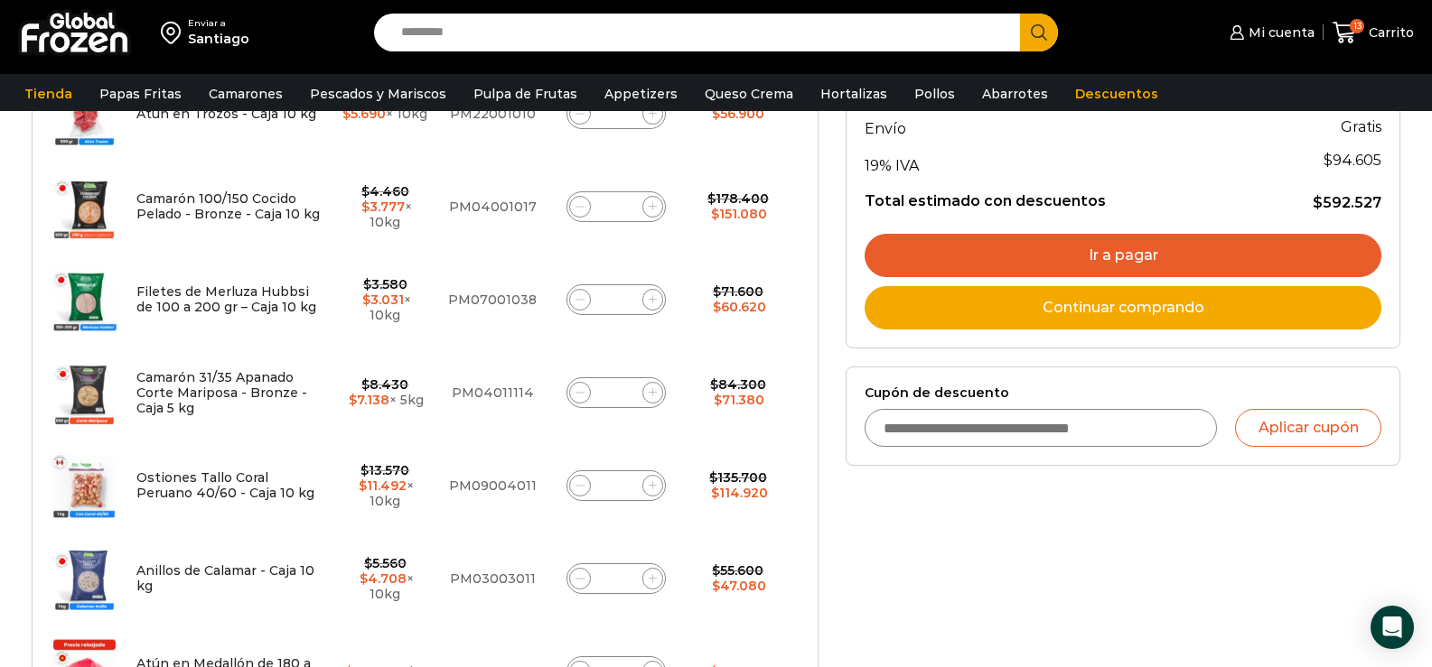
click at [577, 481] on icon at bounding box center [579, 485] width 8 height 8
type input "*"
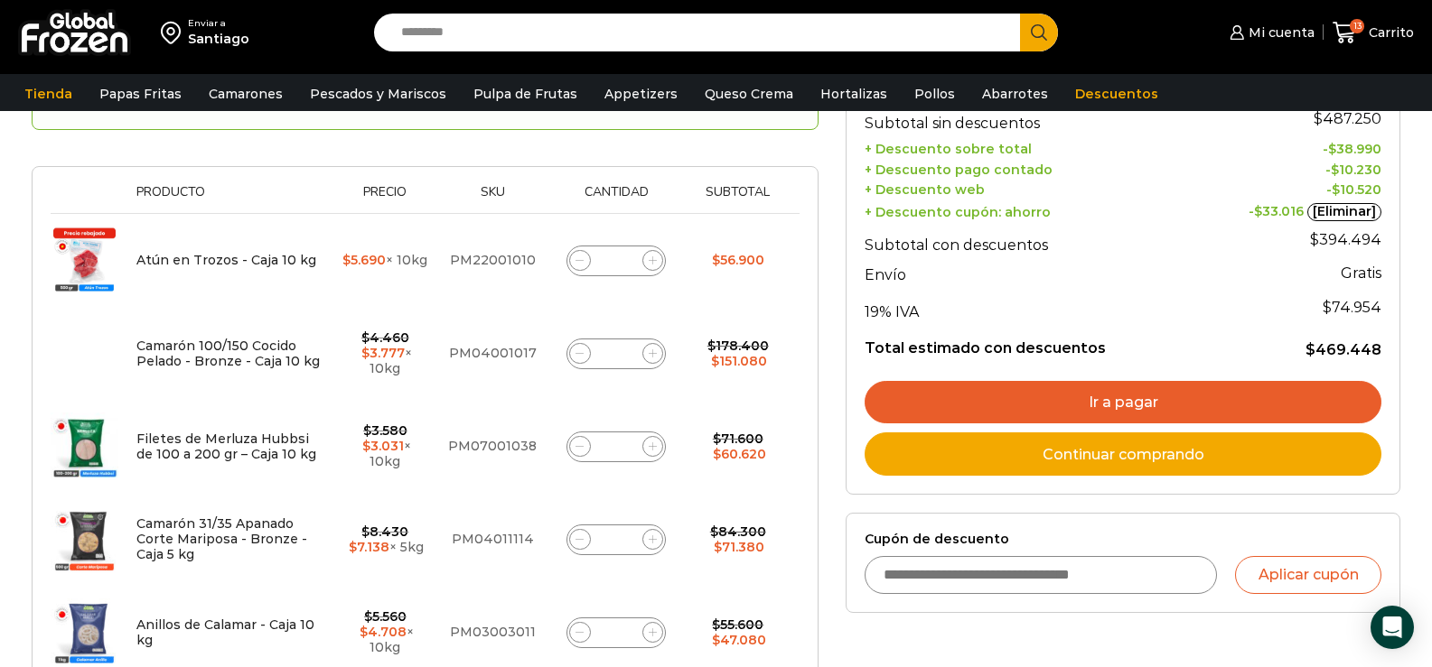
scroll to position [373, 0]
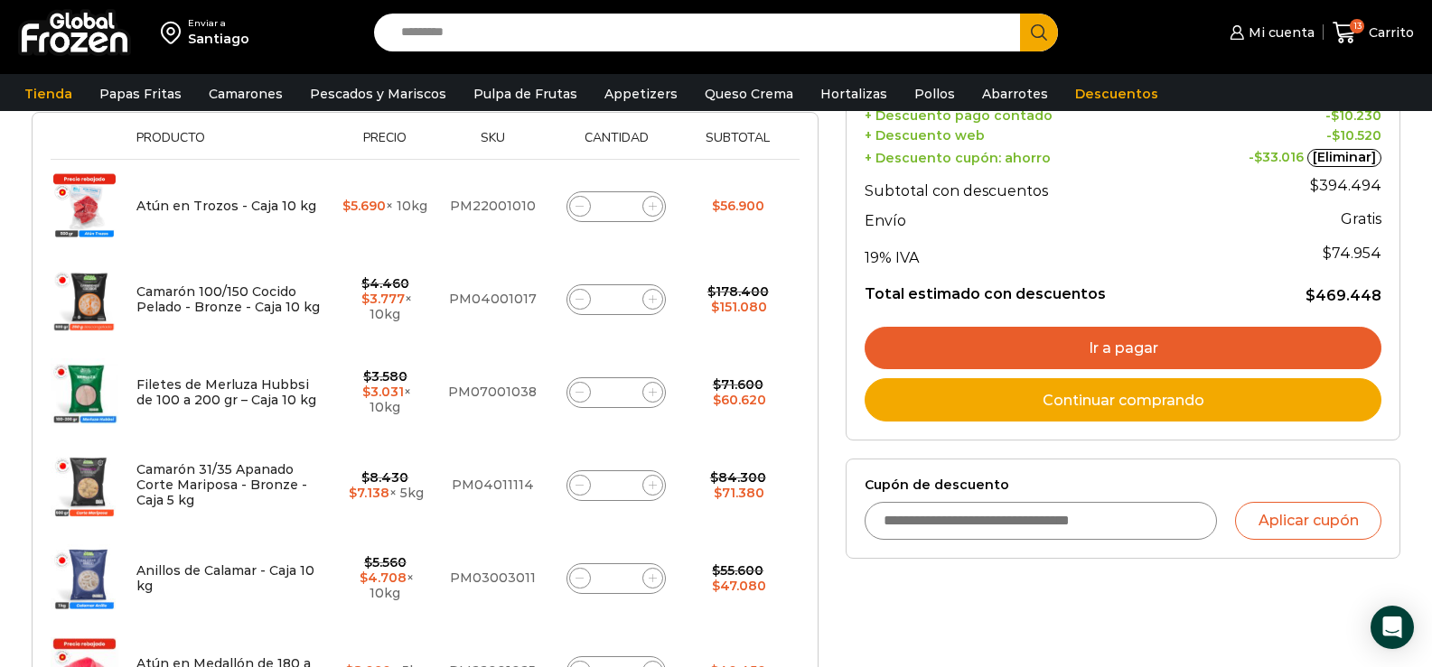
click at [575, 392] on icon at bounding box center [579, 392] width 8 height 8
type input "*"
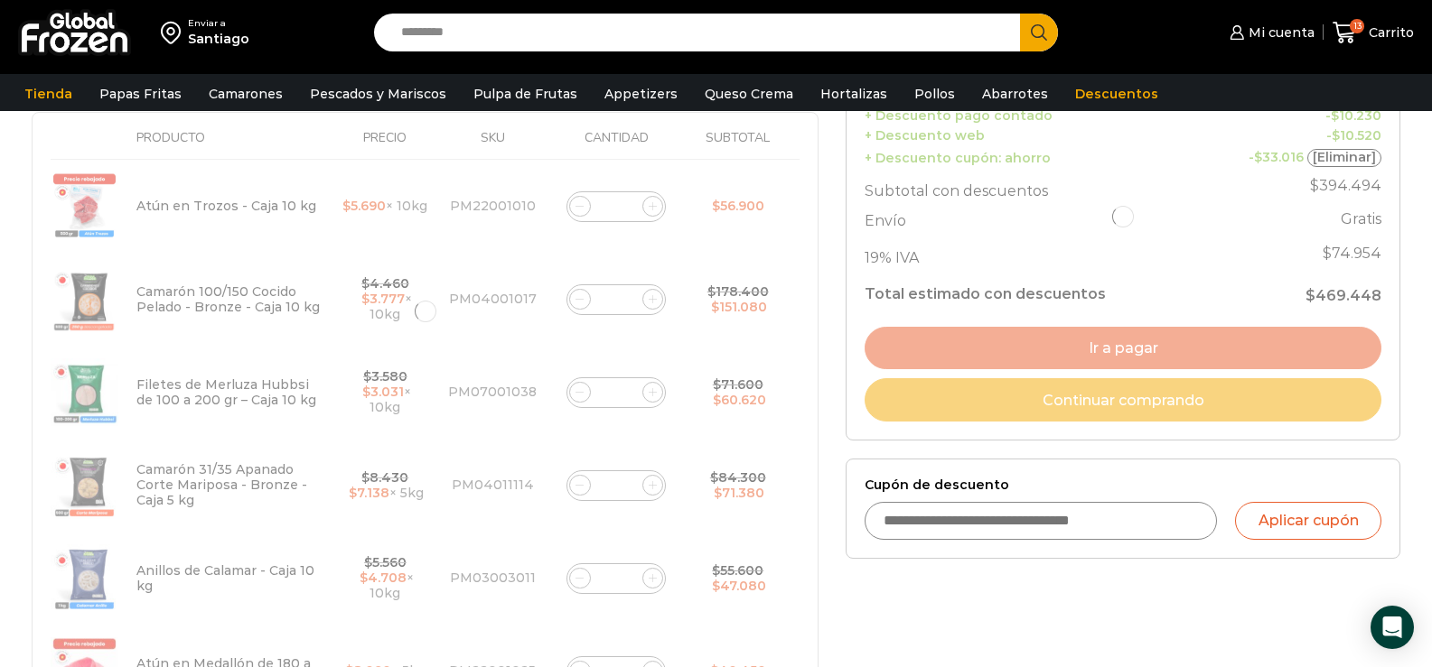
click at [575, 392] on div at bounding box center [425, 312] width 787 height 851
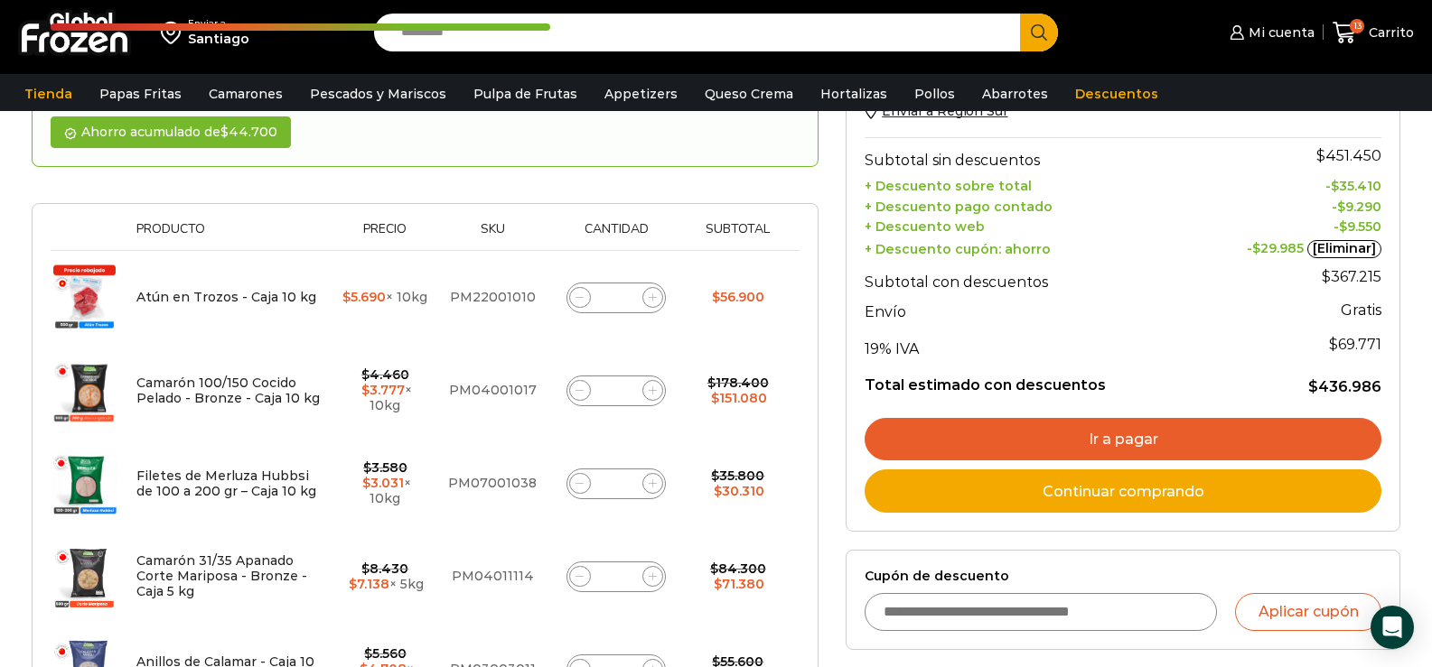
scroll to position [283, 0]
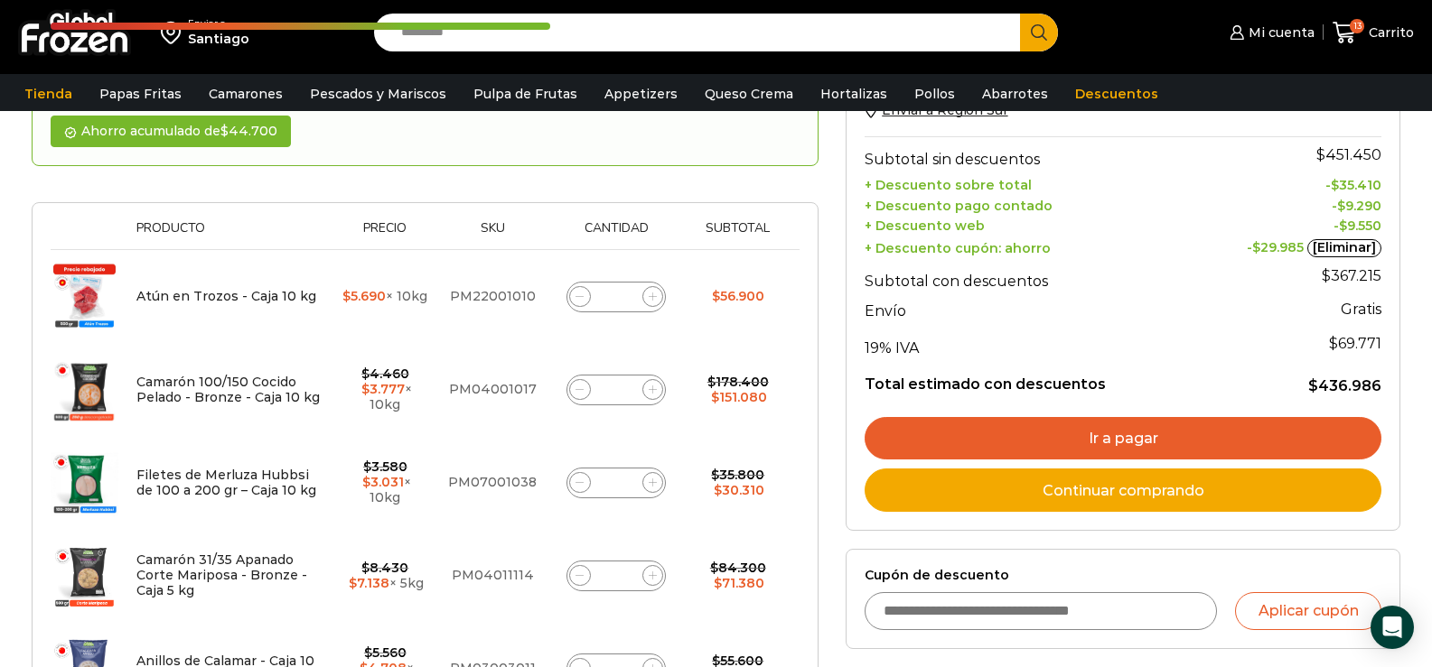
click at [580, 294] on icon at bounding box center [579, 297] width 8 height 8
type input "*"
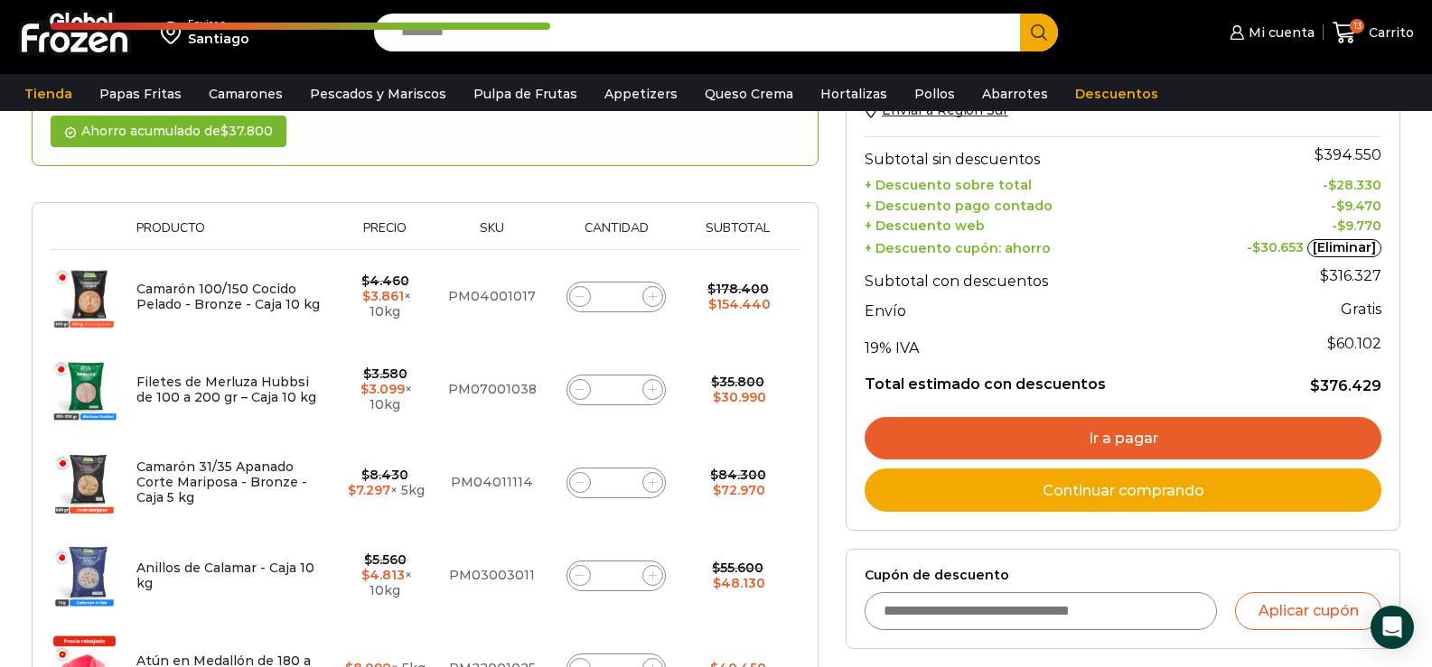
click at [575, 388] on icon at bounding box center [579, 390] width 8 height 8
type input "*"
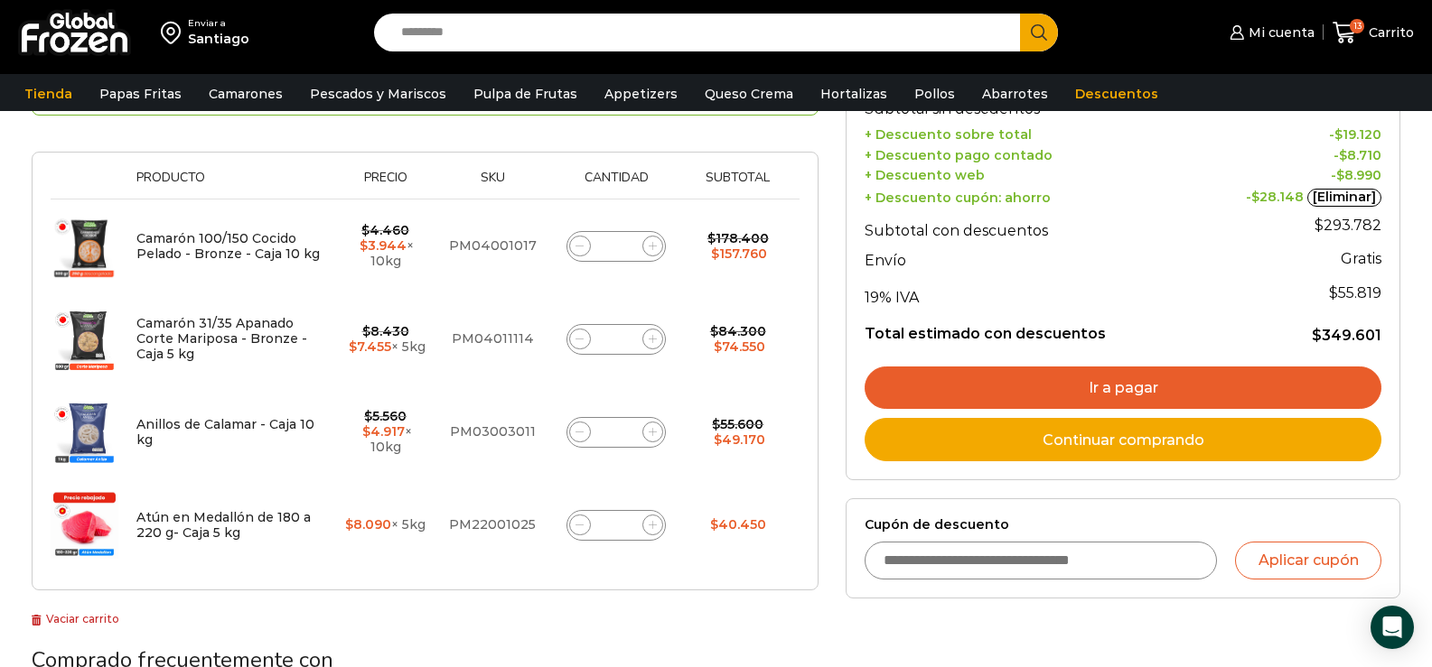
scroll to position [463, 0]
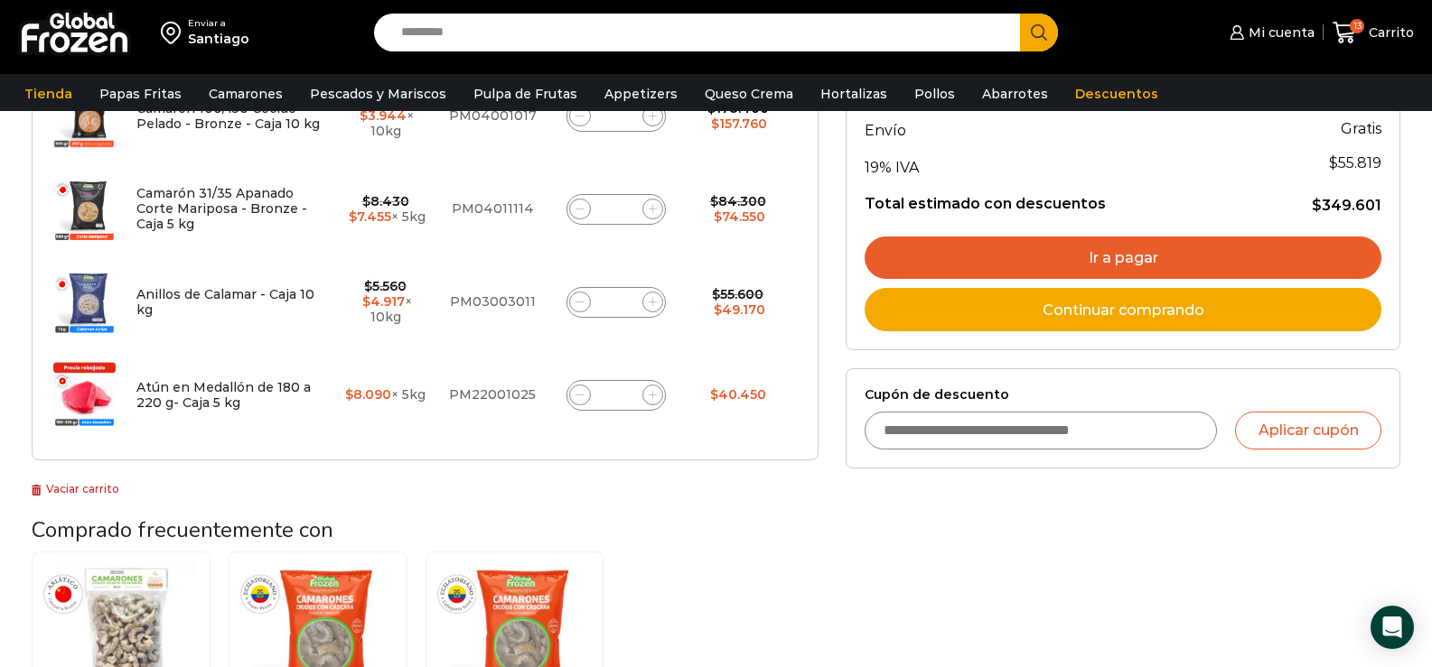
click at [1119, 261] on link "Ir a pagar" at bounding box center [1122, 258] width 517 height 43
click at [1119, 253] on link "Ir a pagar" at bounding box center [1122, 258] width 517 height 43
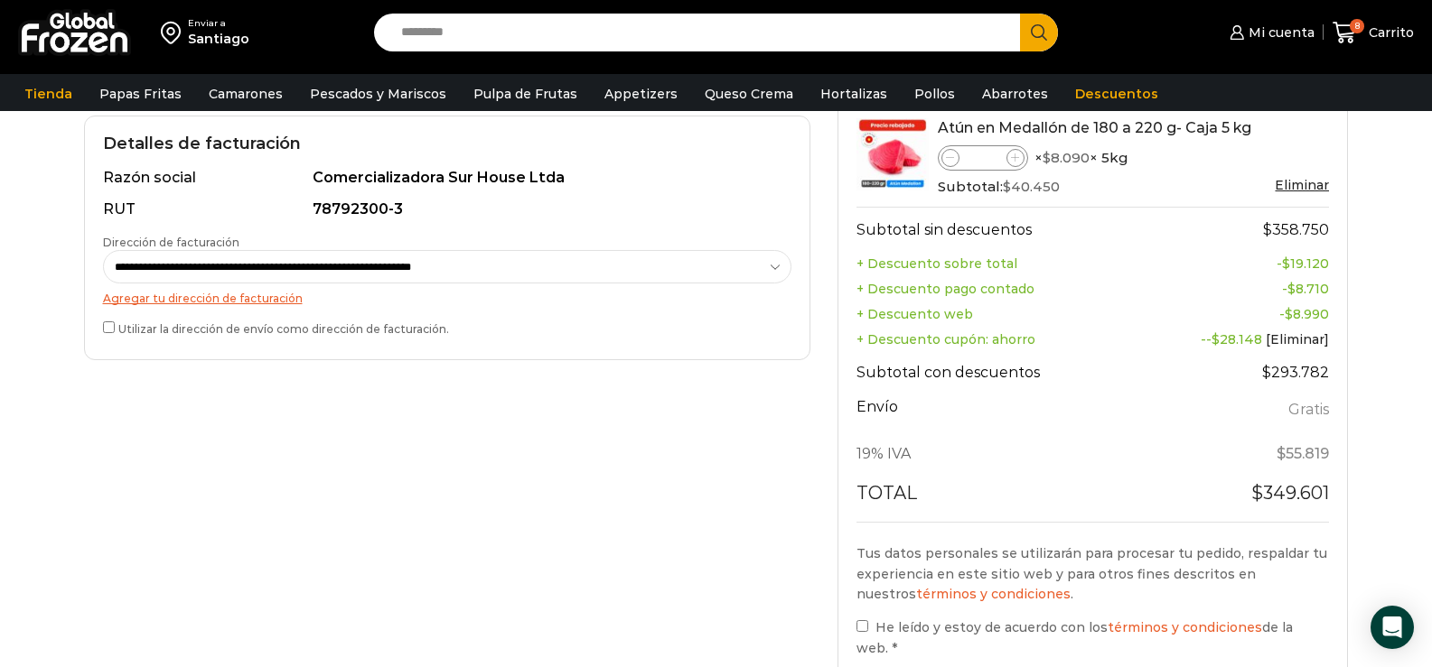
scroll to position [632, 0]
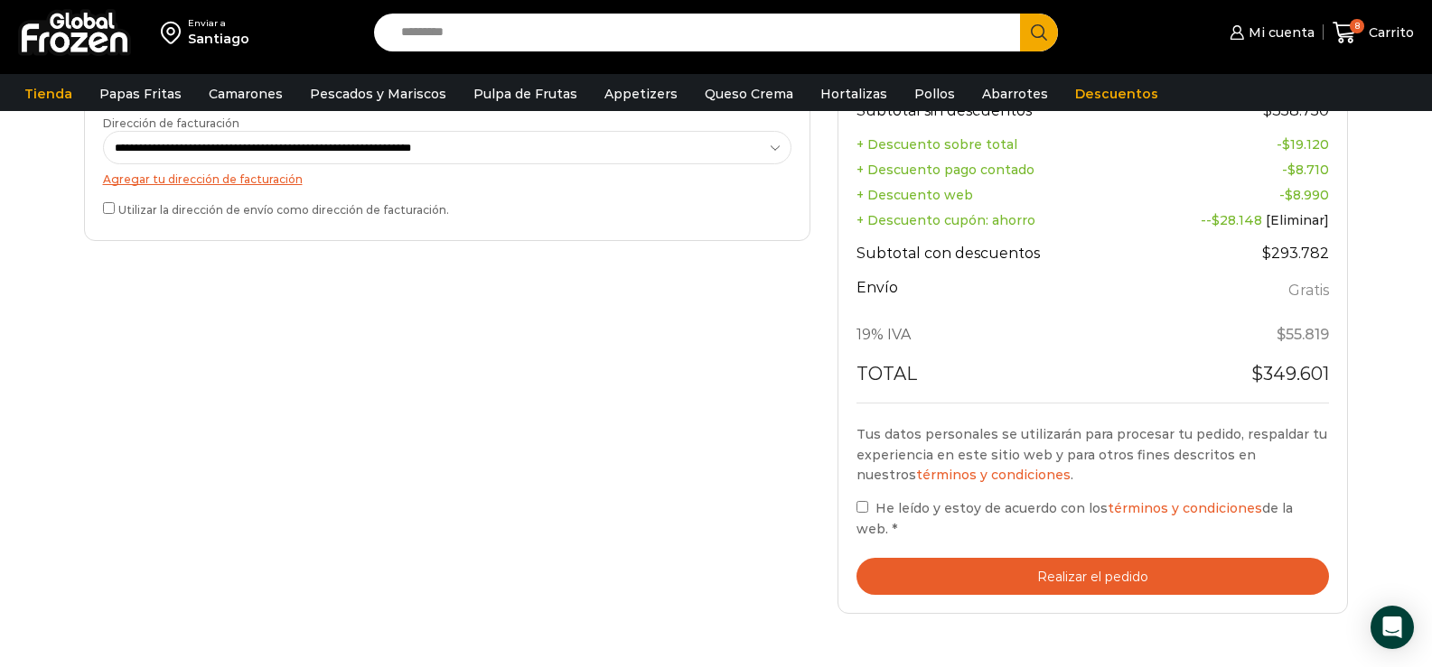
click at [1090, 558] on button "Realizar el pedido" at bounding box center [1092, 576] width 473 height 37
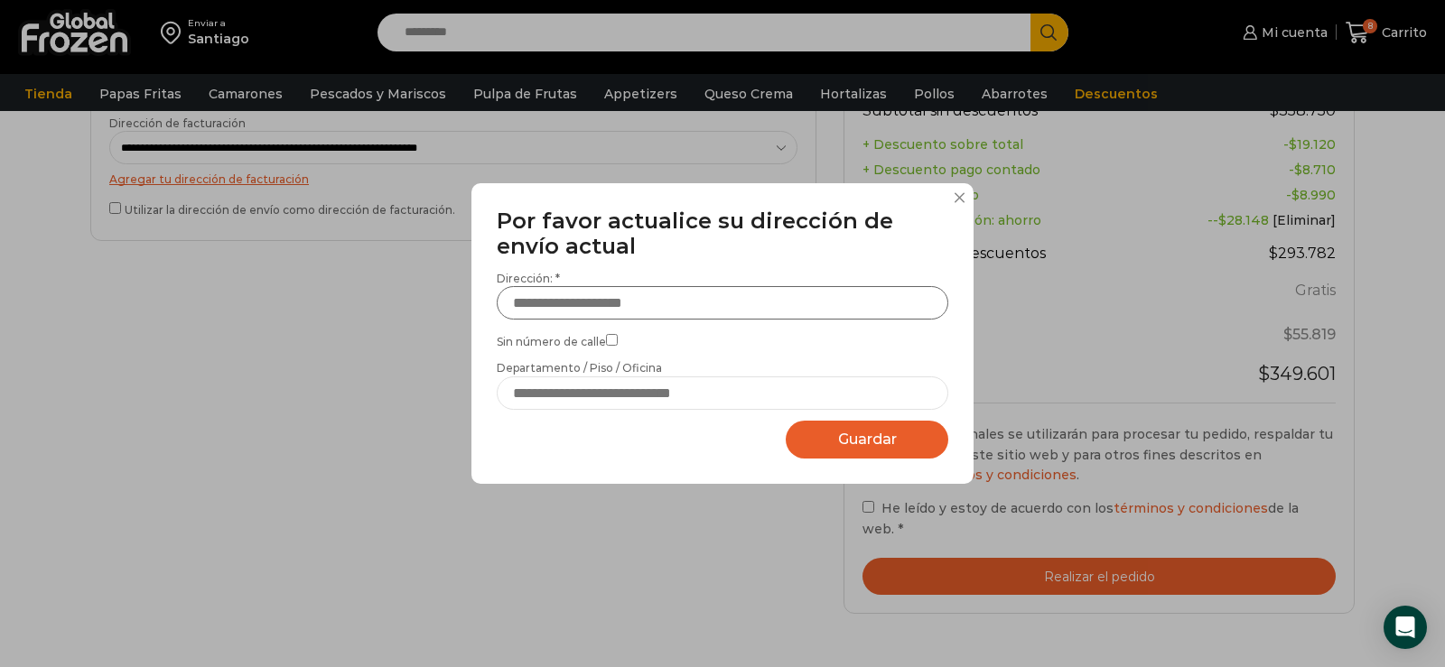
click at [616, 304] on input "Dirección: *" at bounding box center [723, 302] width 452 height 33
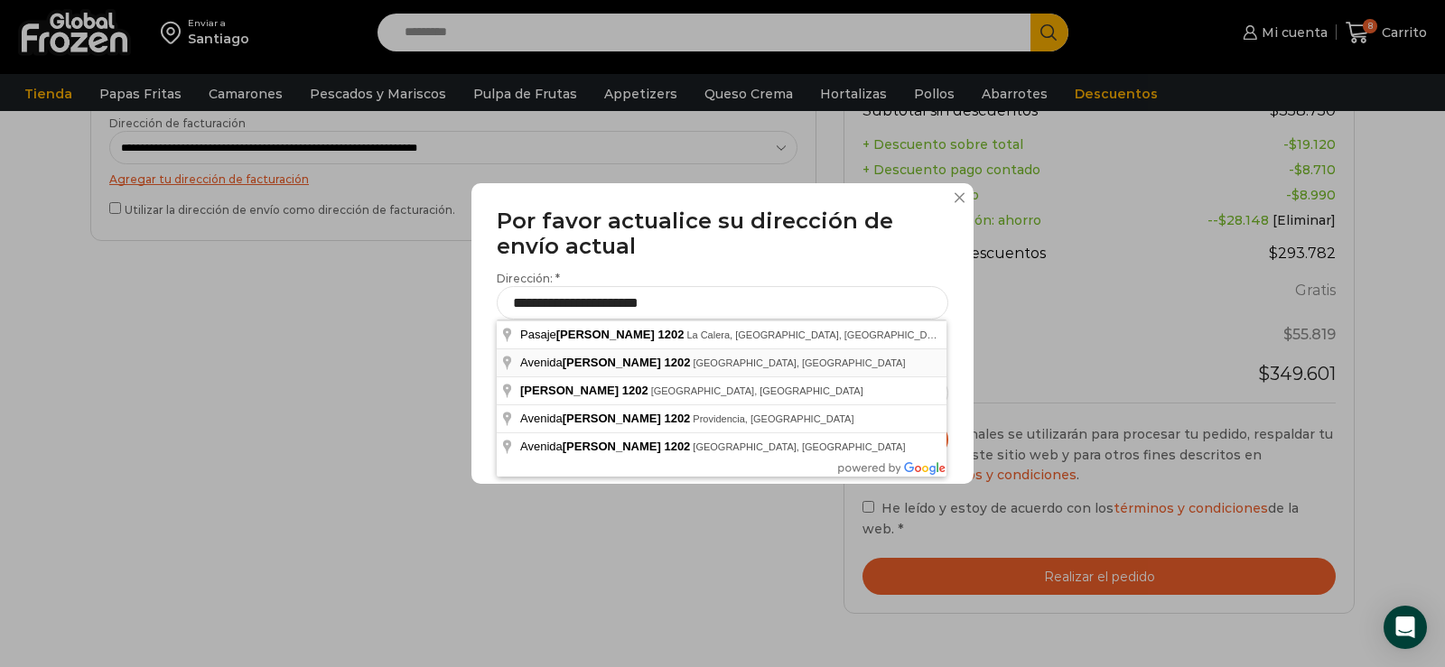
type input "**********"
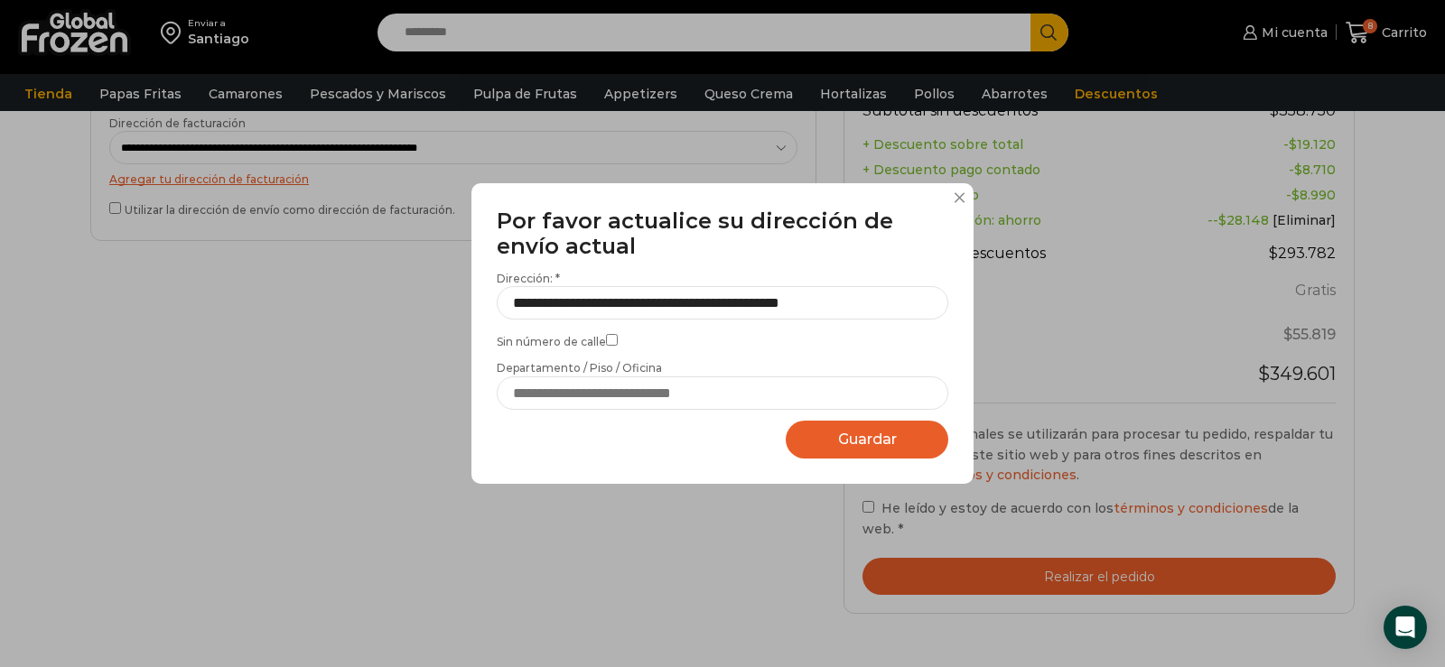
click at [879, 435] on span "Guardar" at bounding box center [867, 439] width 59 height 17
select select "*******"
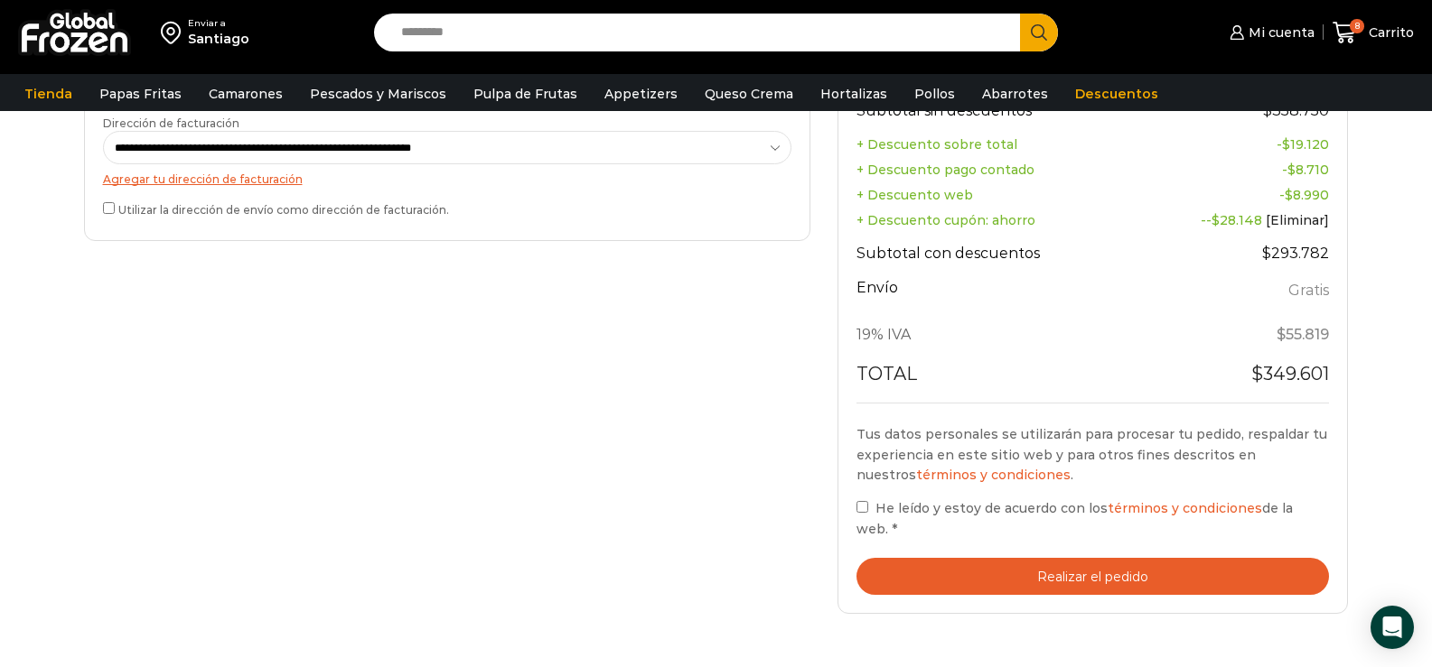
click at [1103, 558] on button "Realizar el pedido" at bounding box center [1092, 576] width 473 height 37
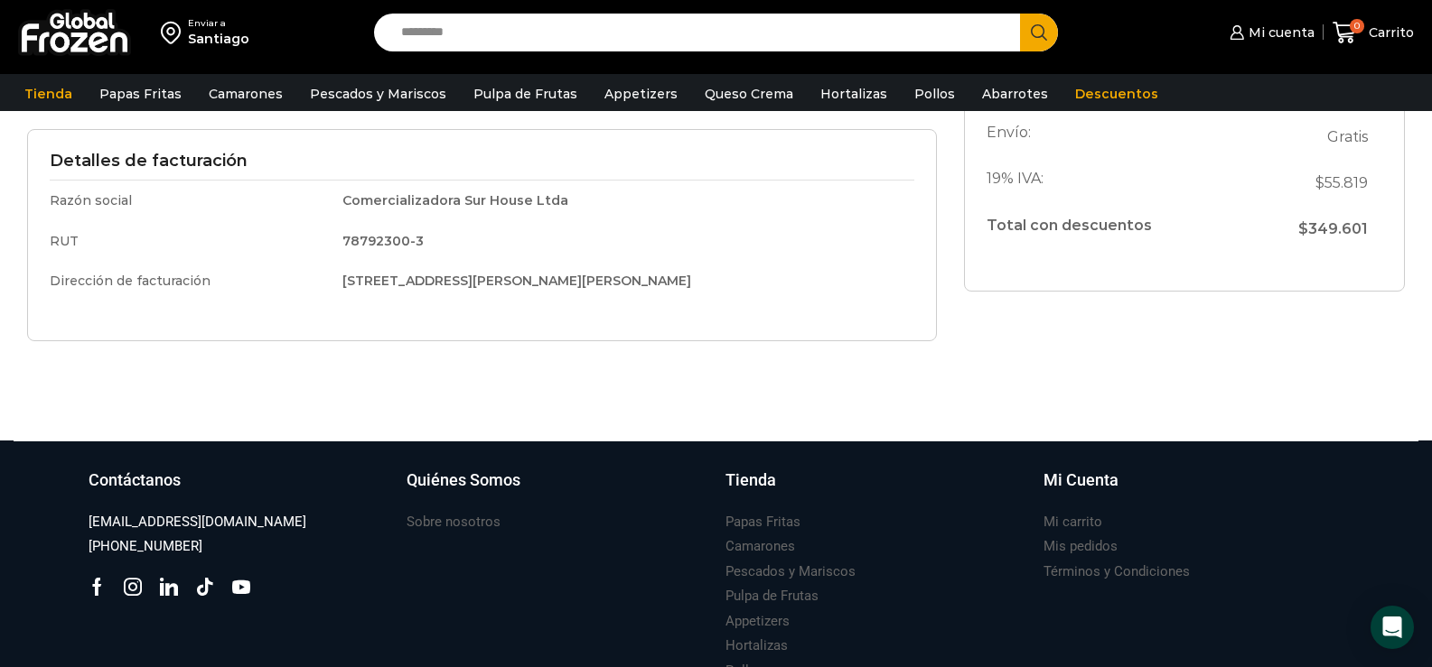
scroll to position [542, 0]
